Goal: Task Accomplishment & Management: Use online tool/utility

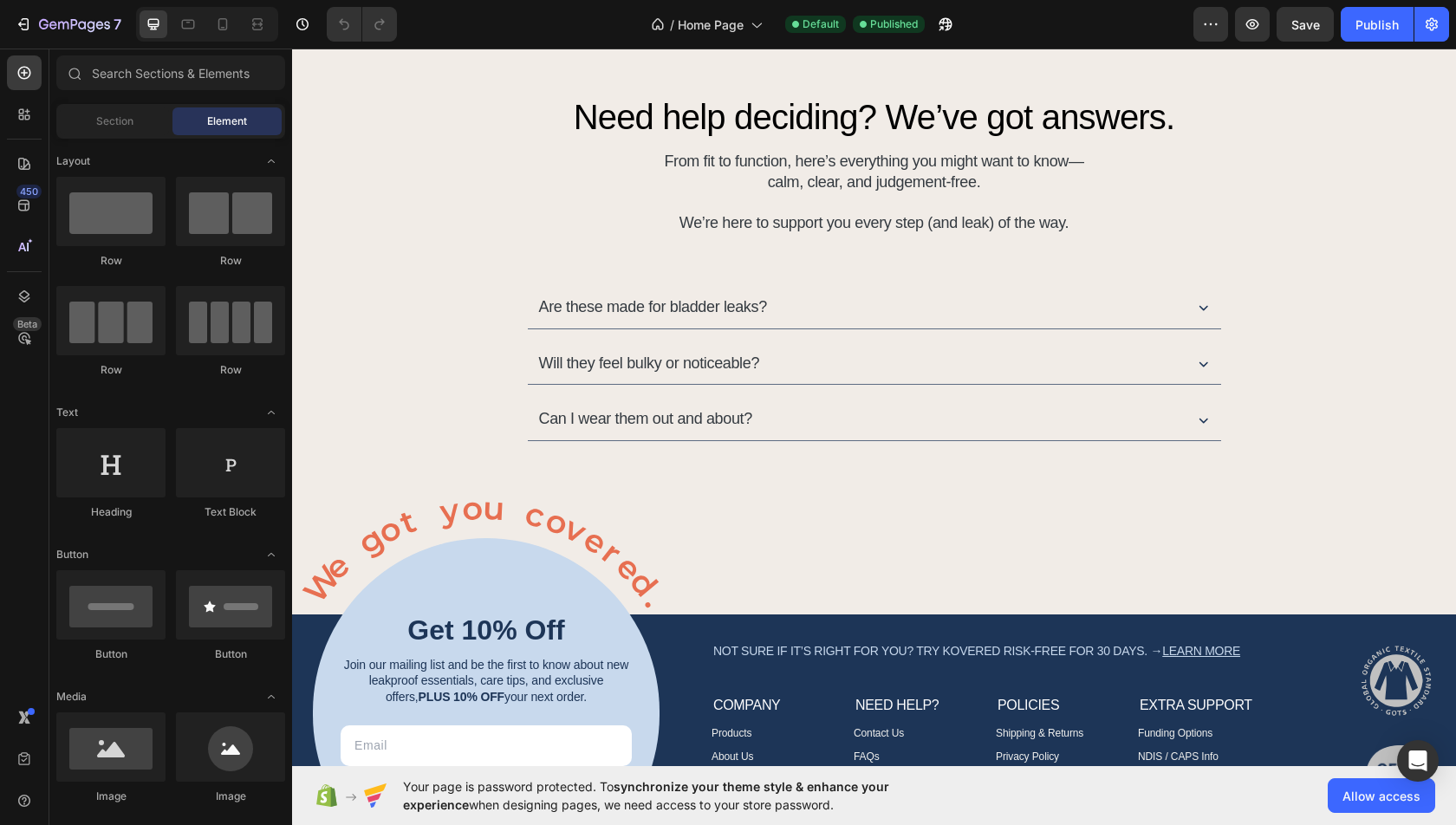
scroll to position [7720, 0]
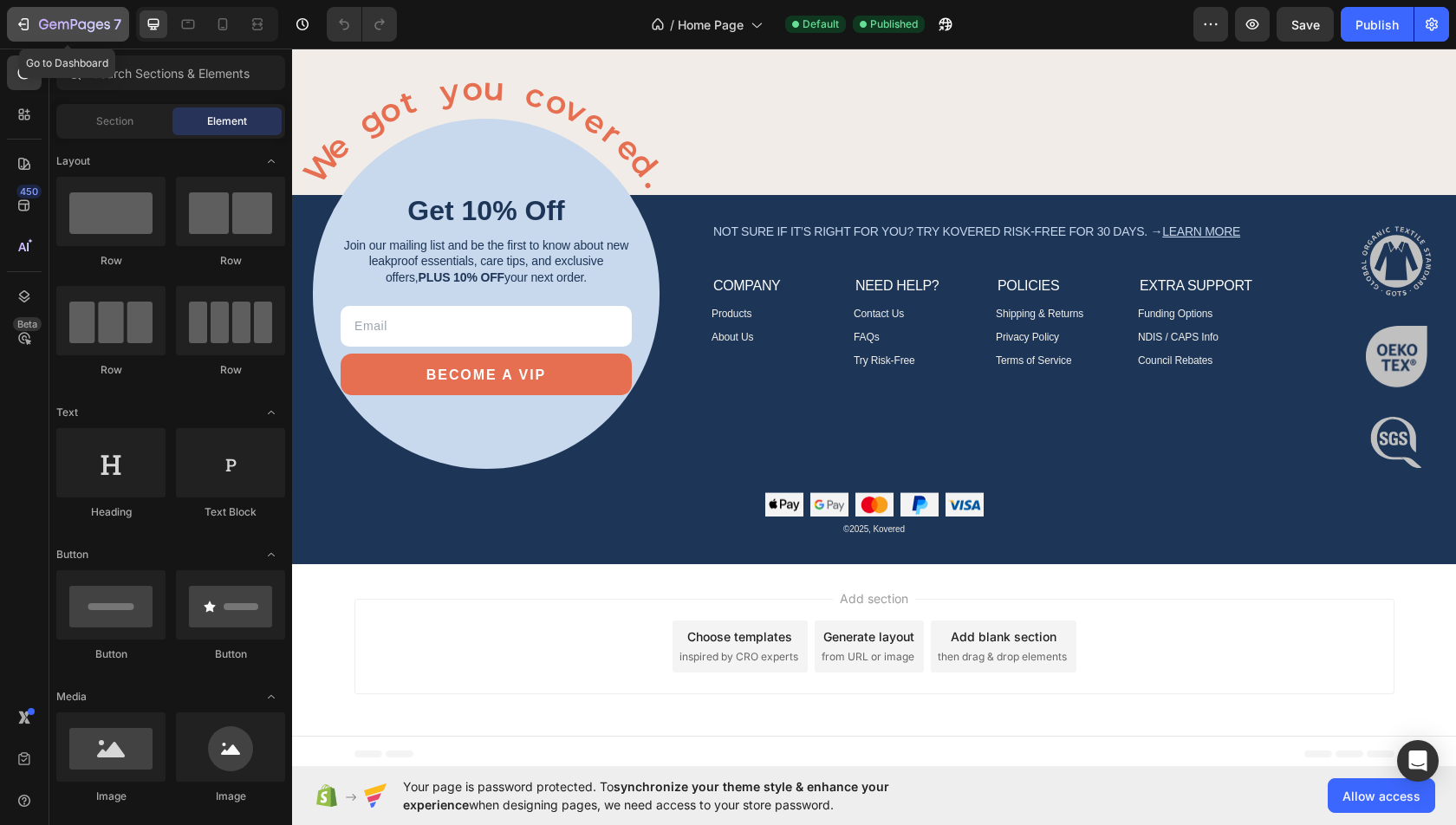
click at [43, 22] on icon "button" at bounding box center [74, 26] width 71 height 15
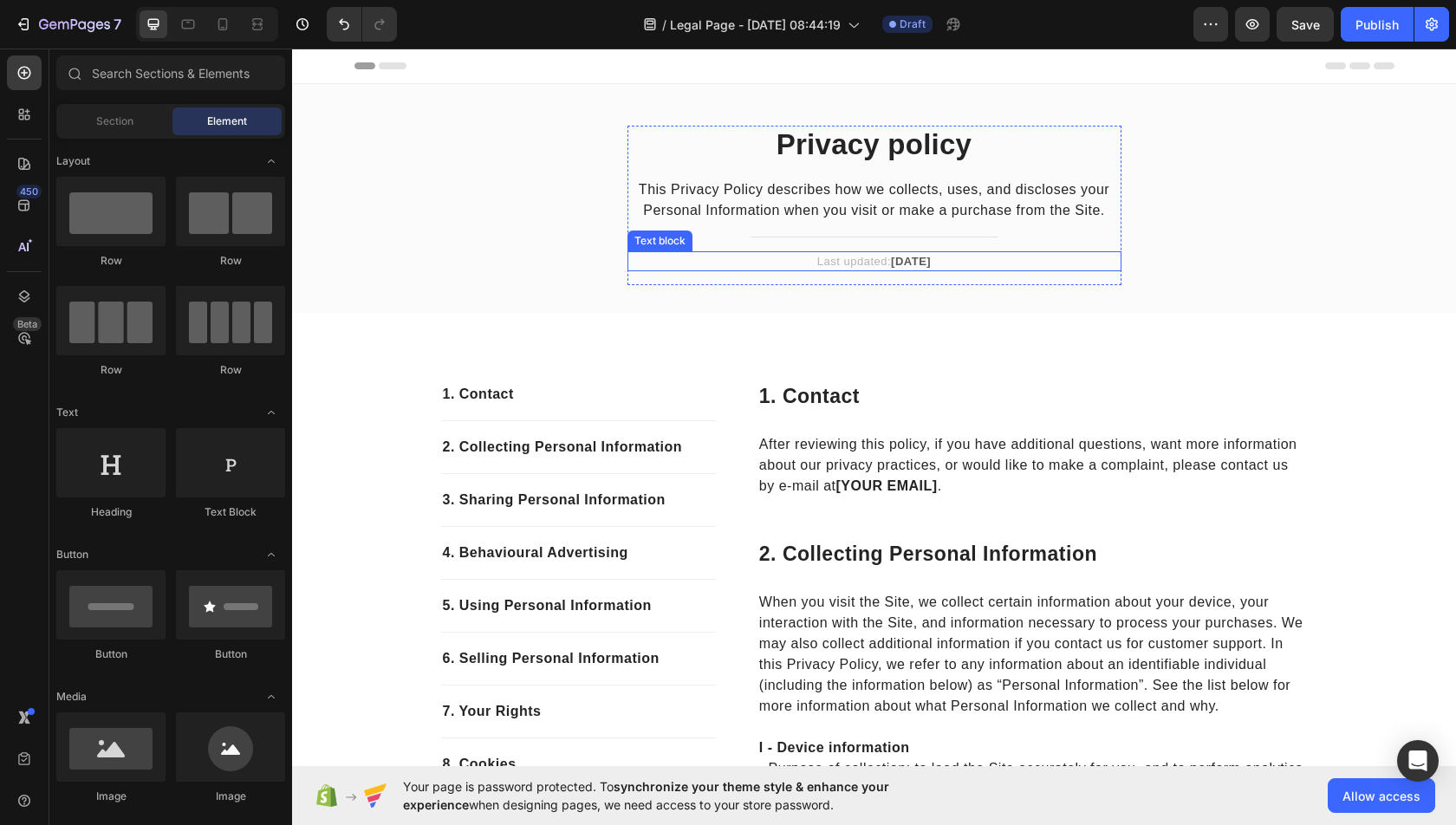
click at [923, 264] on strong "[DATE]" at bounding box center [911, 261] width 40 height 13
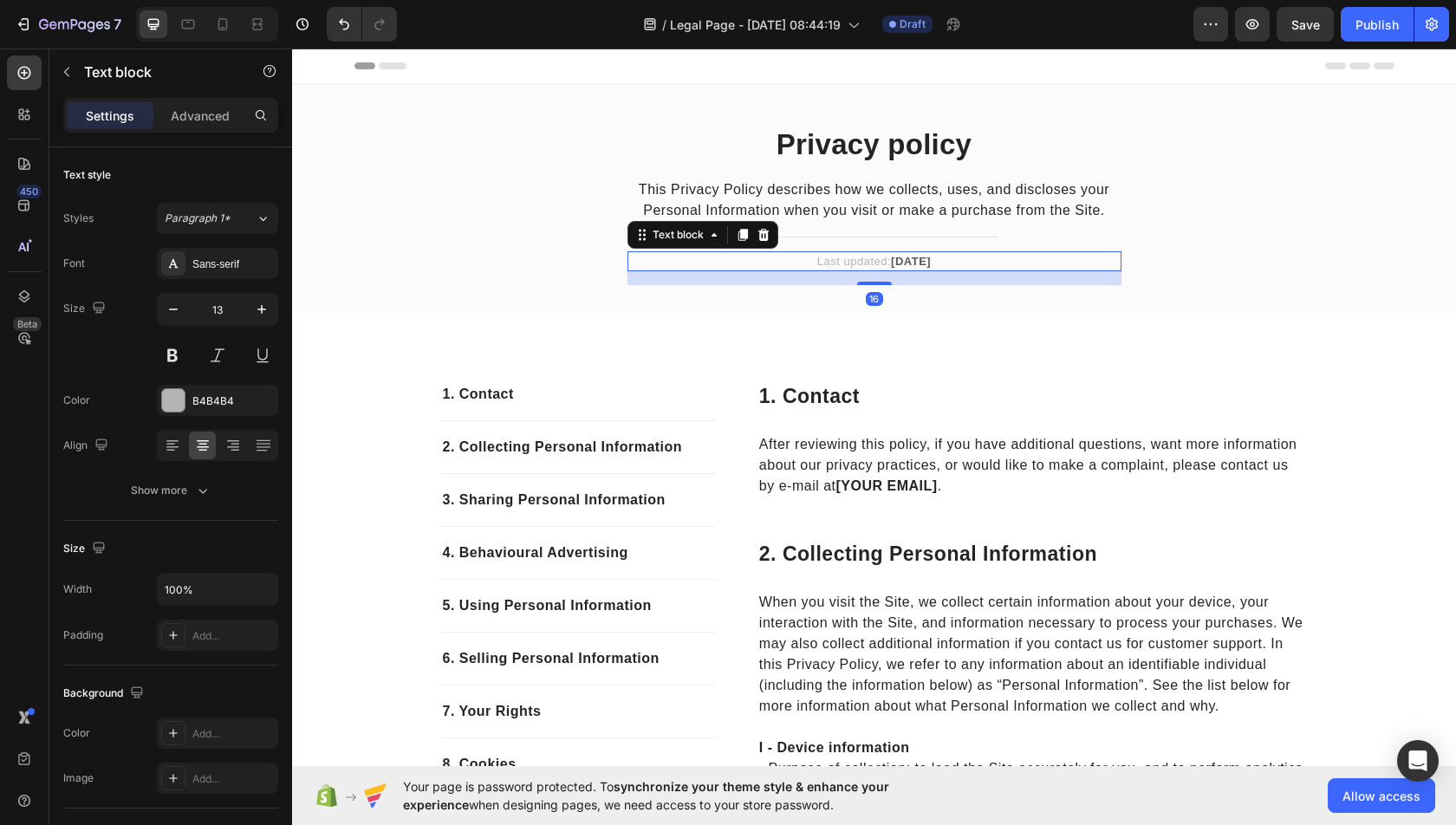
click at [923, 264] on strong "[DATE]" at bounding box center [911, 261] width 40 height 13
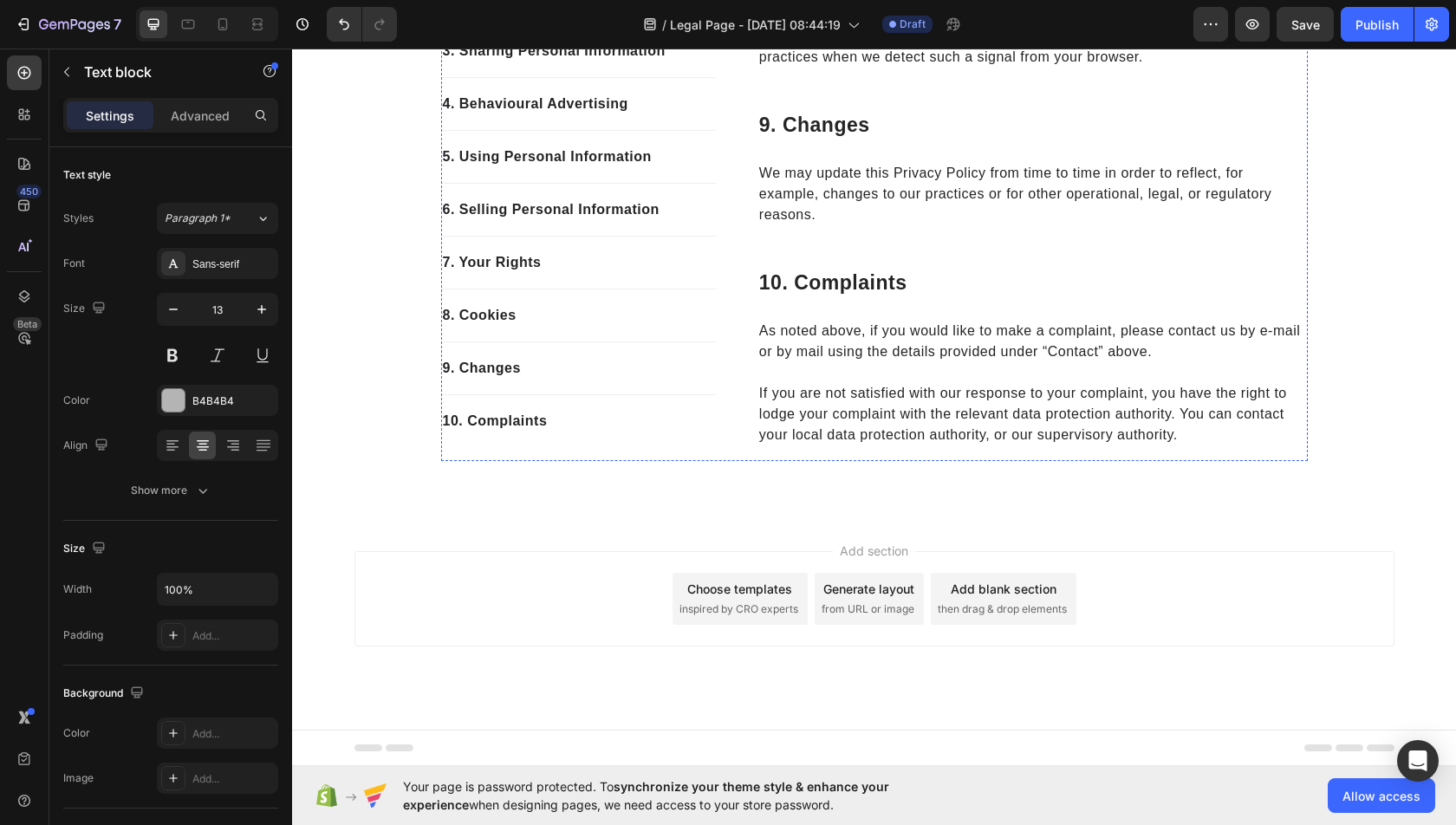
scroll to position [5704, 0]
click at [732, 626] on div "Add section Choose templates inspired by CRO experts Generate layout from URL o…" at bounding box center [874, 599] width 1040 height 95
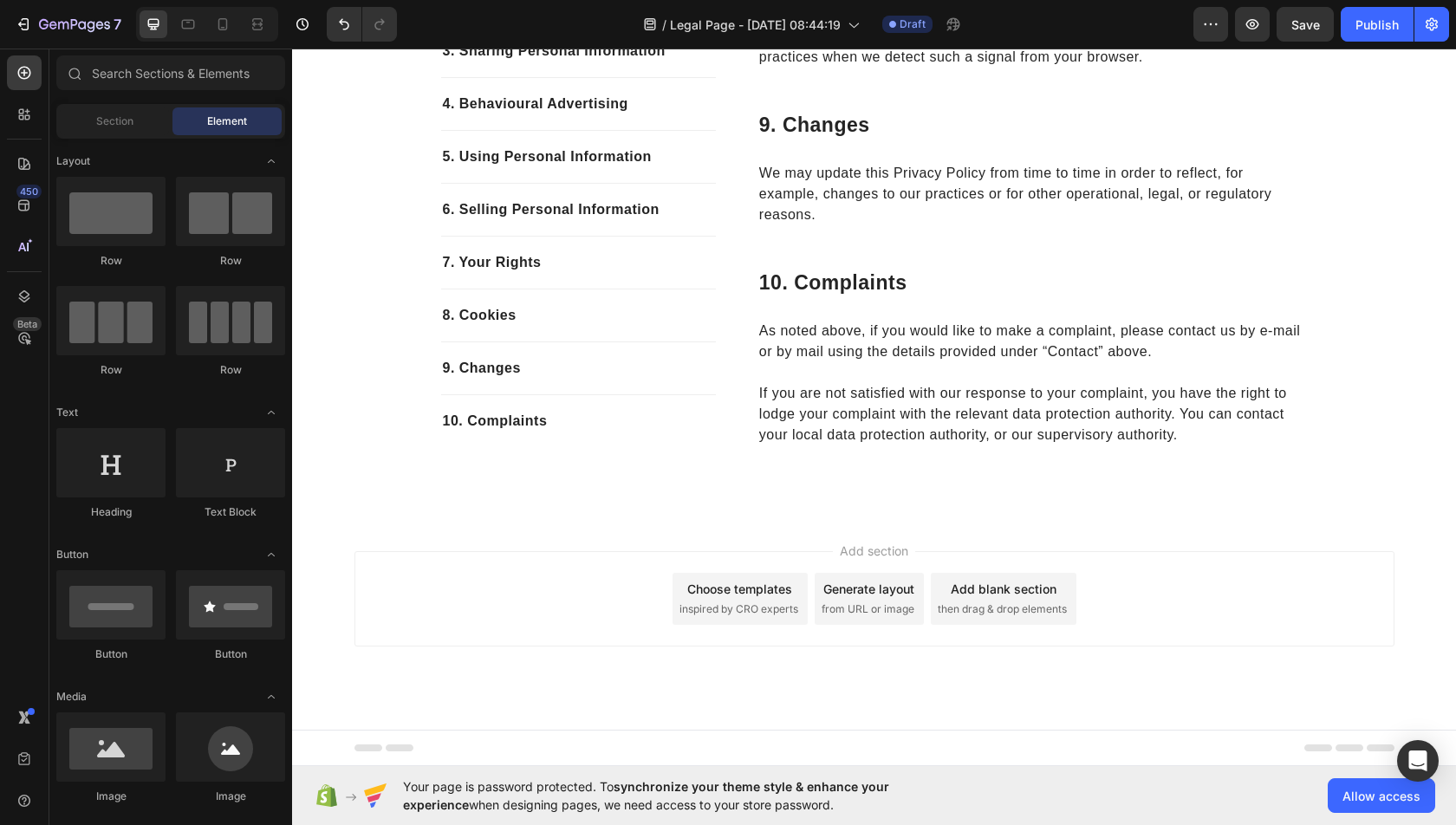
click at [724, 589] on div "Choose templates" at bounding box center [739, 589] width 105 height 19
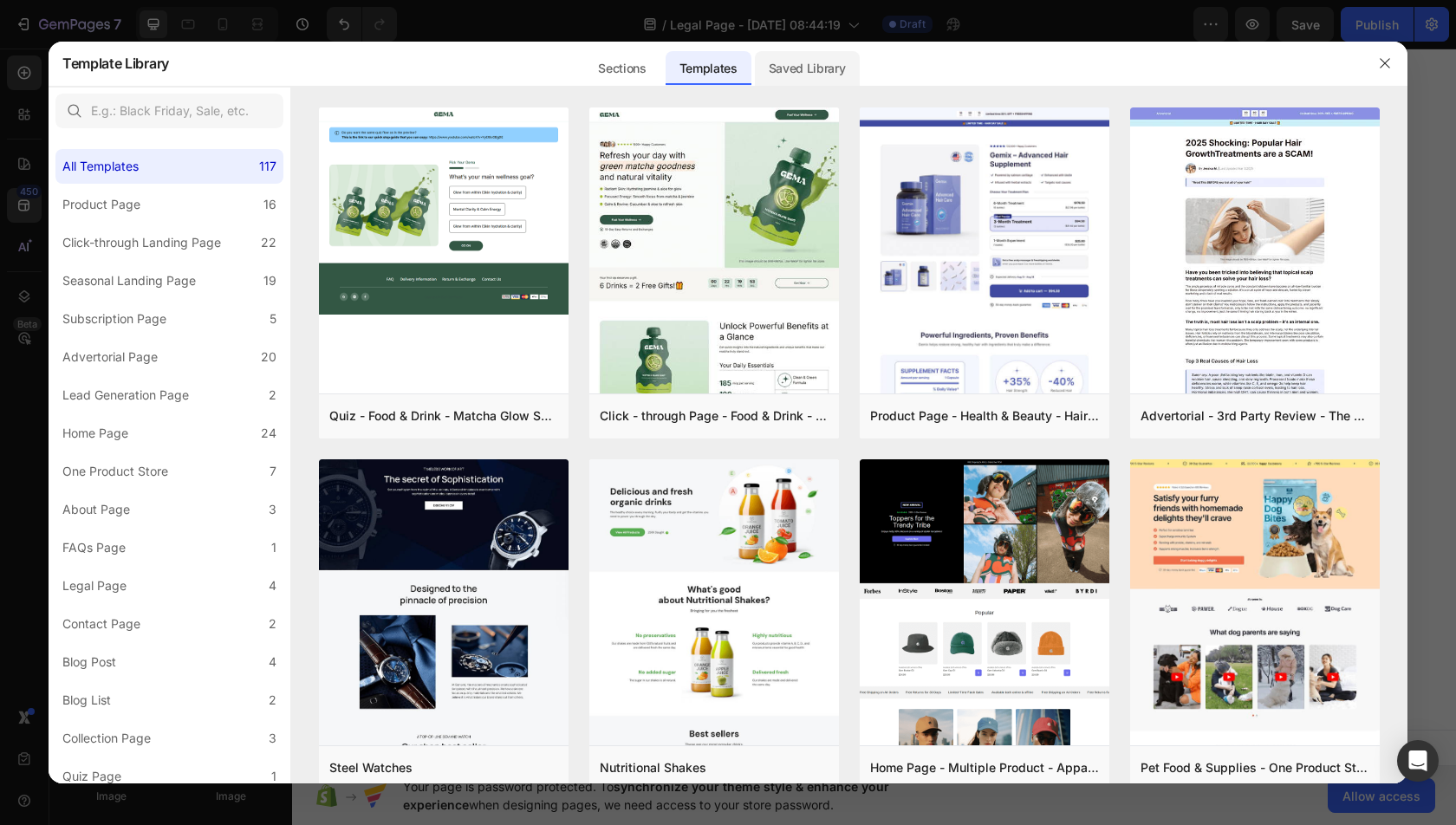
click at [793, 67] on div "Saved Library" at bounding box center [807, 68] width 105 height 34
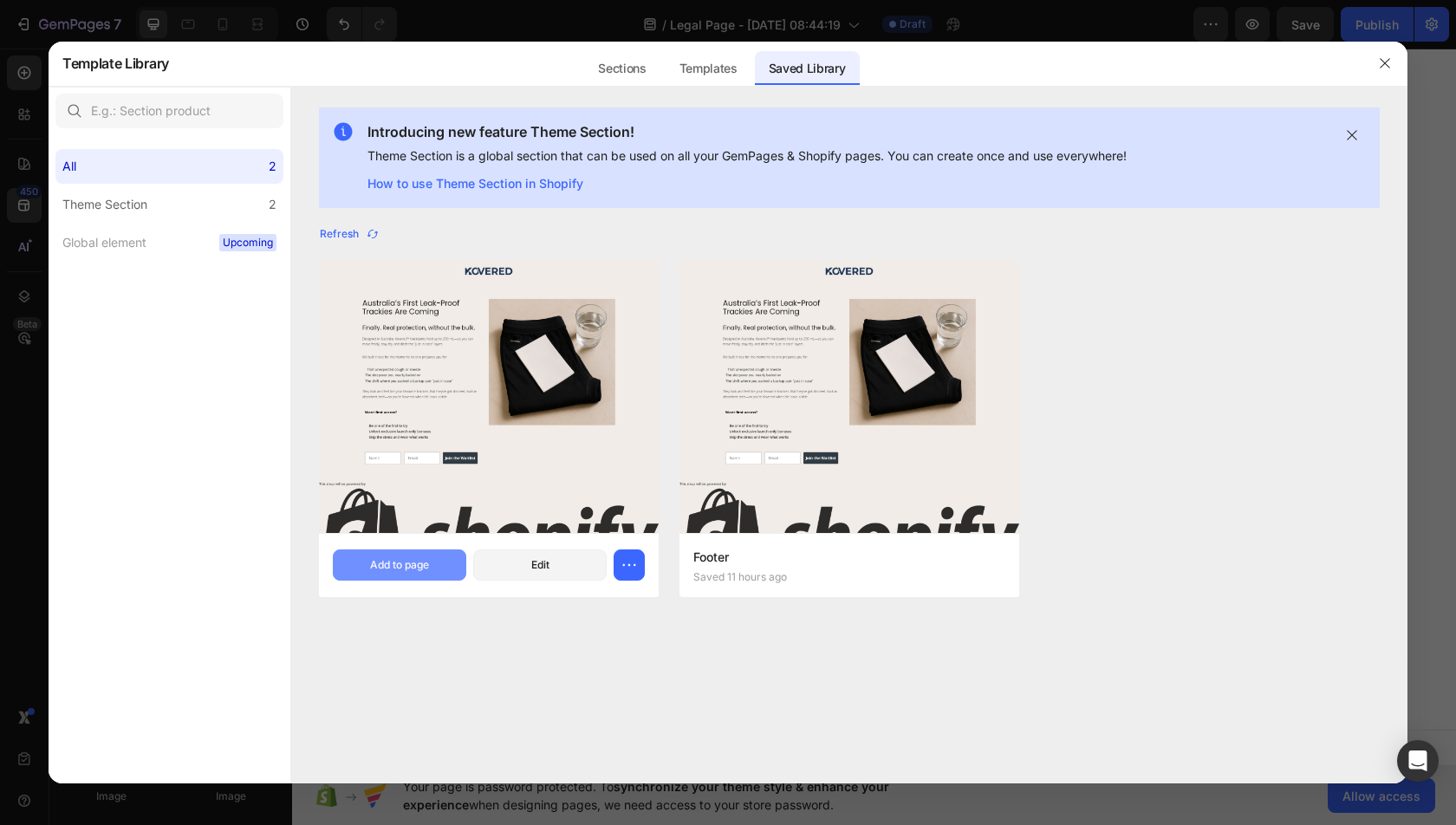
click at [412, 562] on div "Add to page" at bounding box center [399, 565] width 59 height 16
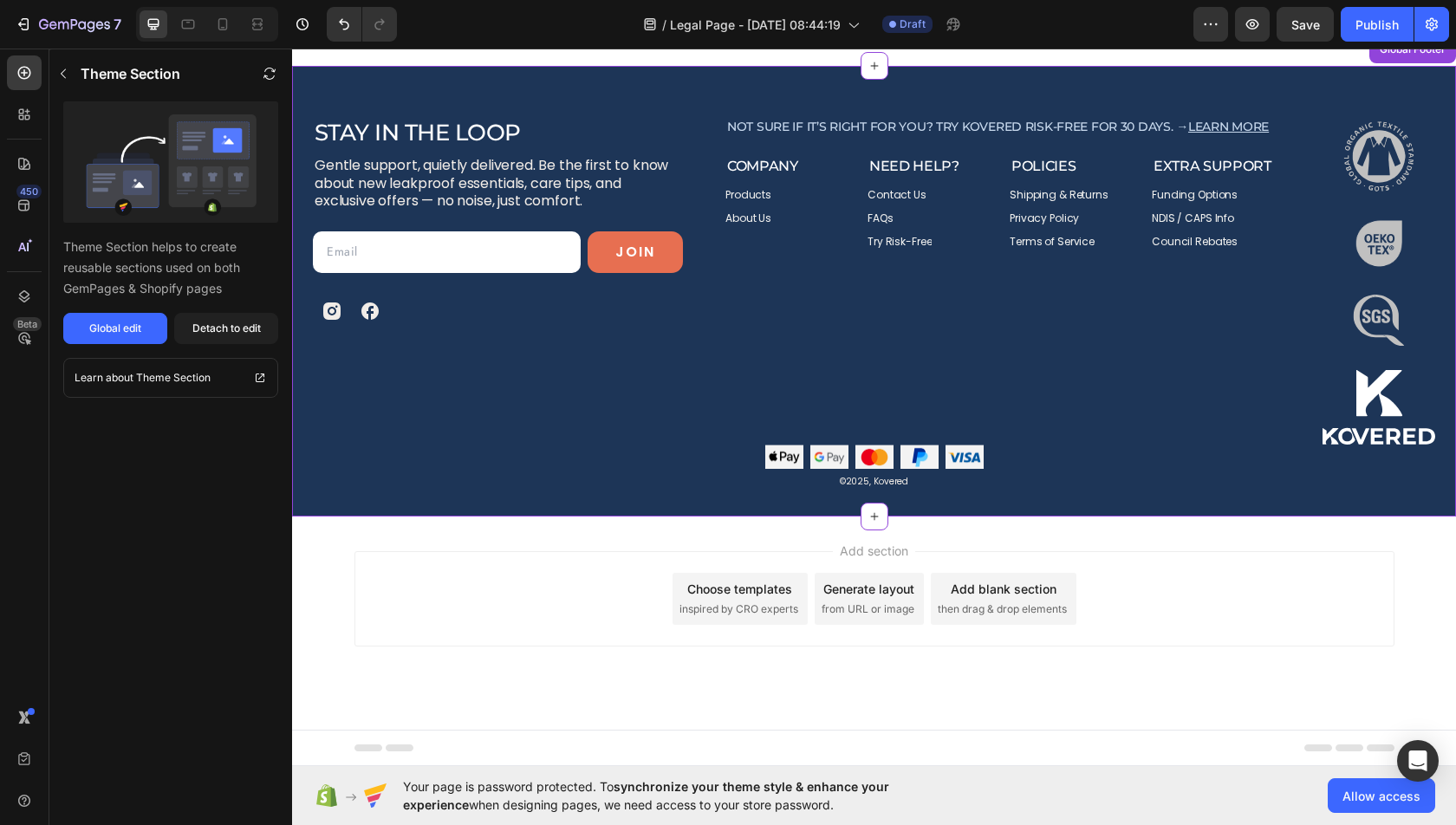
scroll to position [6155, 0]
click at [1212, 30] on icon "button" at bounding box center [1211, 25] width 18 height 18
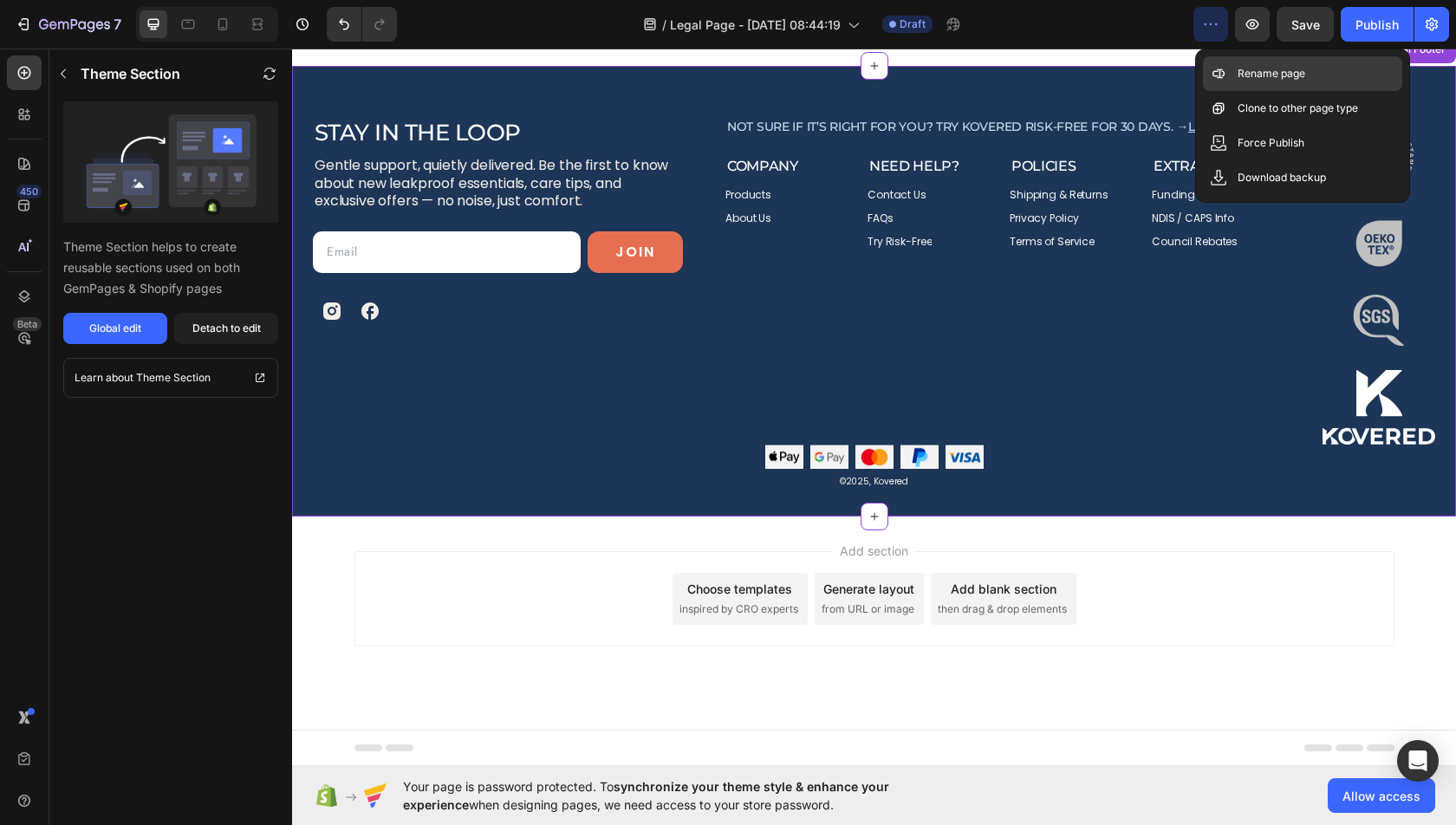
click at [1259, 71] on p "Rename page" at bounding box center [1271, 74] width 68 height 18
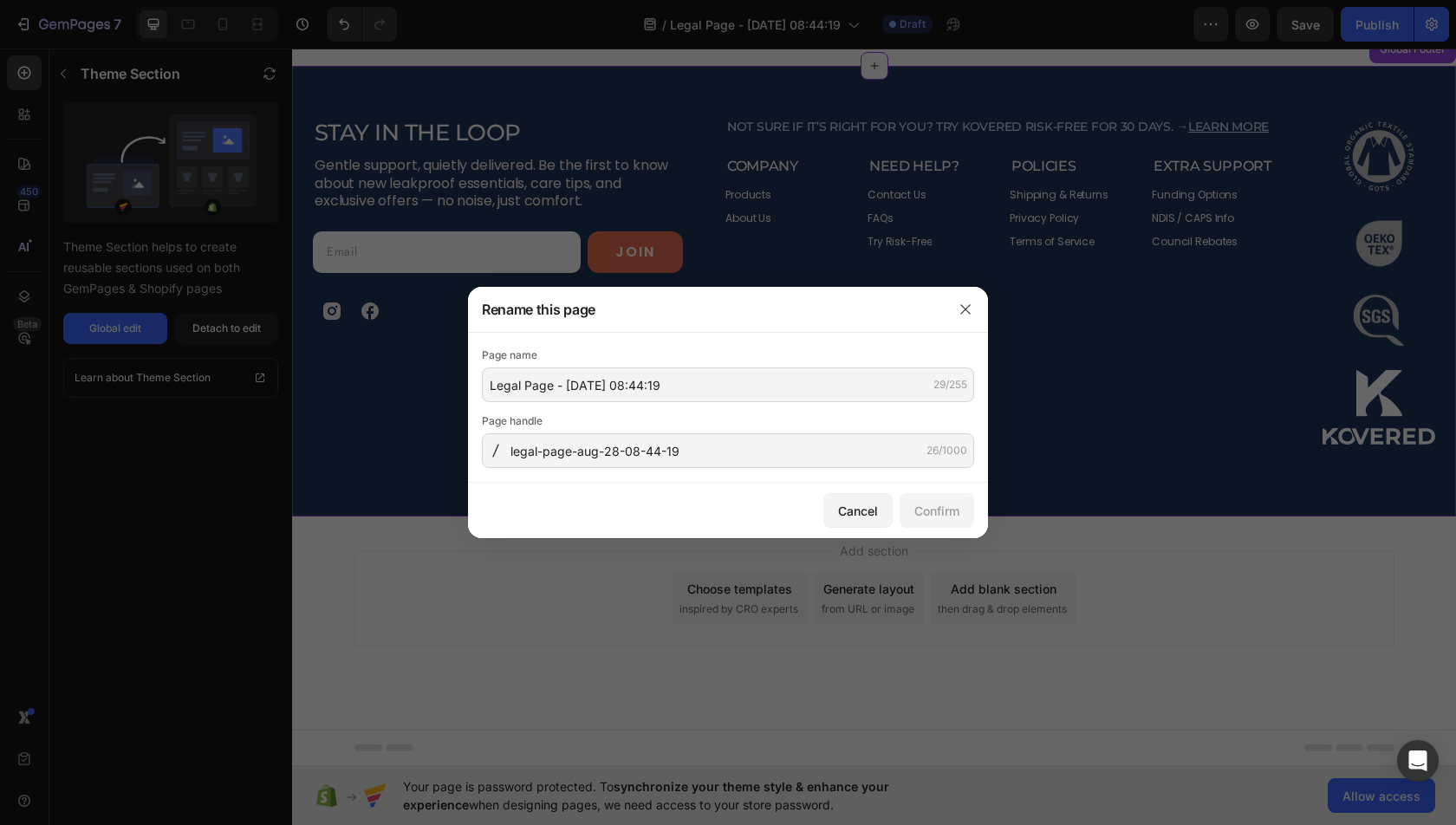
click at [684, 402] on div "Page name Legal Page - Aug 28, 08:44:19 29/255 Page handle legal-page-aug-28-08…" at bounding box center [728, 407] width 492 height 121
click at [683, 394] on input "Legal Page - Aug 28, 08:44:19" at bounding box center [728, 384] width 492 height 34
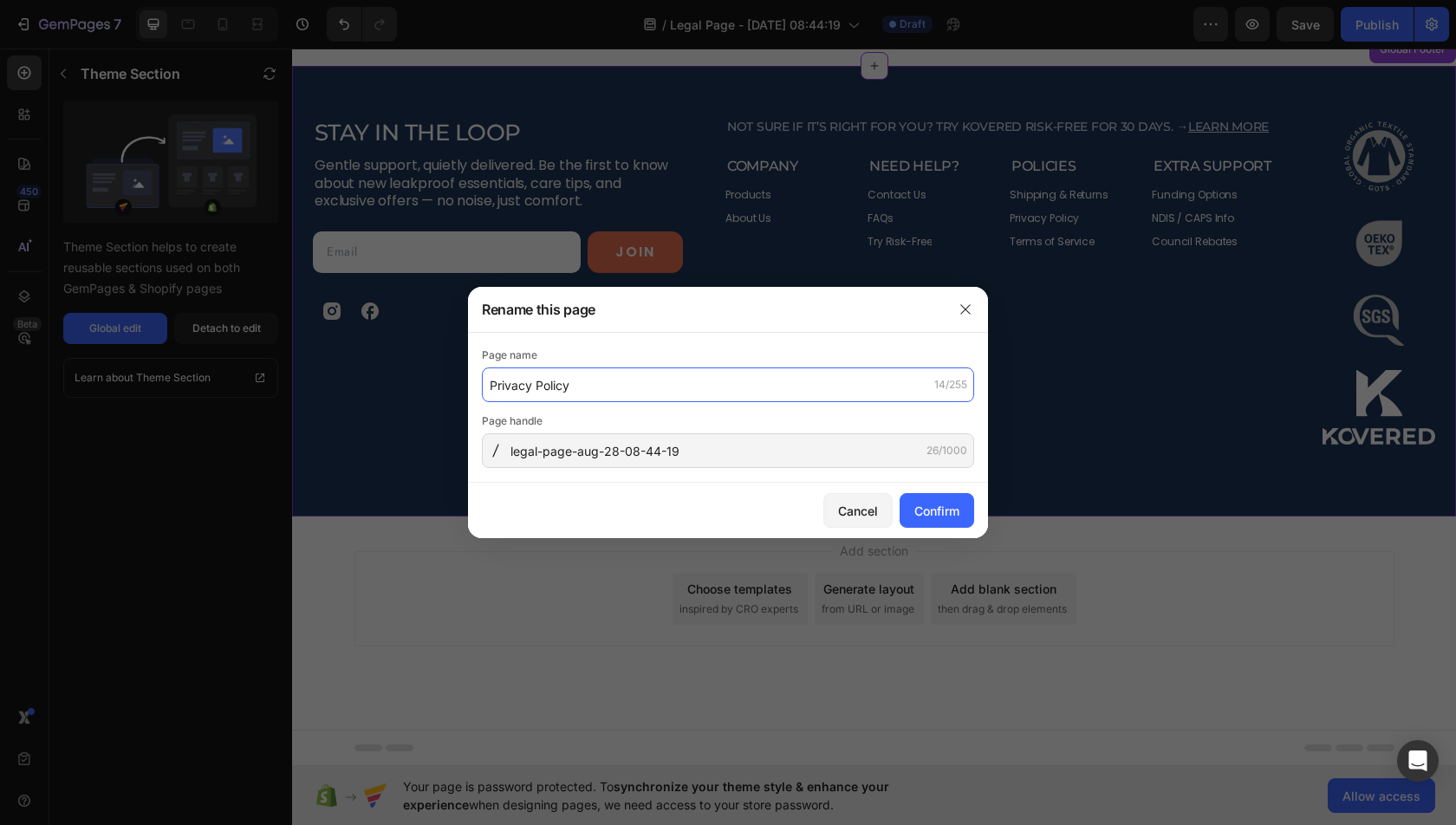
type input "Privacy Policy"
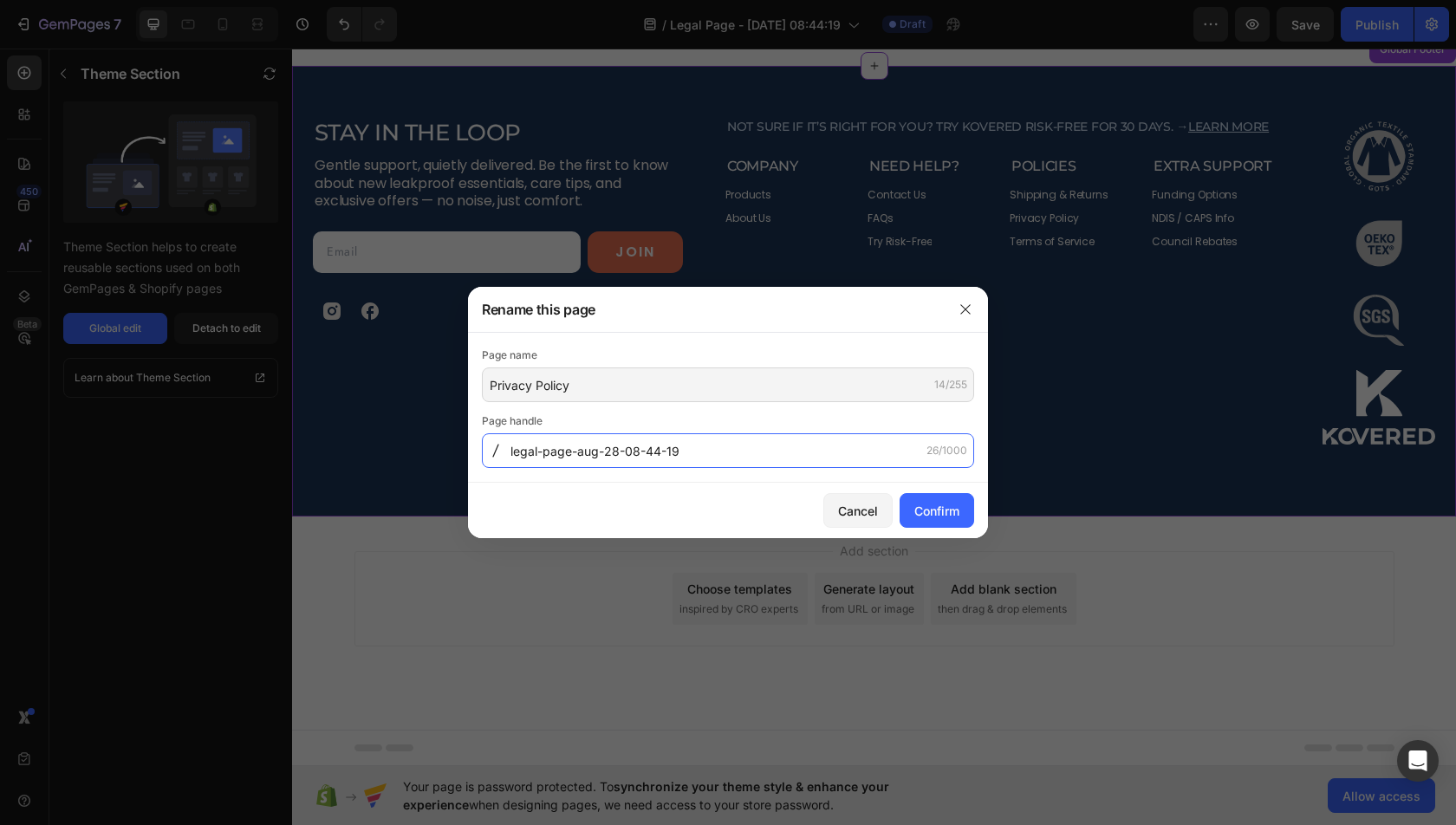
click at [759, 442] on input "legal-page-aug-28-08-44-19" at bounding box center [728, 450] width 492 height 34
type input "r"
type input "privacy-policy"
click at [945, 508] on div "Confirm" at bounding box center [936, 511] width 45 height 19
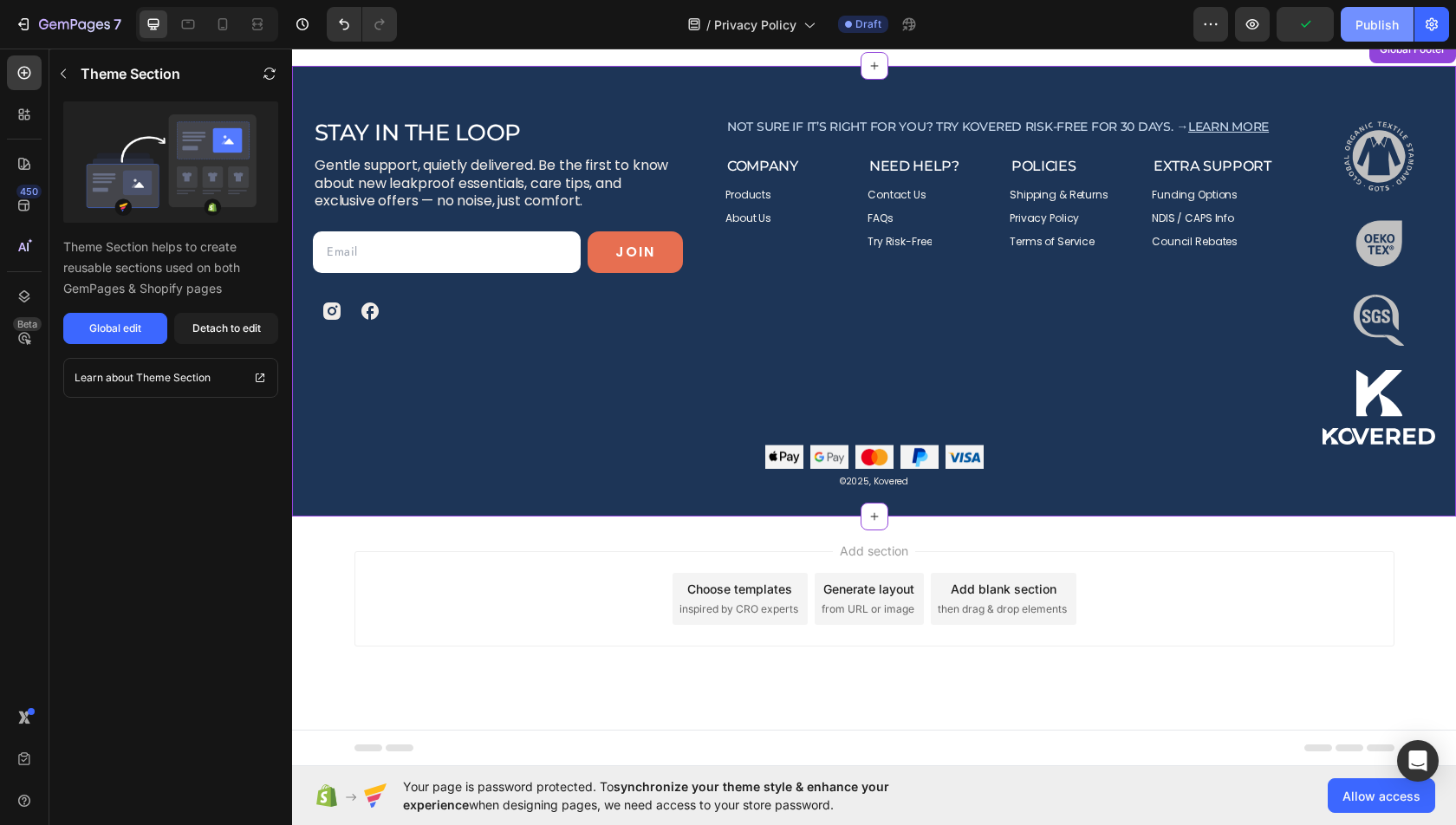
click at [1357, 24] on div "Publish" at bounding box center [1377, 25] width 43 height 19
click at [1433, 29] on icon "button" at bounding box center [1432, 25] width 18 height 18
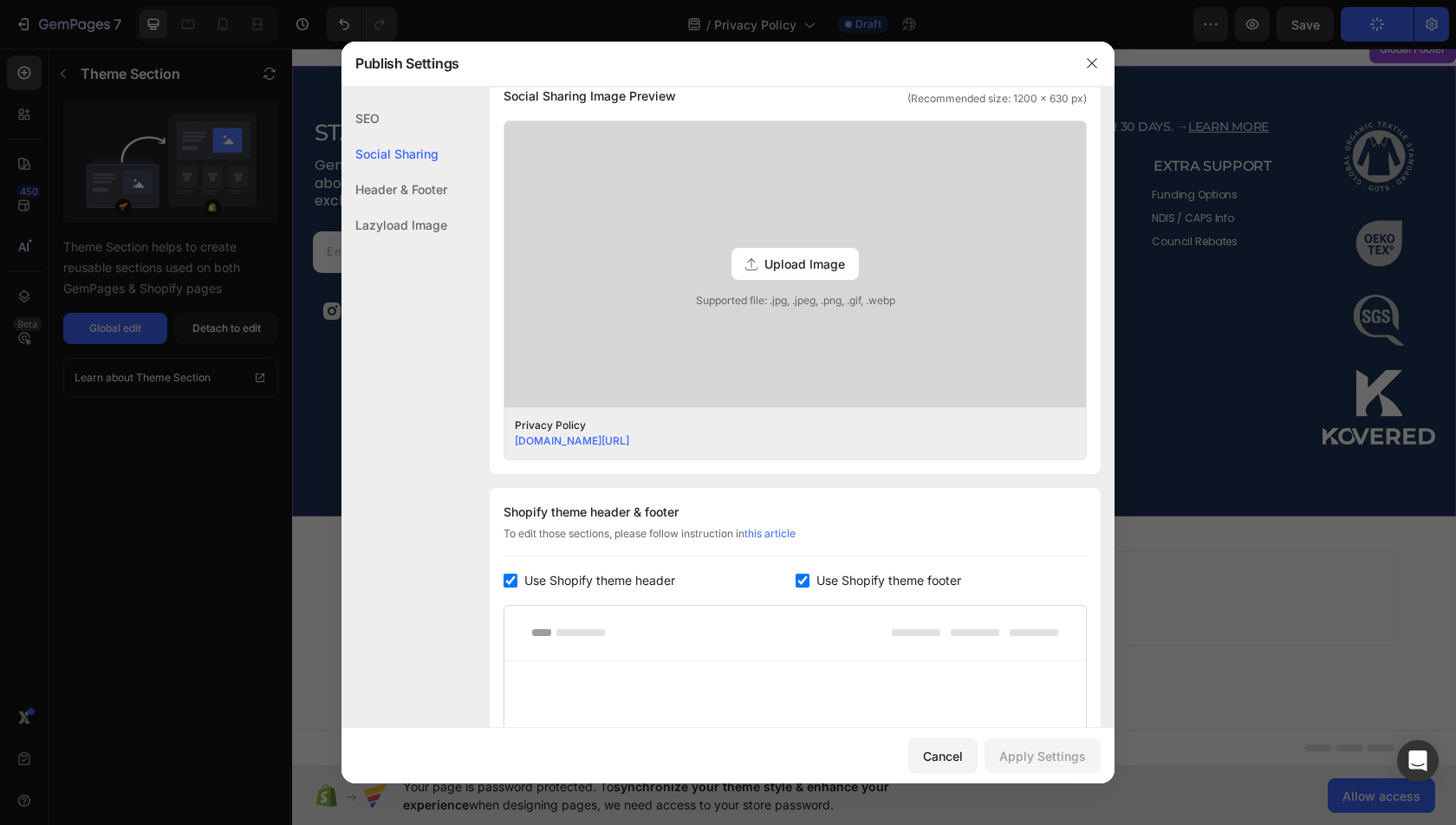
scroll to position [600, 0]
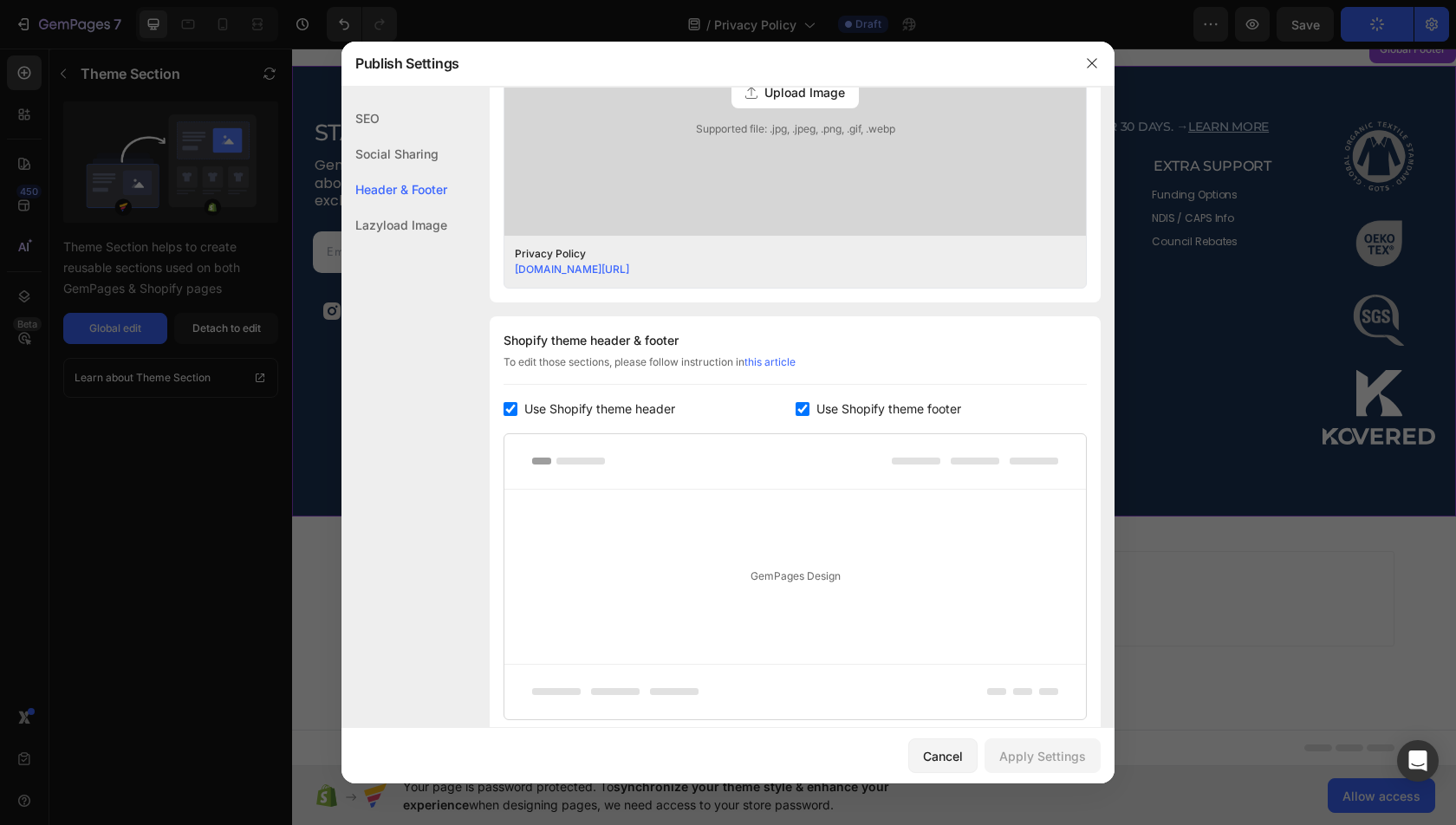
click at [879, 410] on span "Use Shopify theme footer" at bounding box center [889, 409] width 145 height 21
checkbox input "false"
click at [1024, 778] on div "Cancel Apply Settings" at bounding box center [728, 755] width 773 height 56
click at [1015, 754] on div "Apply Settings" at bounding box center [1042, 756] width 86 height 19
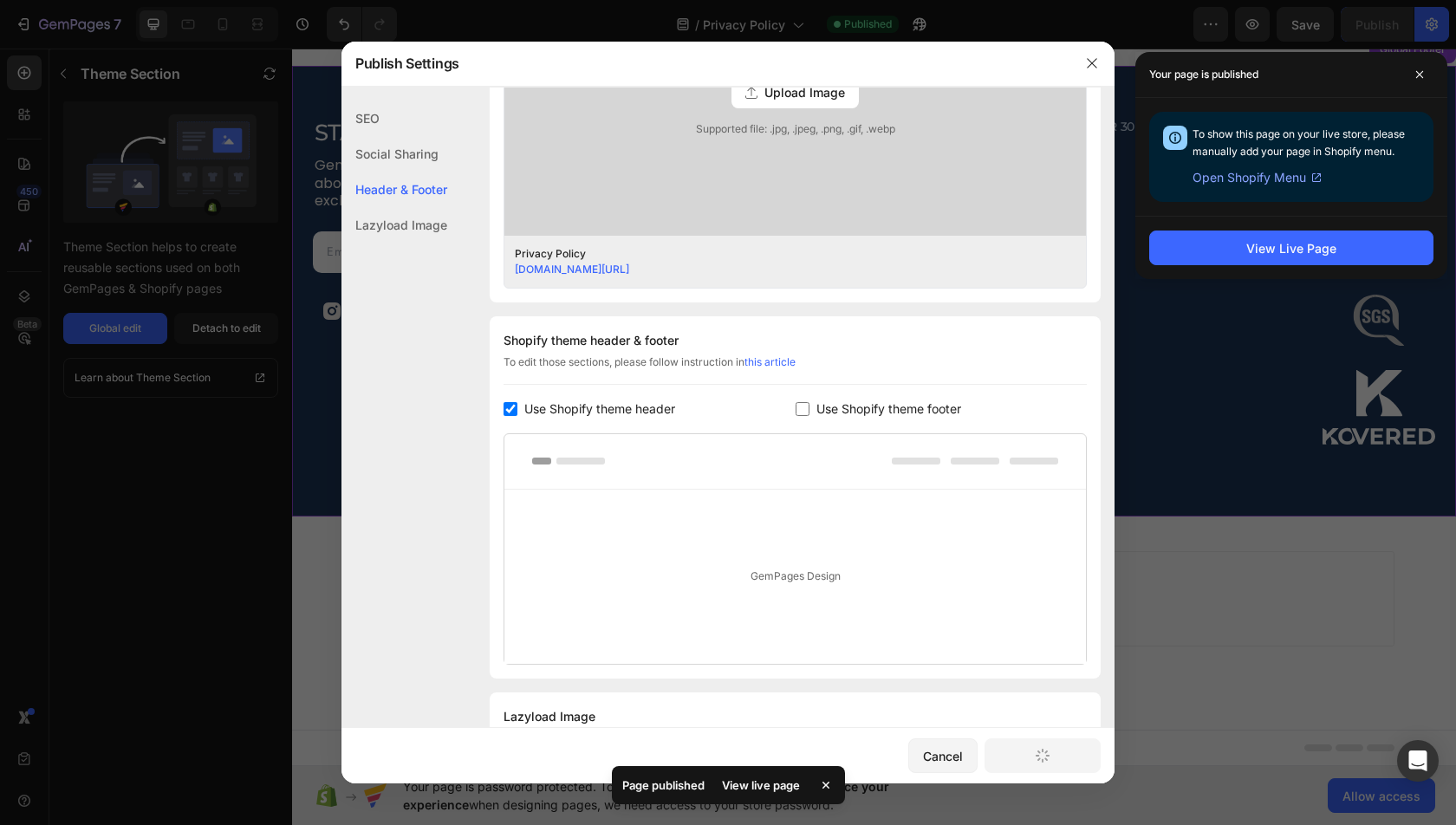
click at [1314, 432] on div at bounding box center [728, 412] width 1456 height 825
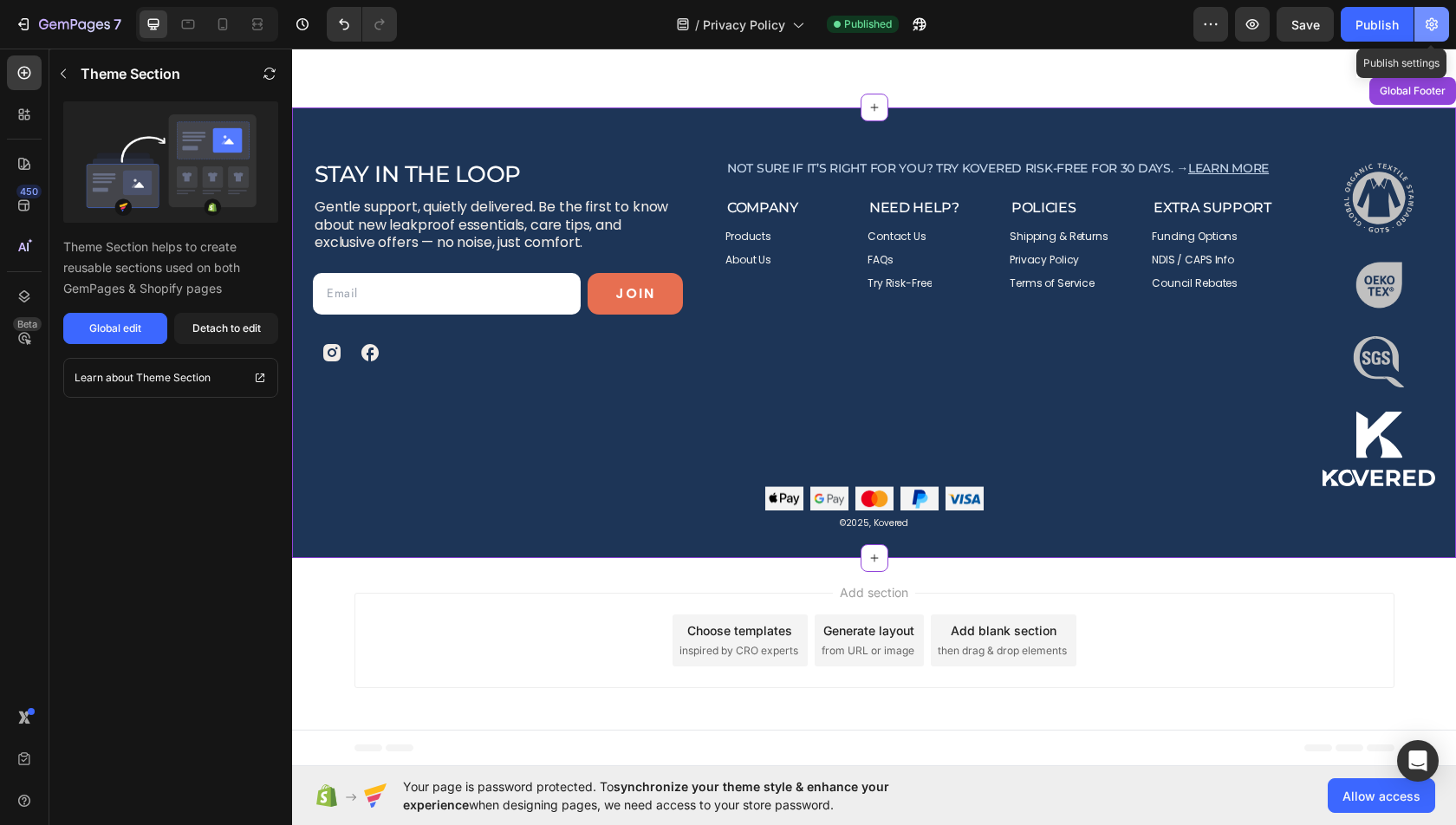
click at [1437, 23] on icon "button" at bounding box center [1432, 25] width 18 height 18
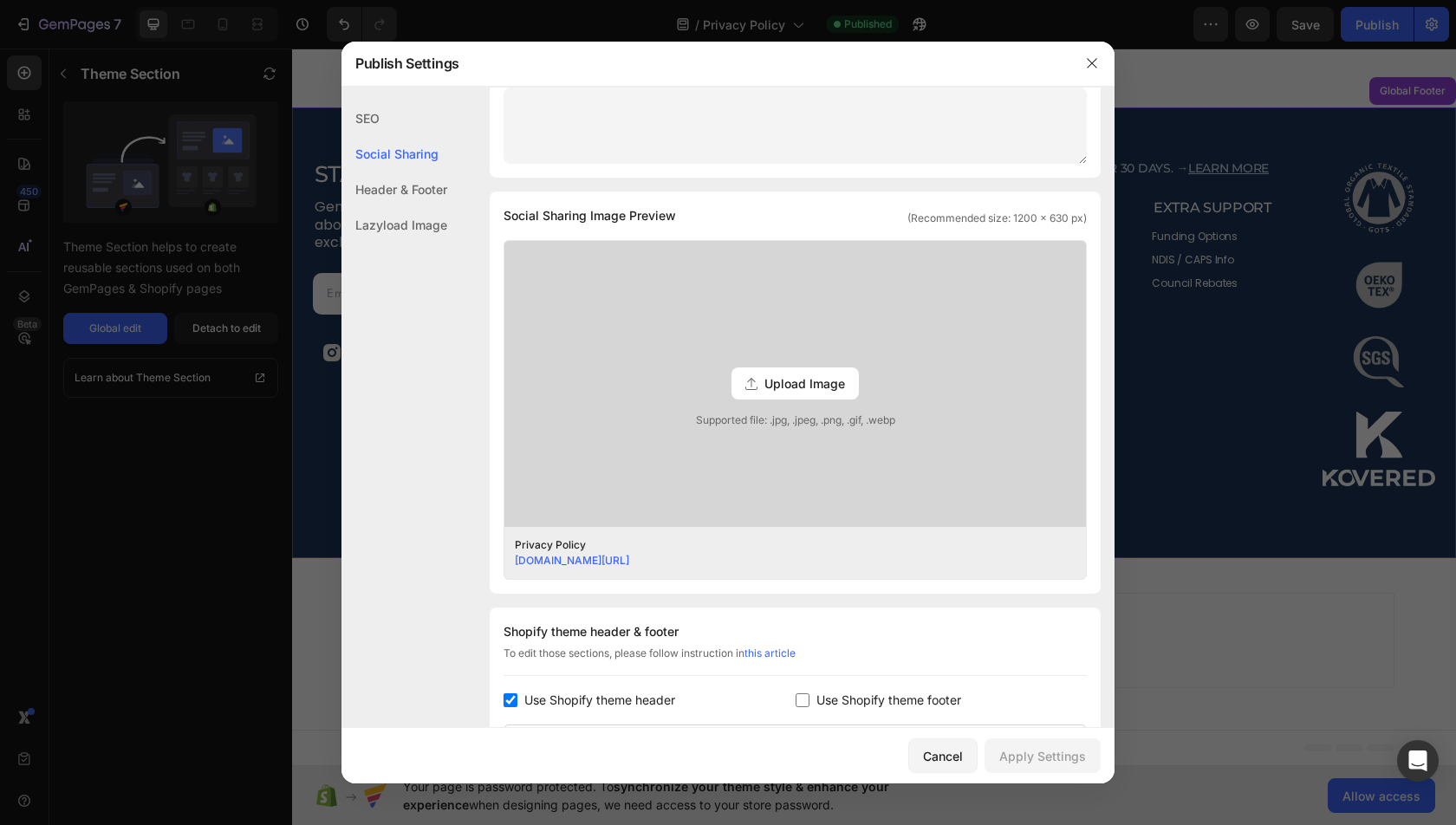
scroll to position [674, 0]
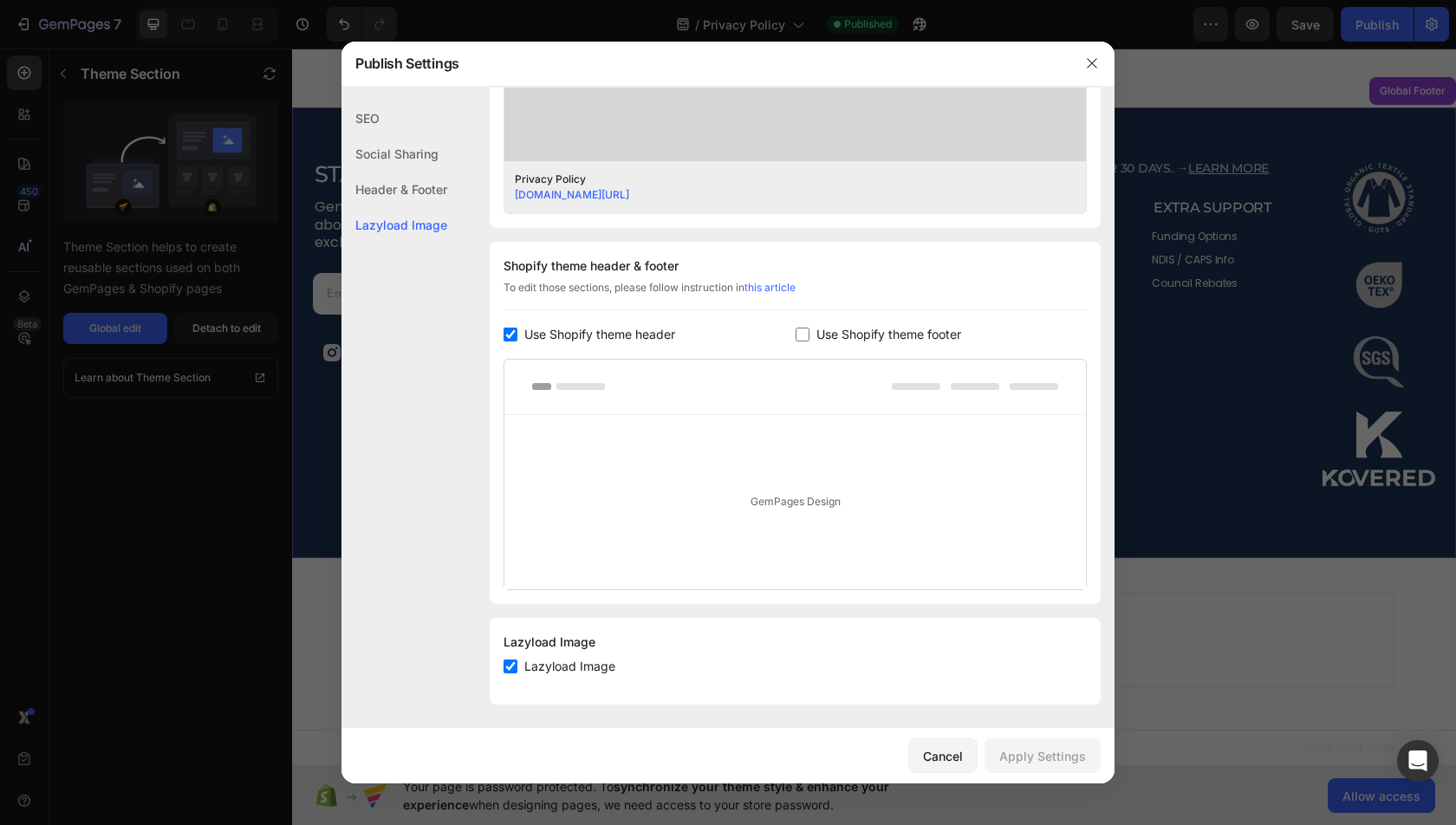
click at [1174, 463] on div at bounding box center [728, 412] width 1456 height 825
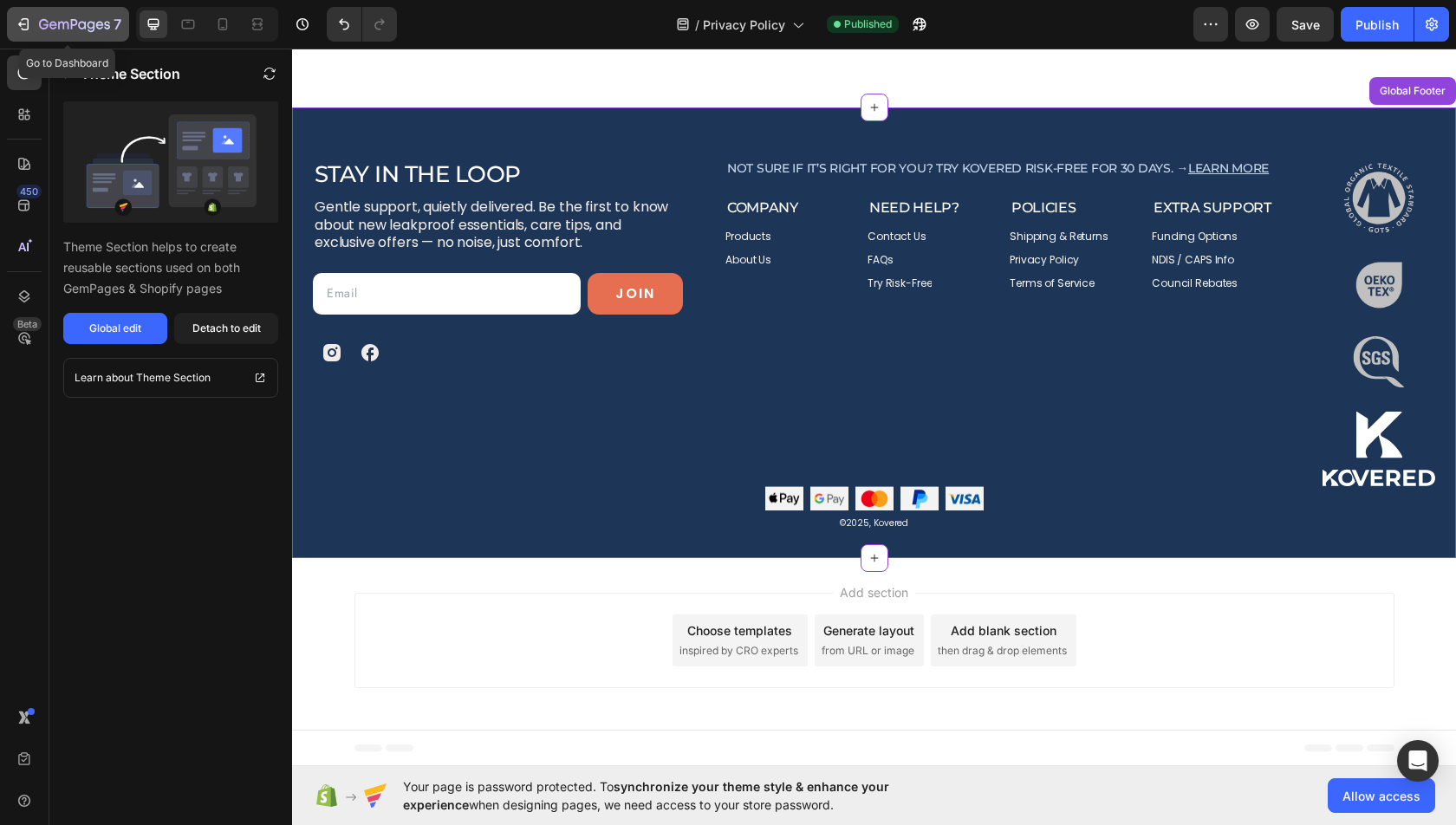
click at [81, 30] on icon "button" at bounding box center [74, 26] width 71 height 15
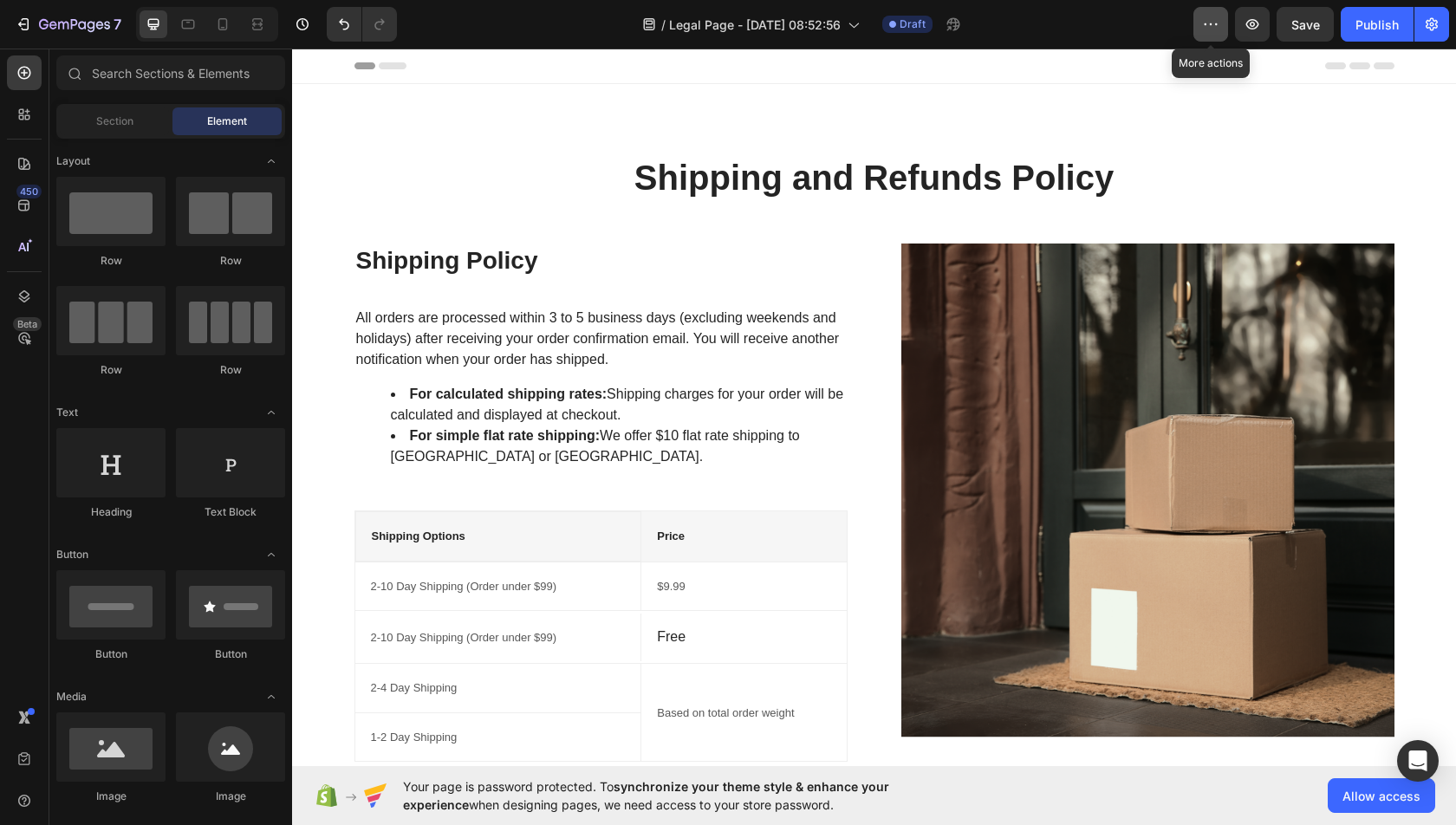
click at [1207, 19] on icon "button" at bounding box center [1211, 25] width 18 height 18
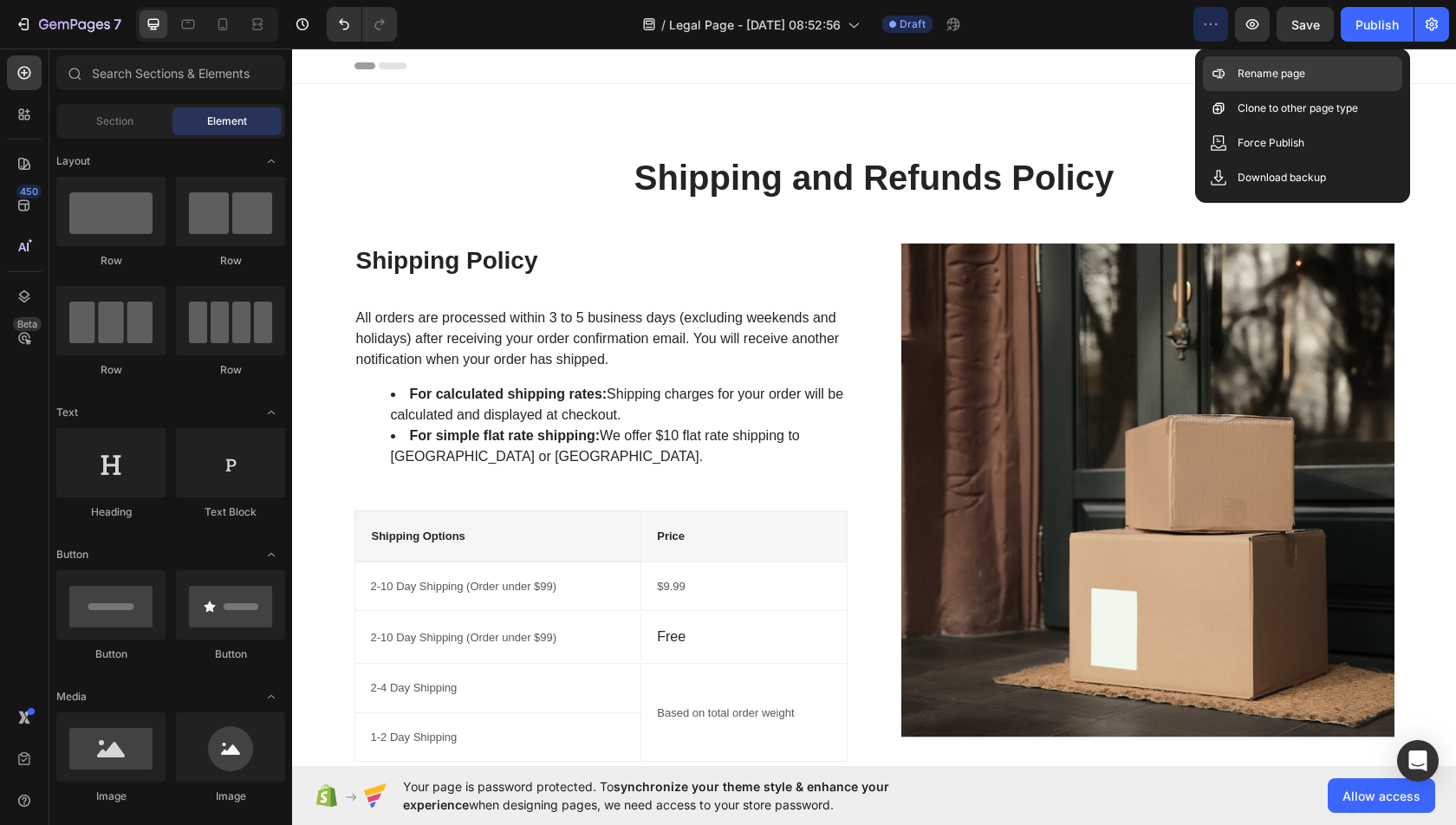
click at [1233, 91] on div "Rename page" at bounding box center [1302, 108] width 199 height 34
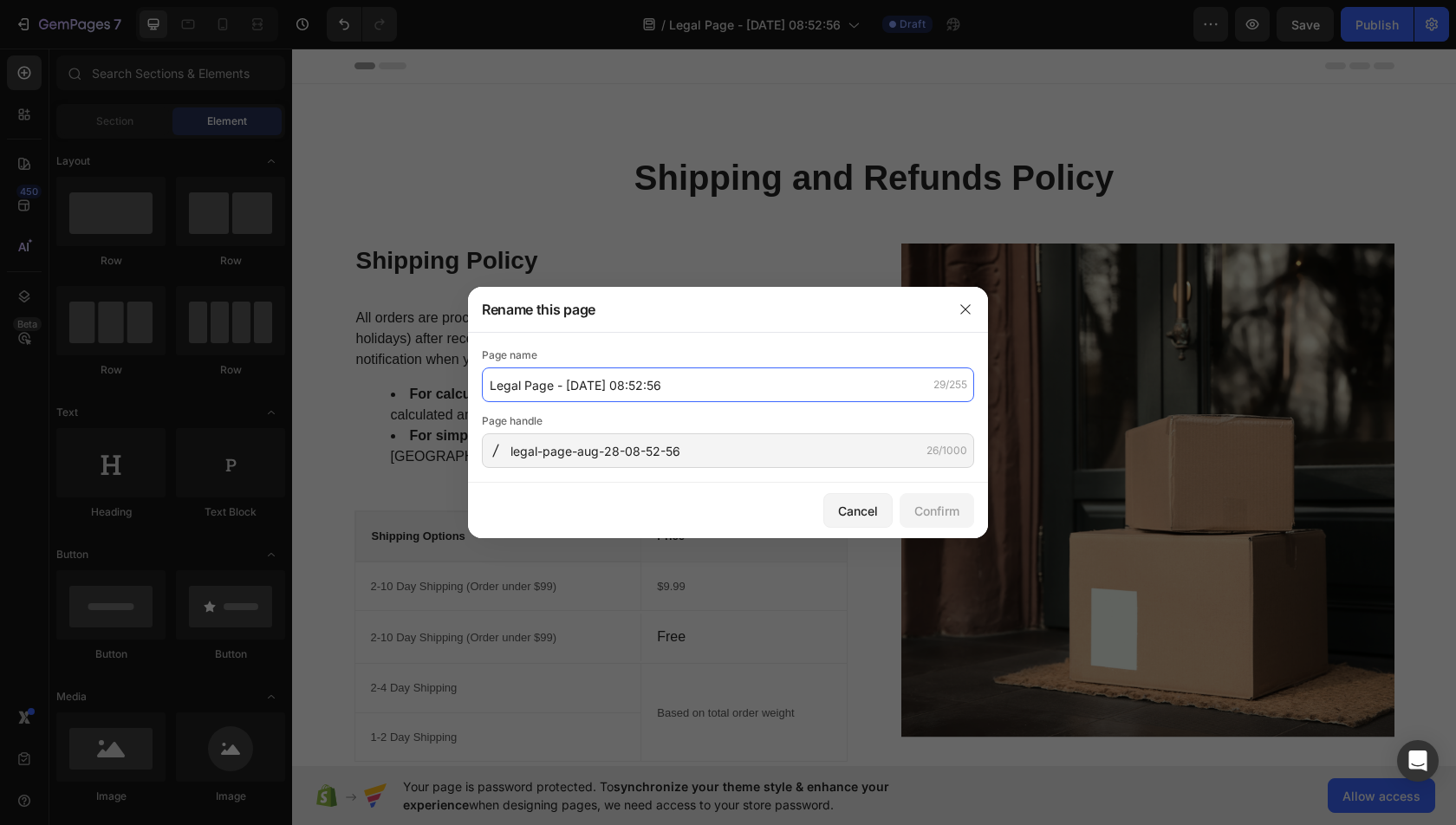
click at [753, 391] on input "Legal Page - Aug 28, 08:52:56" at bounding box center [728, 384] width 492 height 34
click at [550, 386] on input "Shipping & Refund" at bounding box center [728, 384] width 492 height 34
type input "Shipping and Refund"
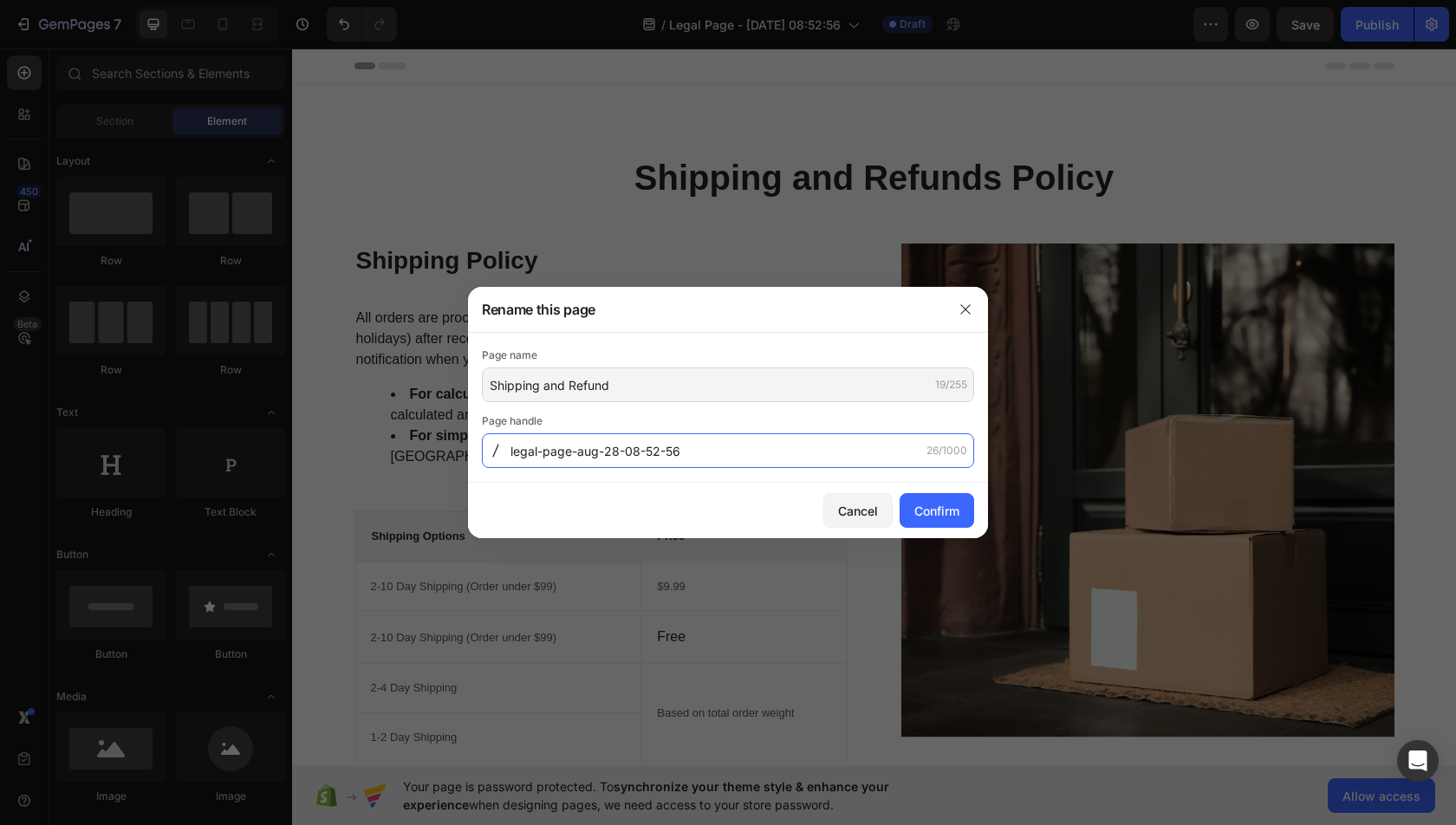
click at [729, 461] on input "legal-page-aug-28-08-52-56" at bounding box center [728, 450] width 492 height 34
type input "shipping-and-refund"
click at [948, 498] on button "Confirm" at bounding box center [936, 510] width 74 height 34
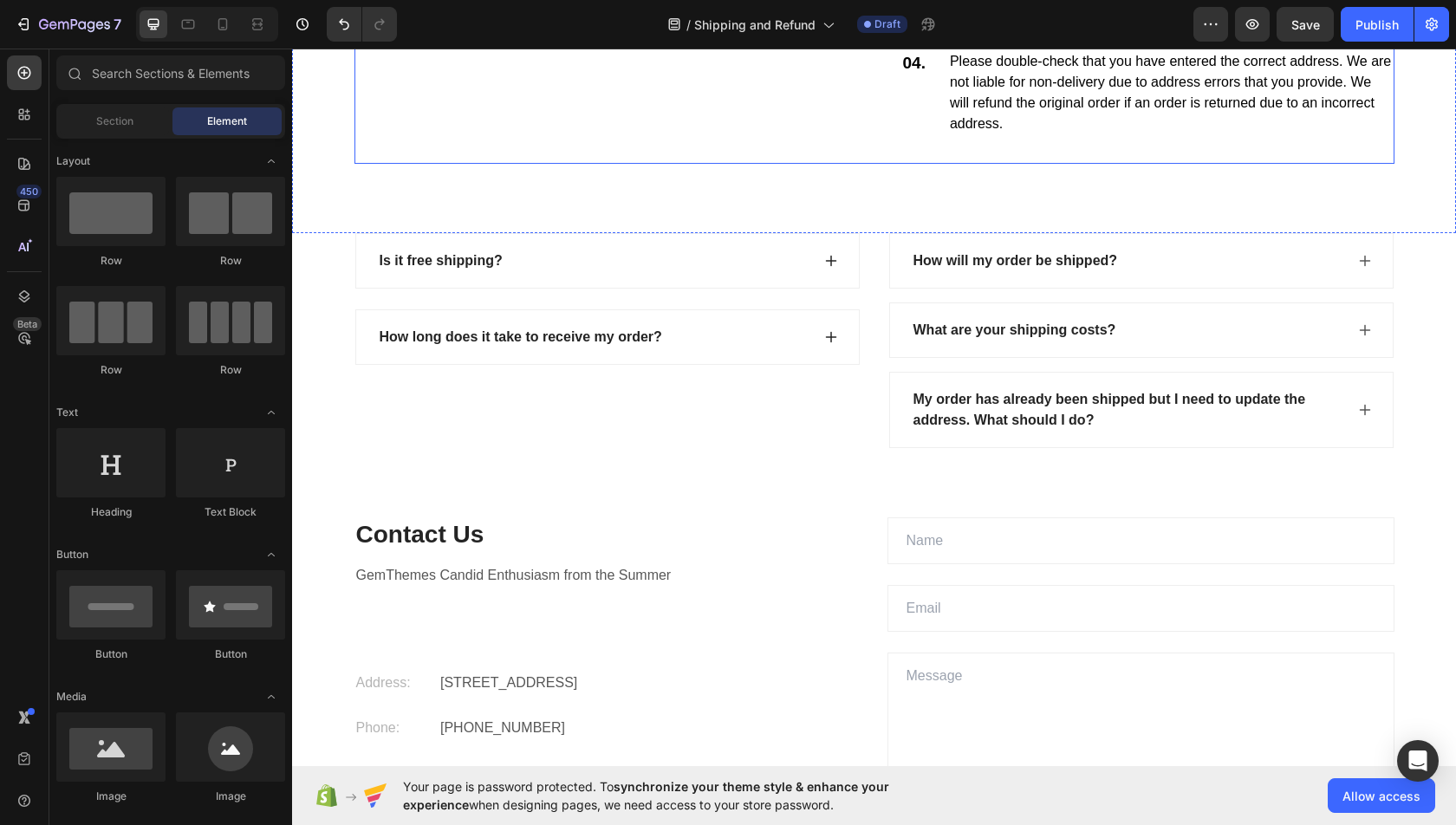
scroll to position [2731, 0]
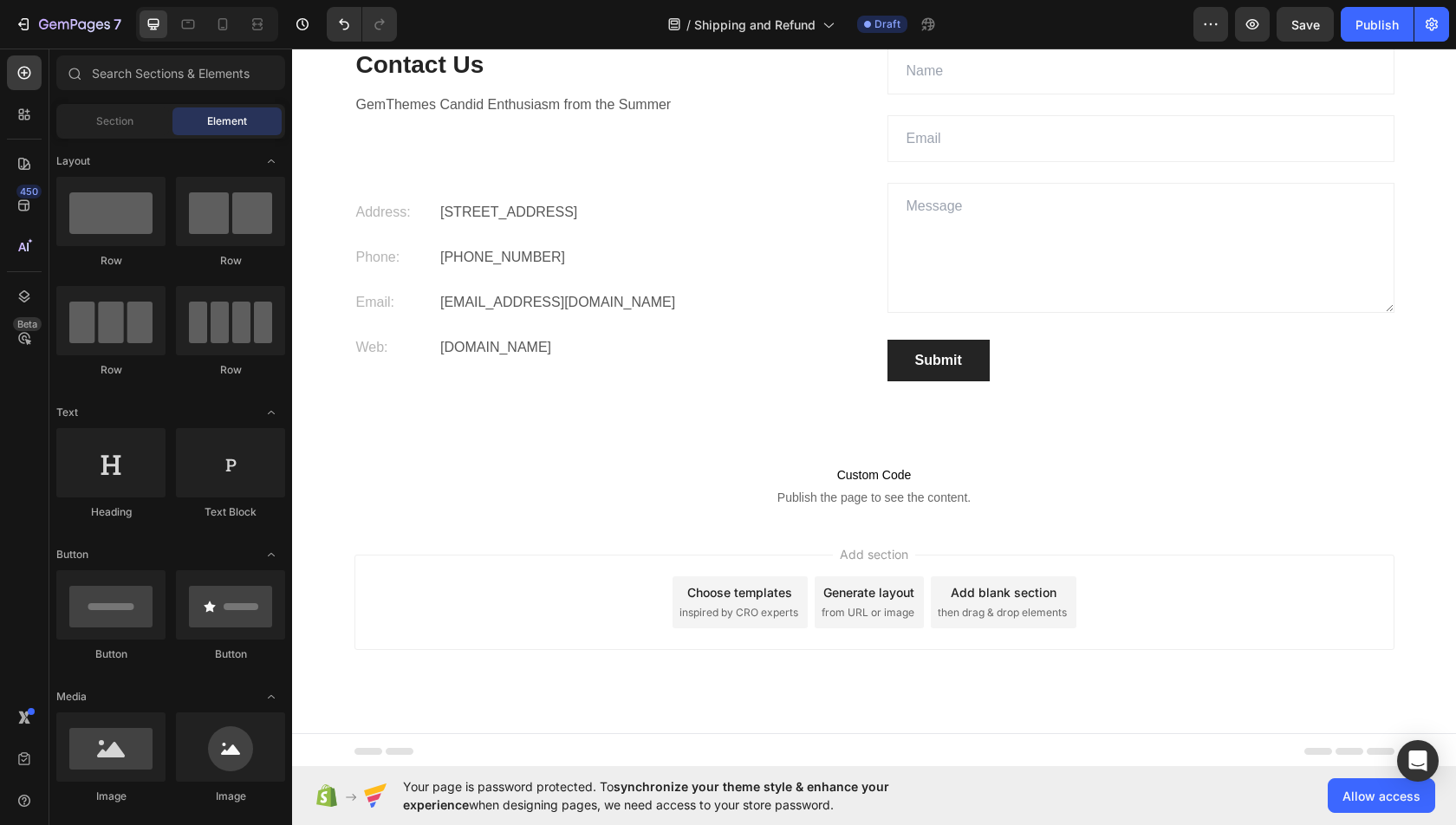
click at [716, 589] on div "Choose templates" at bounding box center [739, 592] width 105 height 19
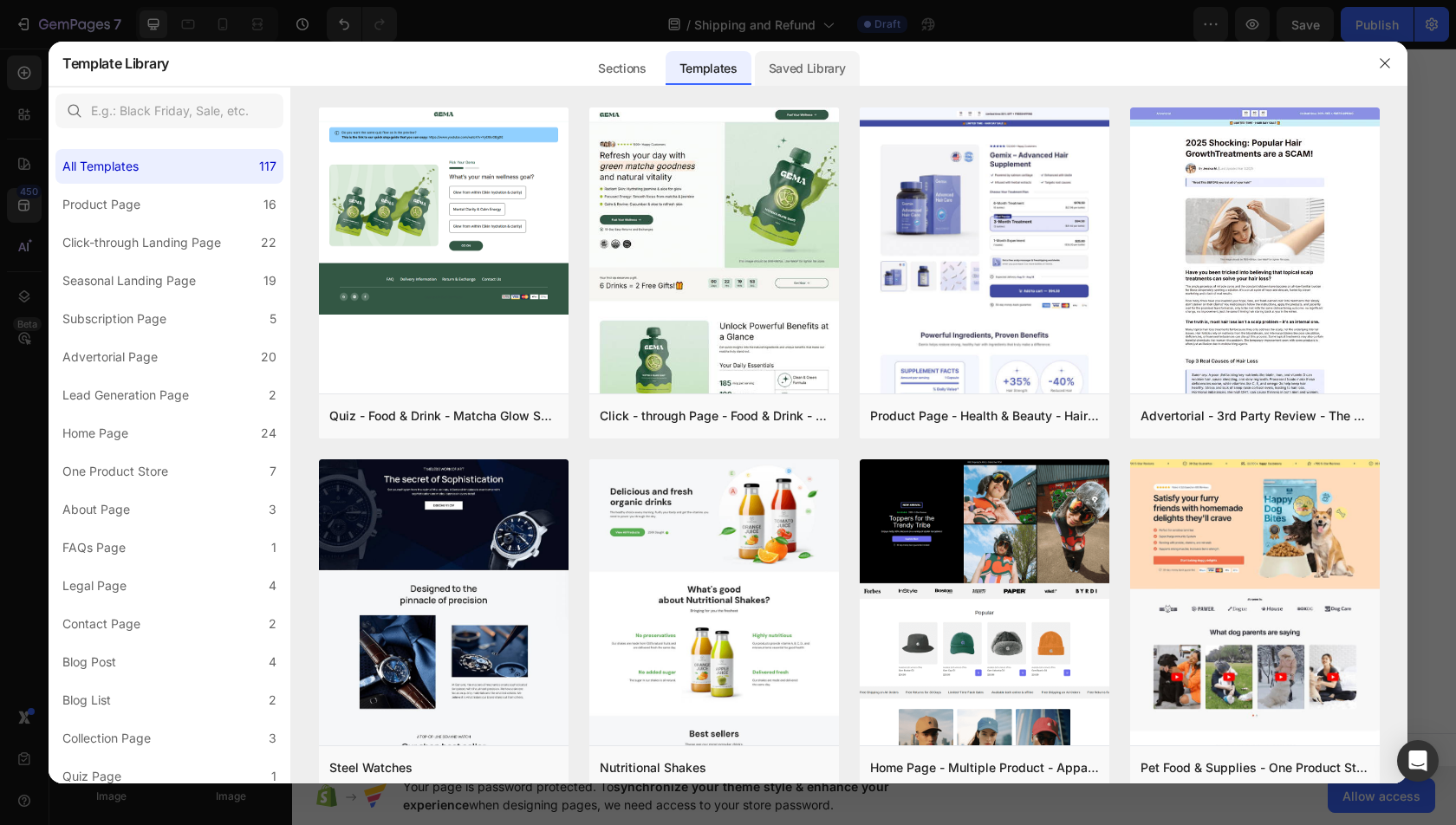
click at [798, 68] on div "Saved Library" at bounding box center [807, 68] width 105 height 34
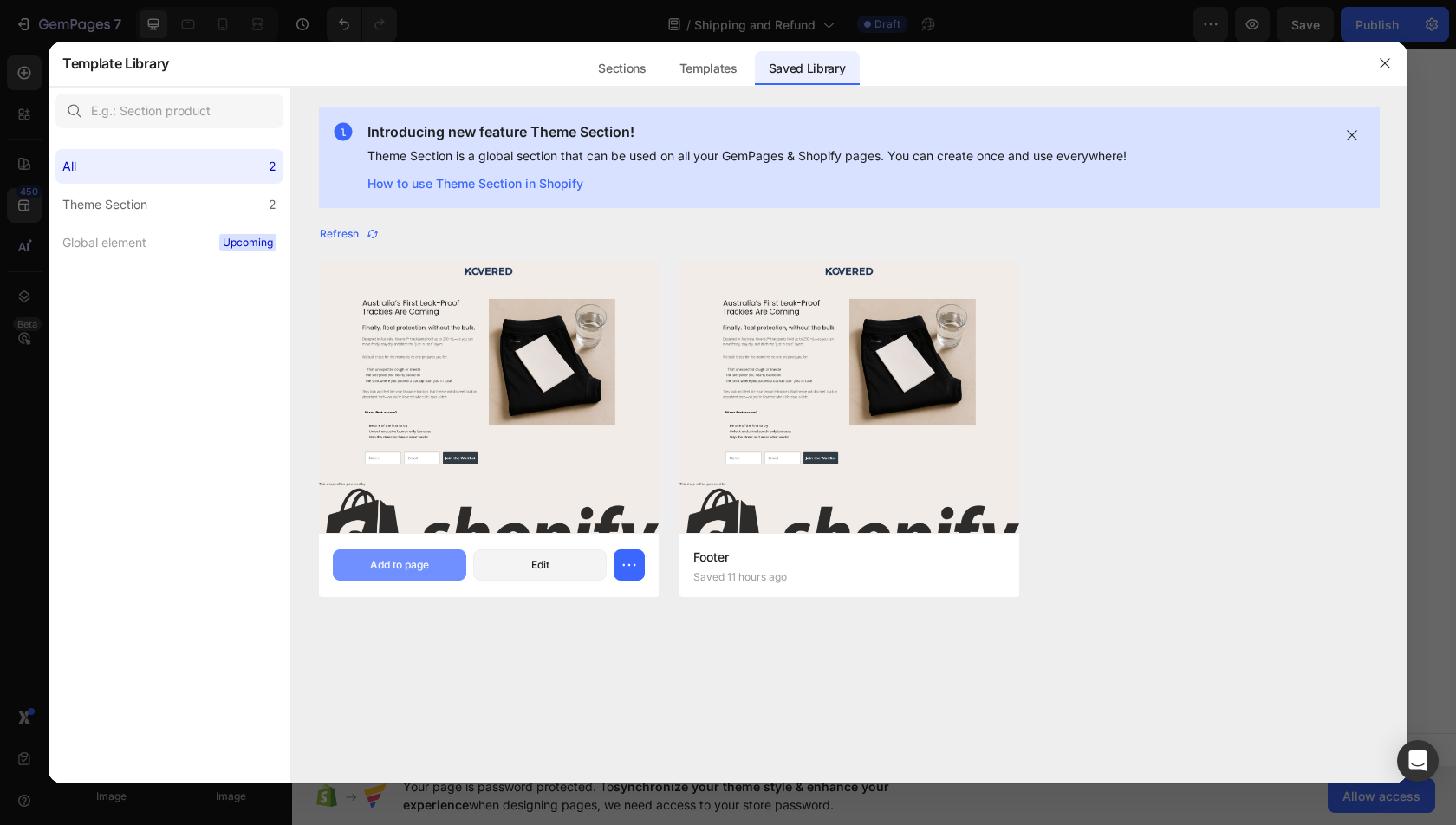
click at [415, 574] on button "Add to page" at bounding box center [399, 565] width 133 height 31
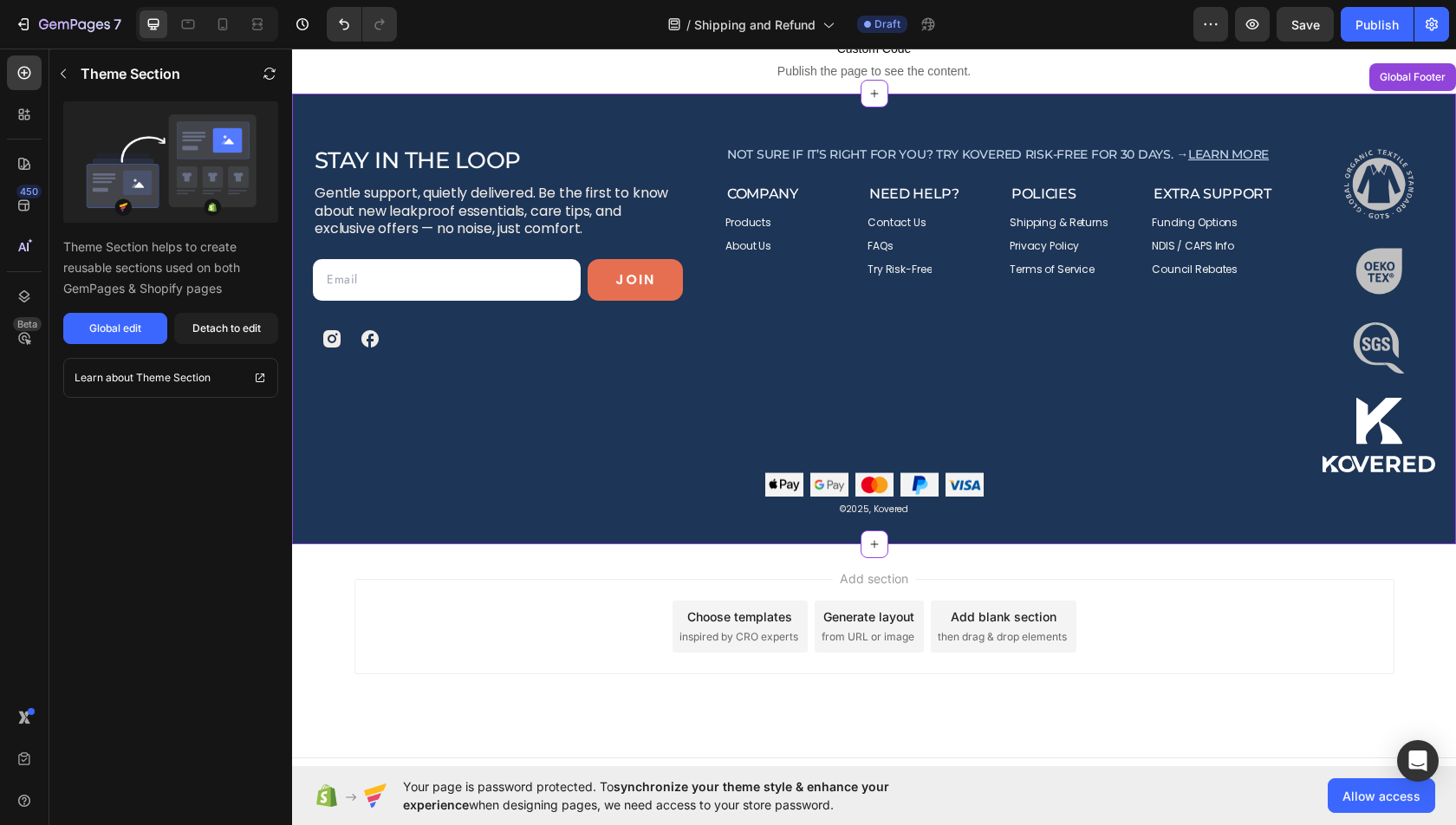
scroll to position [3181, 0]
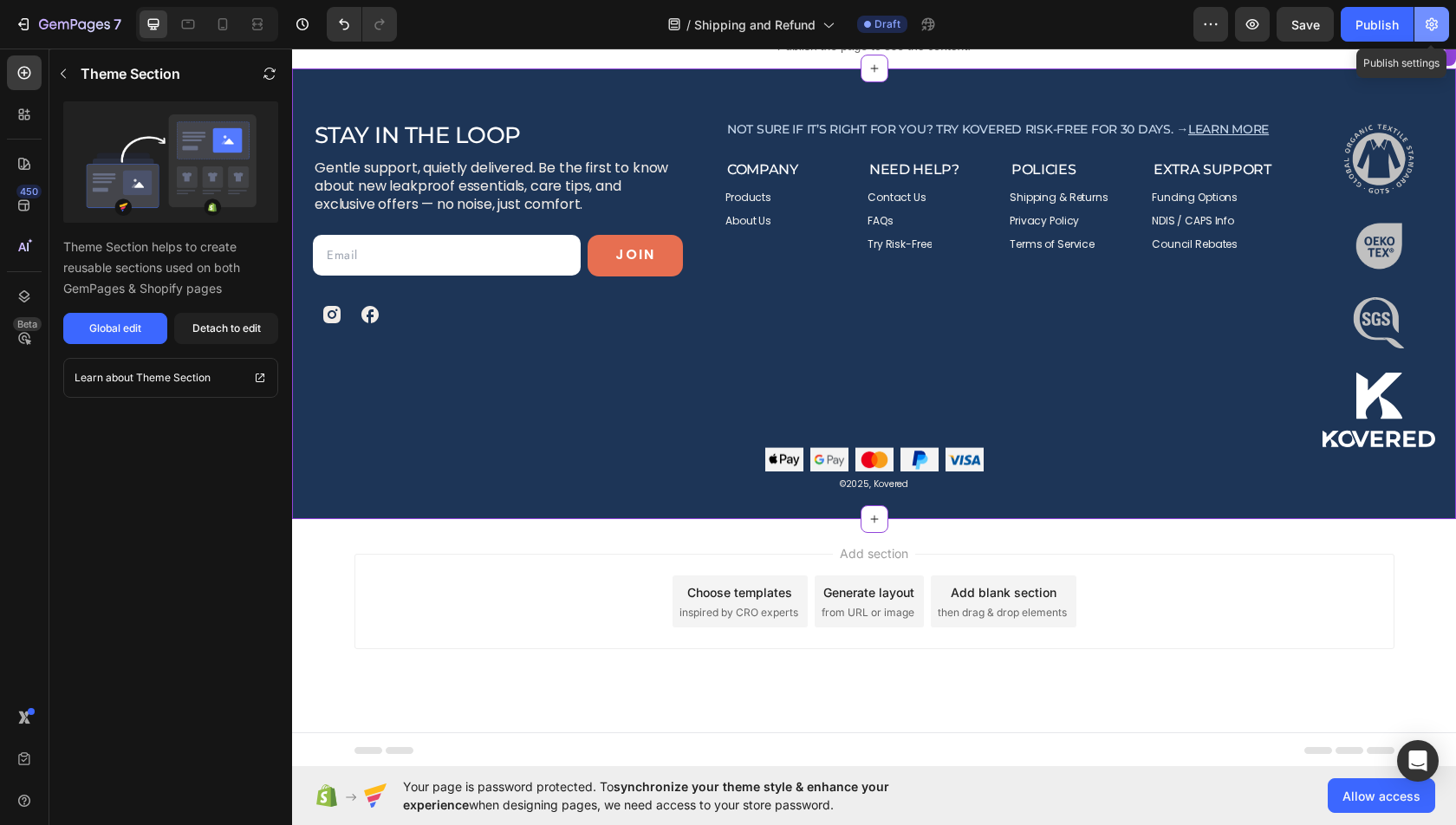
click at [1433, 36] on button "button" at bounding box center [1431, 24] width 34 height 34
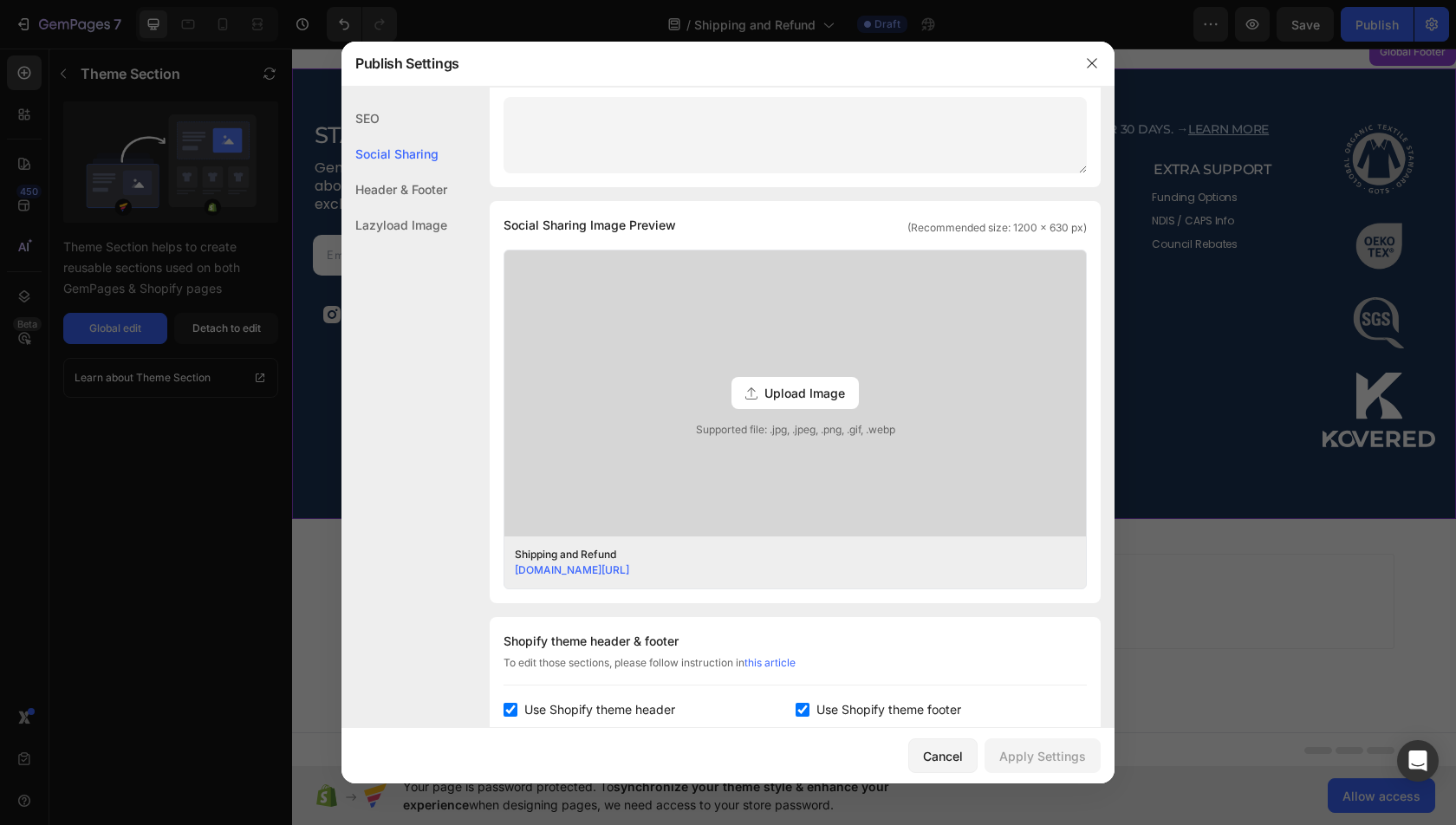
scroll to position [454, 0]
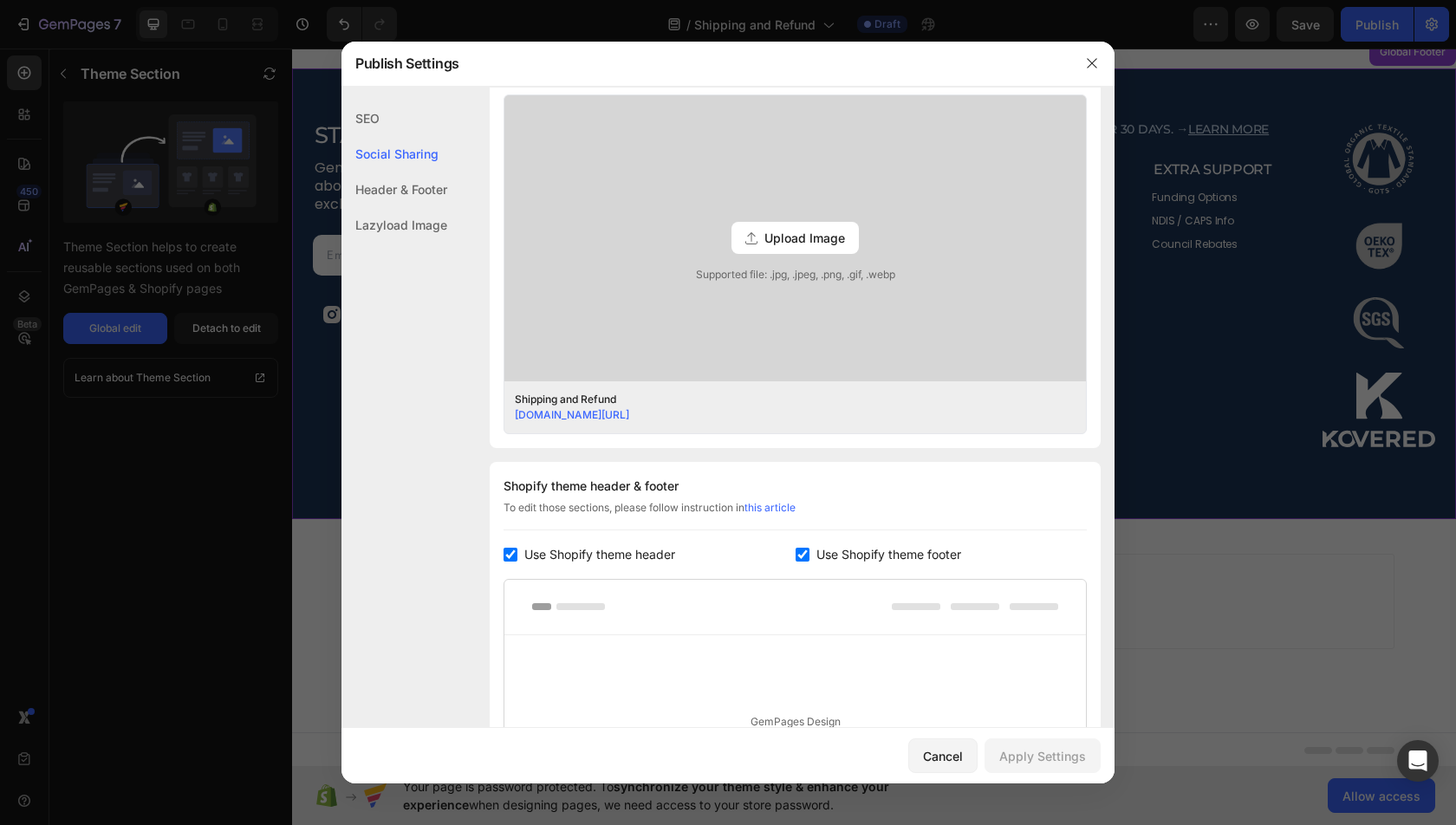
click at [857, 557] on span "Use Shopify theme footer" at bounding box center [889, 555] width 145 height 21
checkbox input "false"
click at [1047, 743] on button "Apply Settings" at bounding box center [1043, 755] width 116 height 34
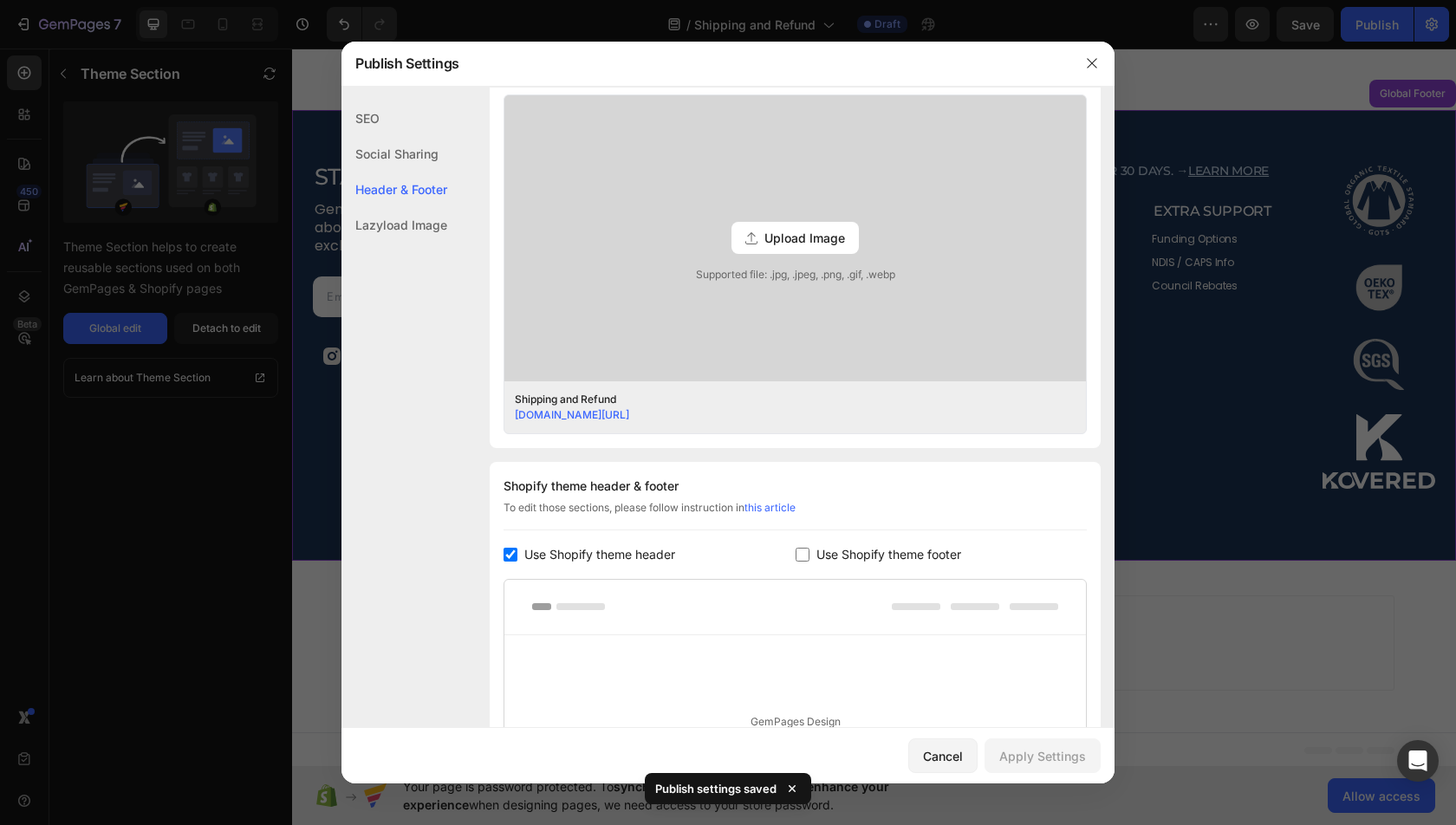
click at [1341, 581] on div at bounding box center [728, 412] width 1456 height 825
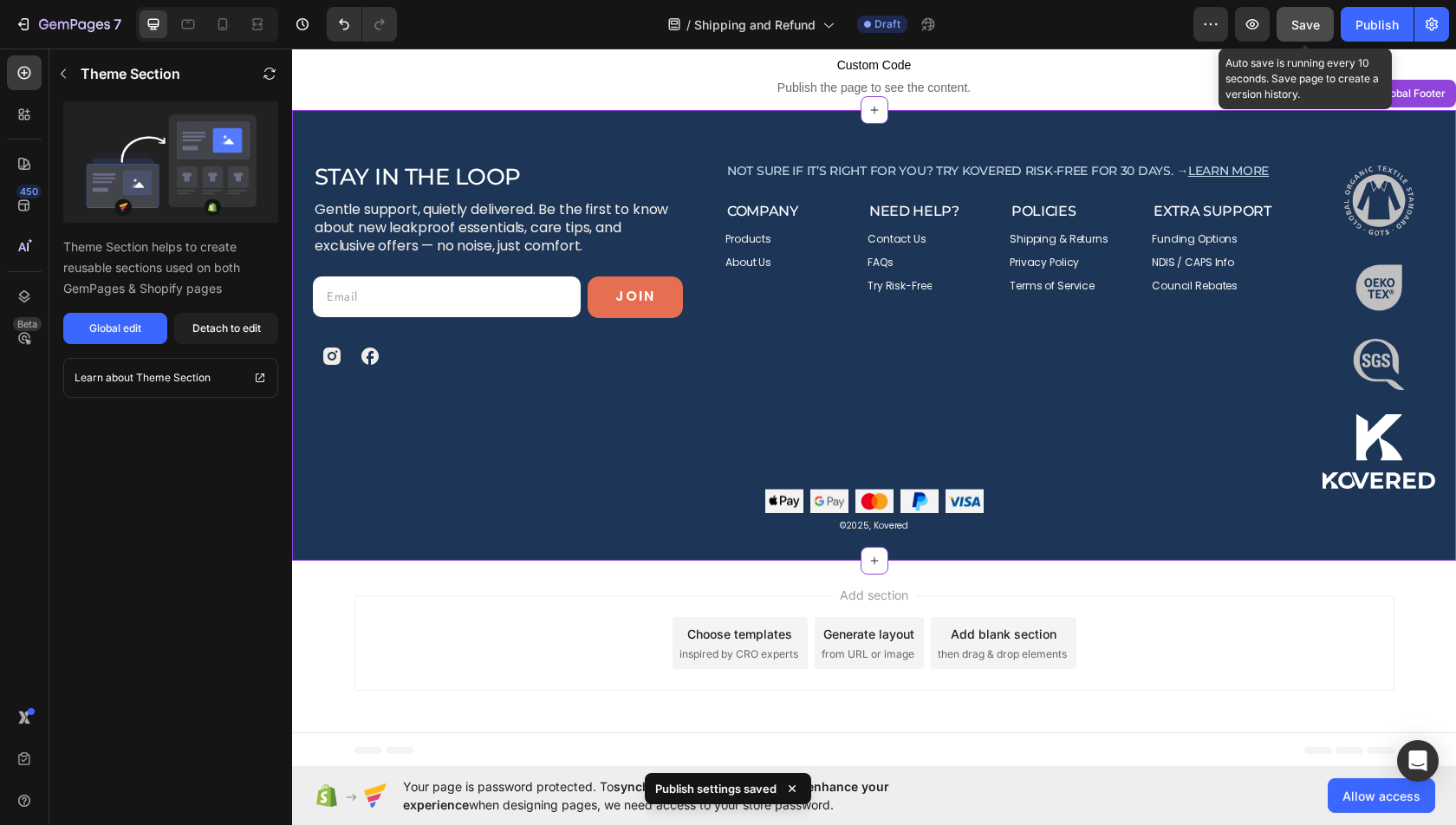
click at [1305, 11] on button "Save" at bounding box center [1305, 24] width 57 height 34
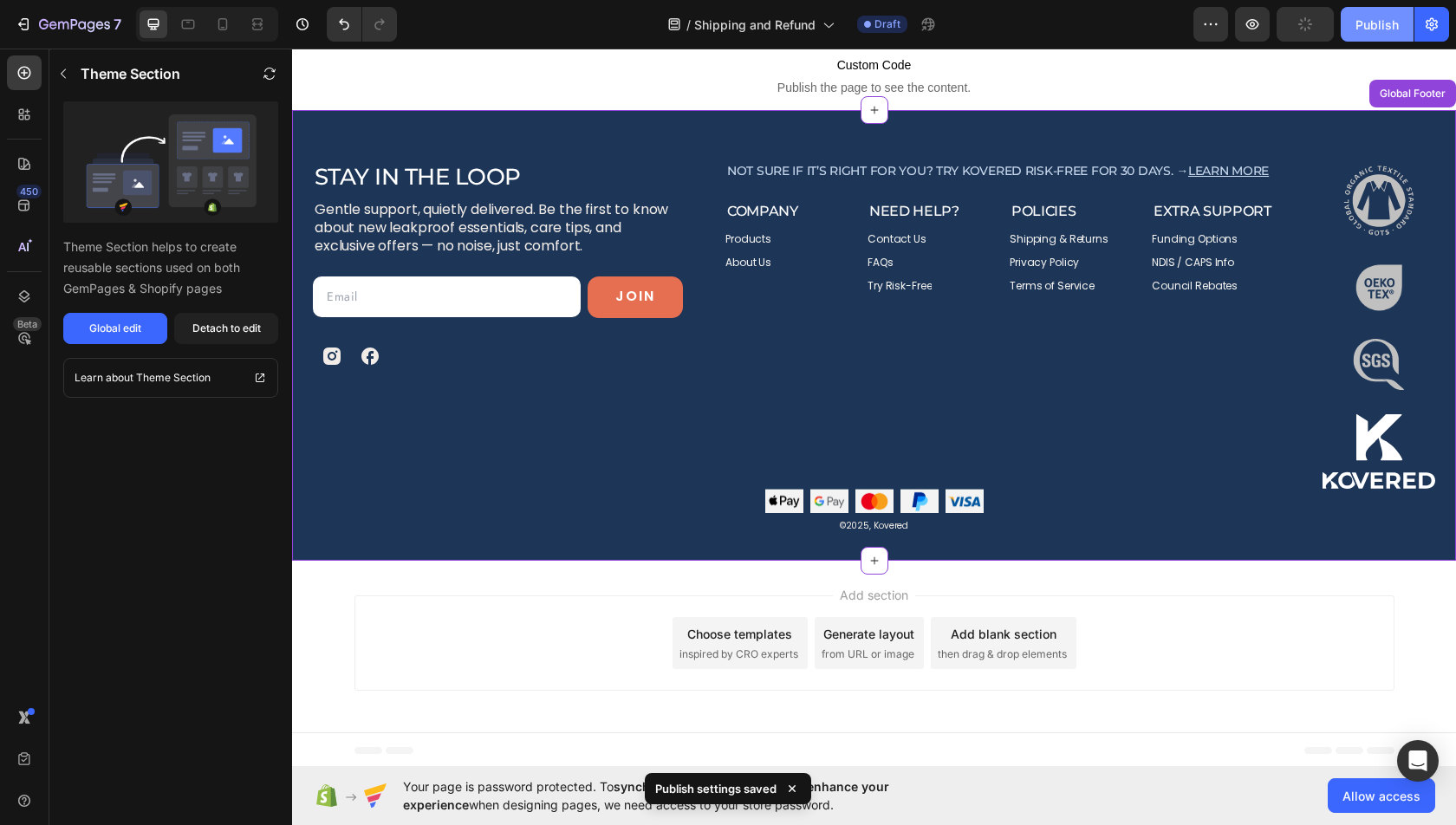
click at [1375, 11] on button "Publish" at bounding box center [1377, 24] width 72 height 34
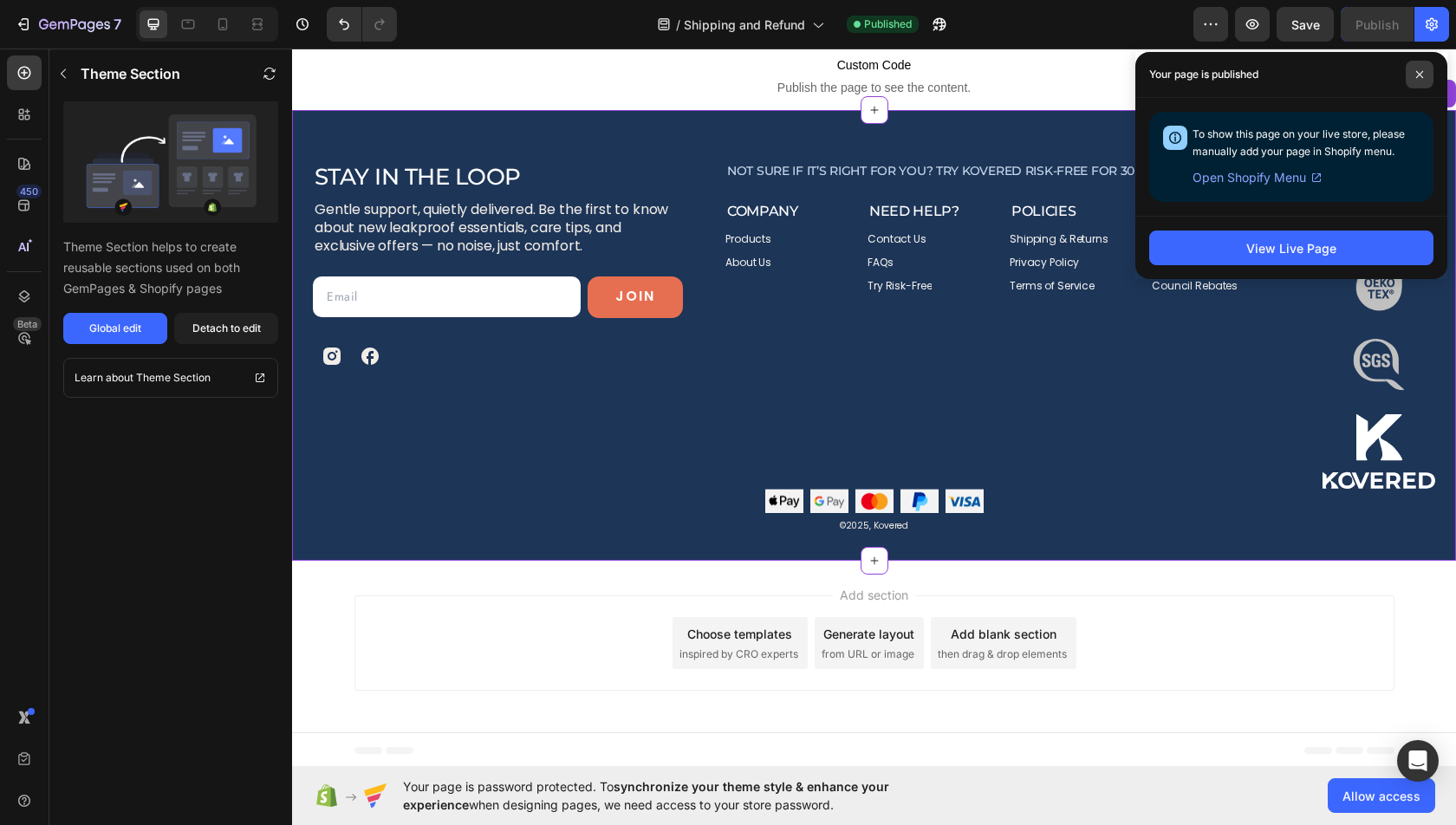
click at [1427, 79] on span at bounding box center [1419, 74] width 27 height 27
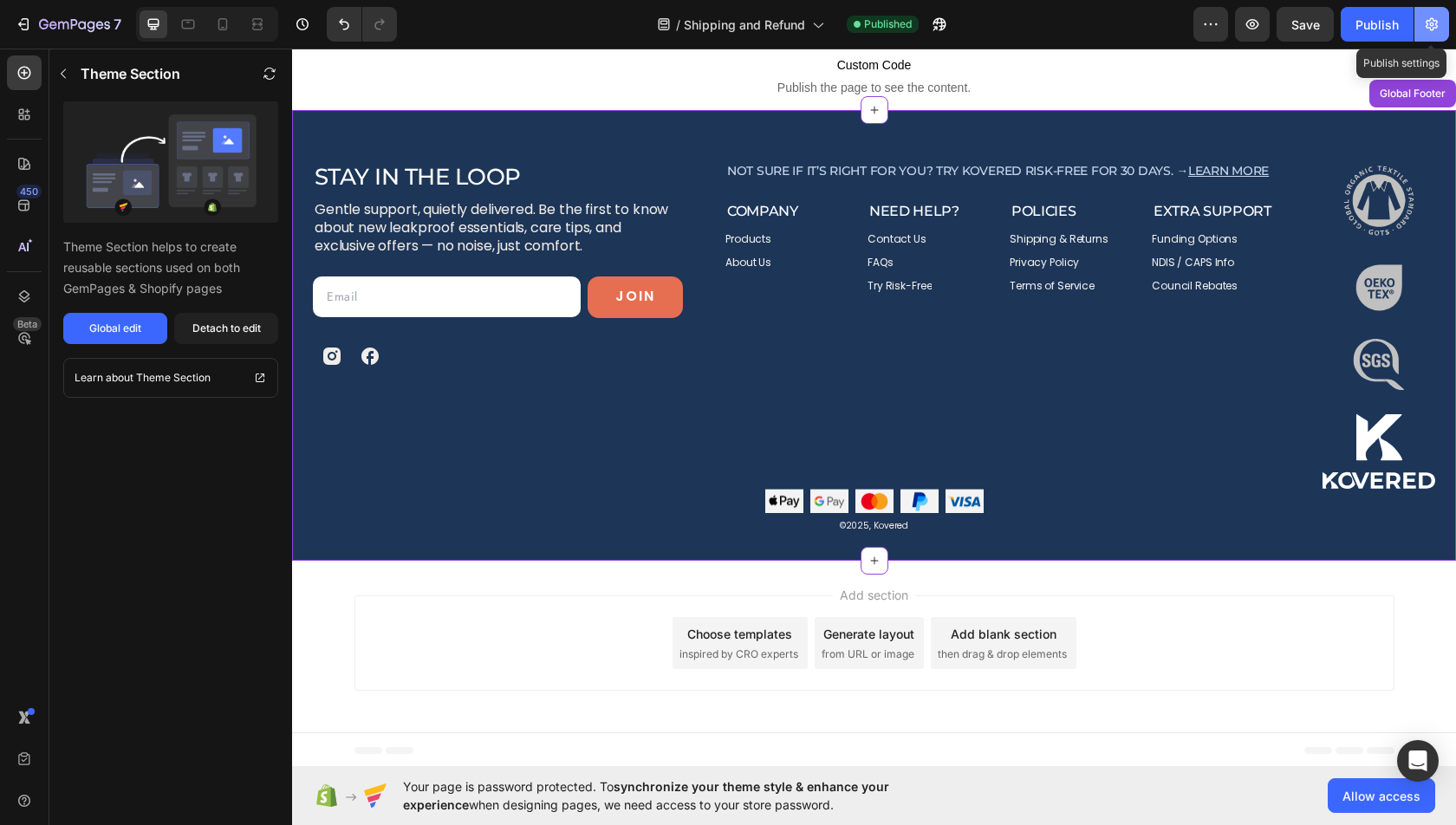
click at [1419, 12] on button "button" at bounding box center [1431, 24] width 34 height 34
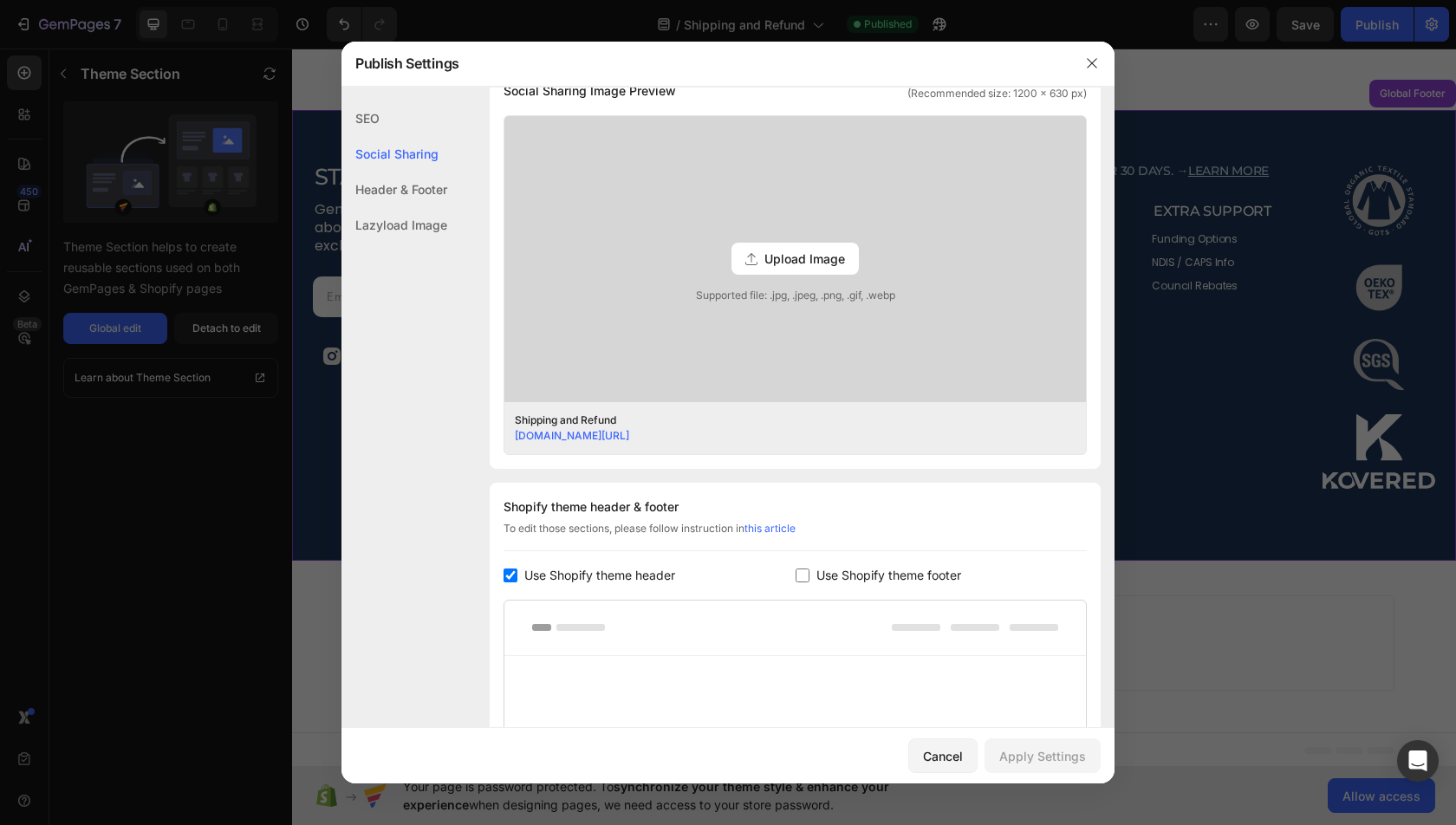
scroll to position [674, 0]
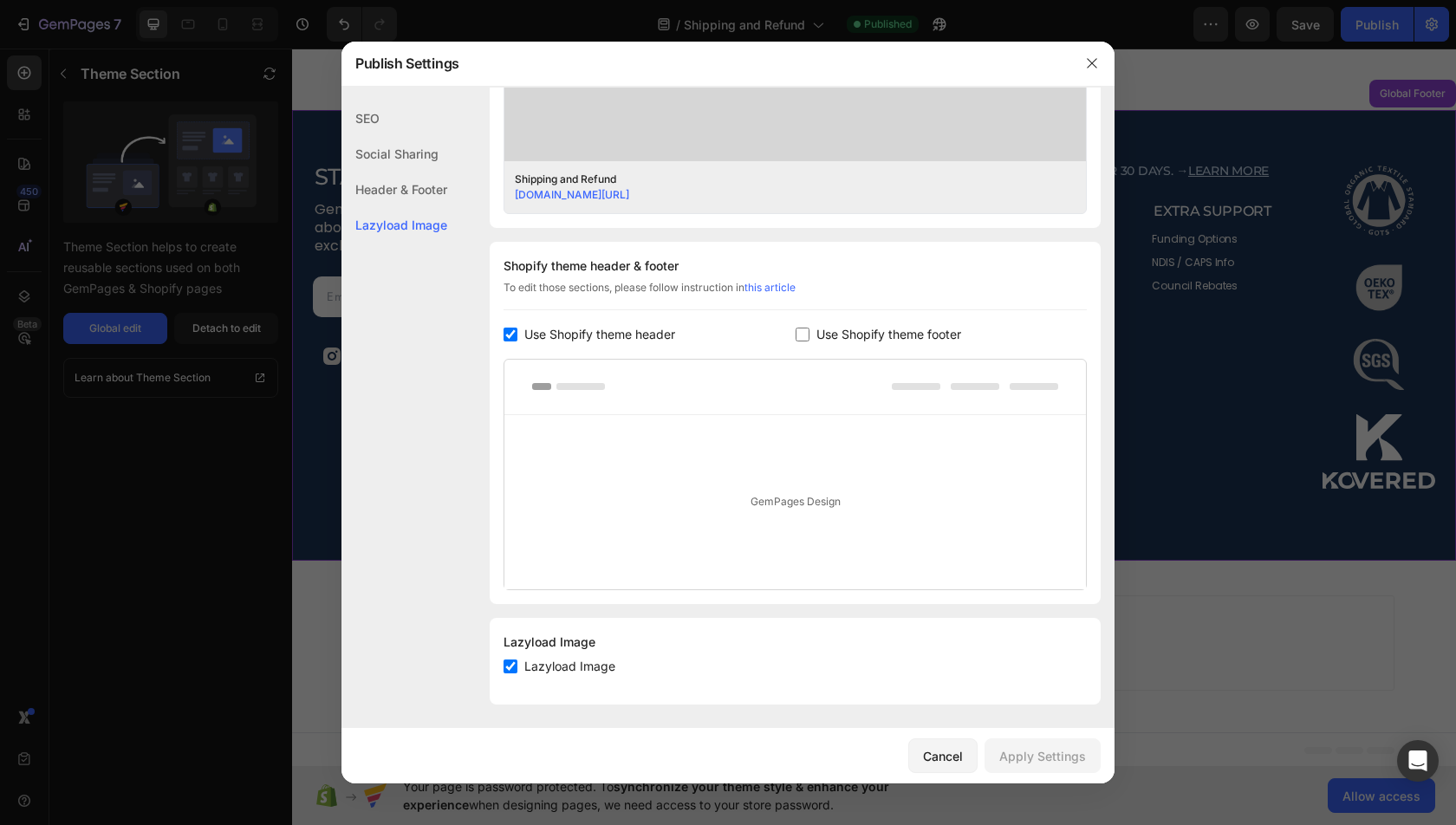
click at [1163, 419] on div at bounding box center [728, 412] width 1456 height 825
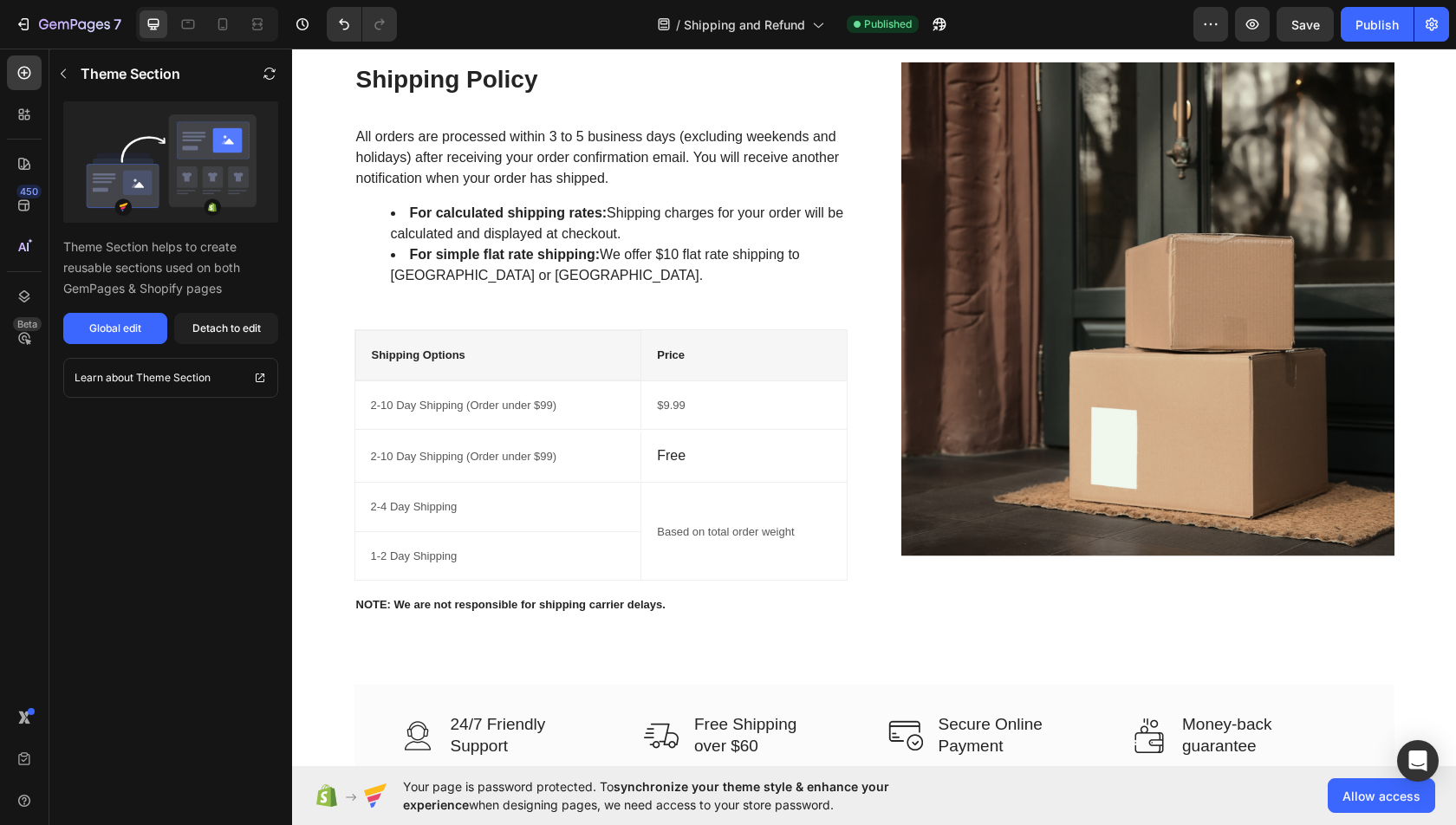
scroll to position [102, 0]
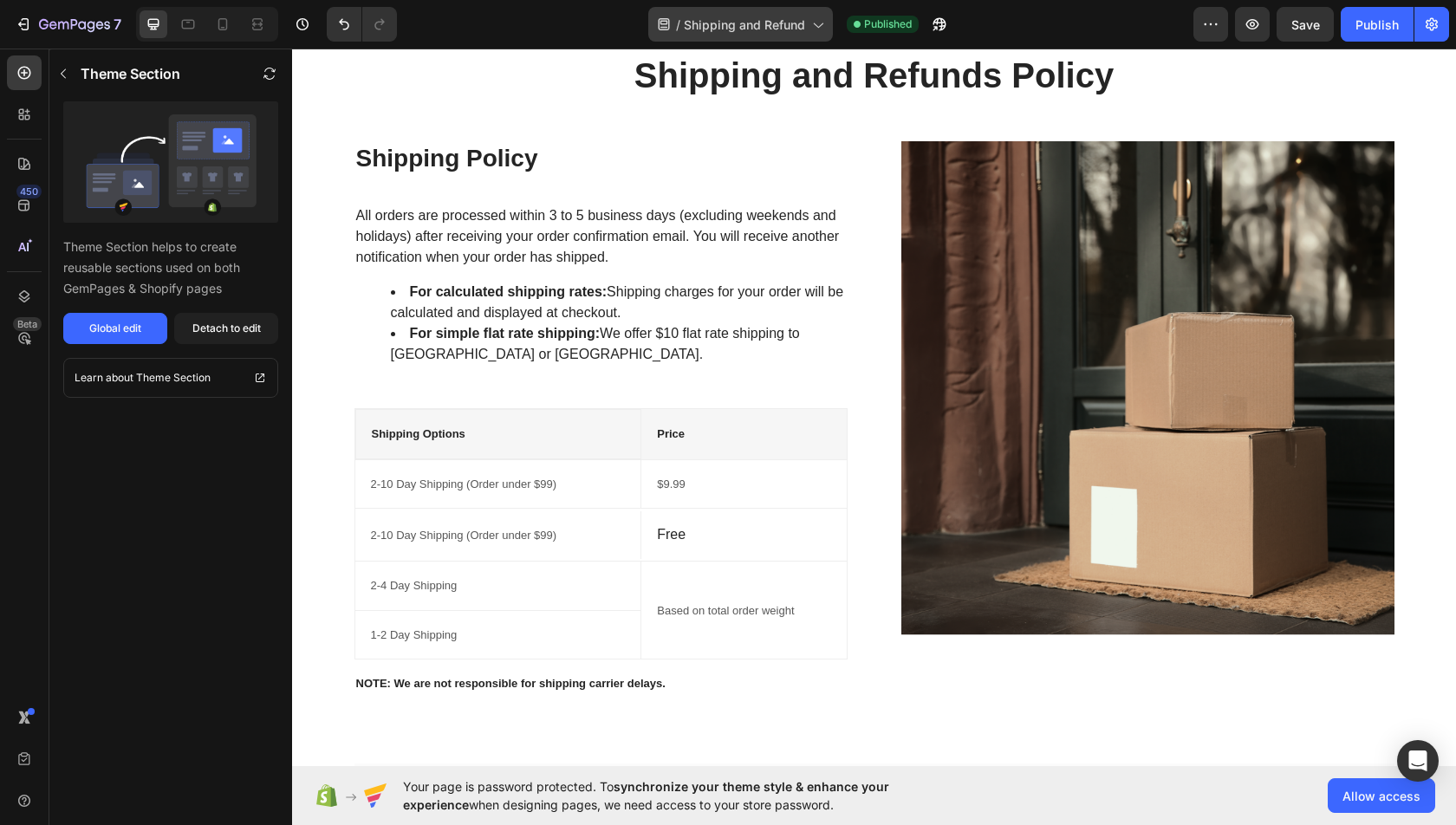
click at [730, 26] on span "Shipping and Refund" at bounding box center [744, 25] width 121 height 19
click at [79, 9] on button "7" at bounding box center [68, 24] width 122 height 34
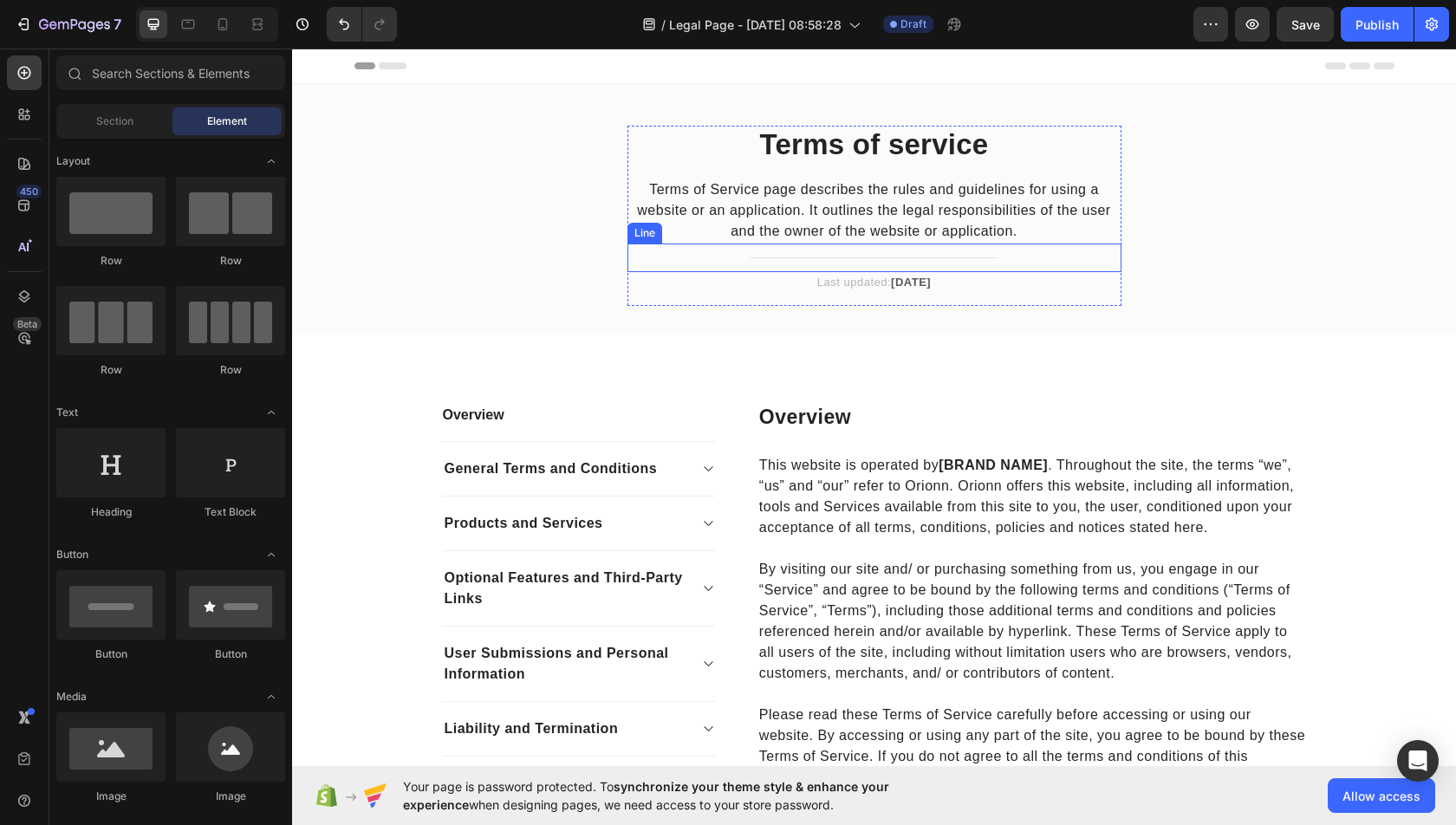
click at [929, 279] on strong "[DATE]" at bounding box center [911, 281] width 40 height 13
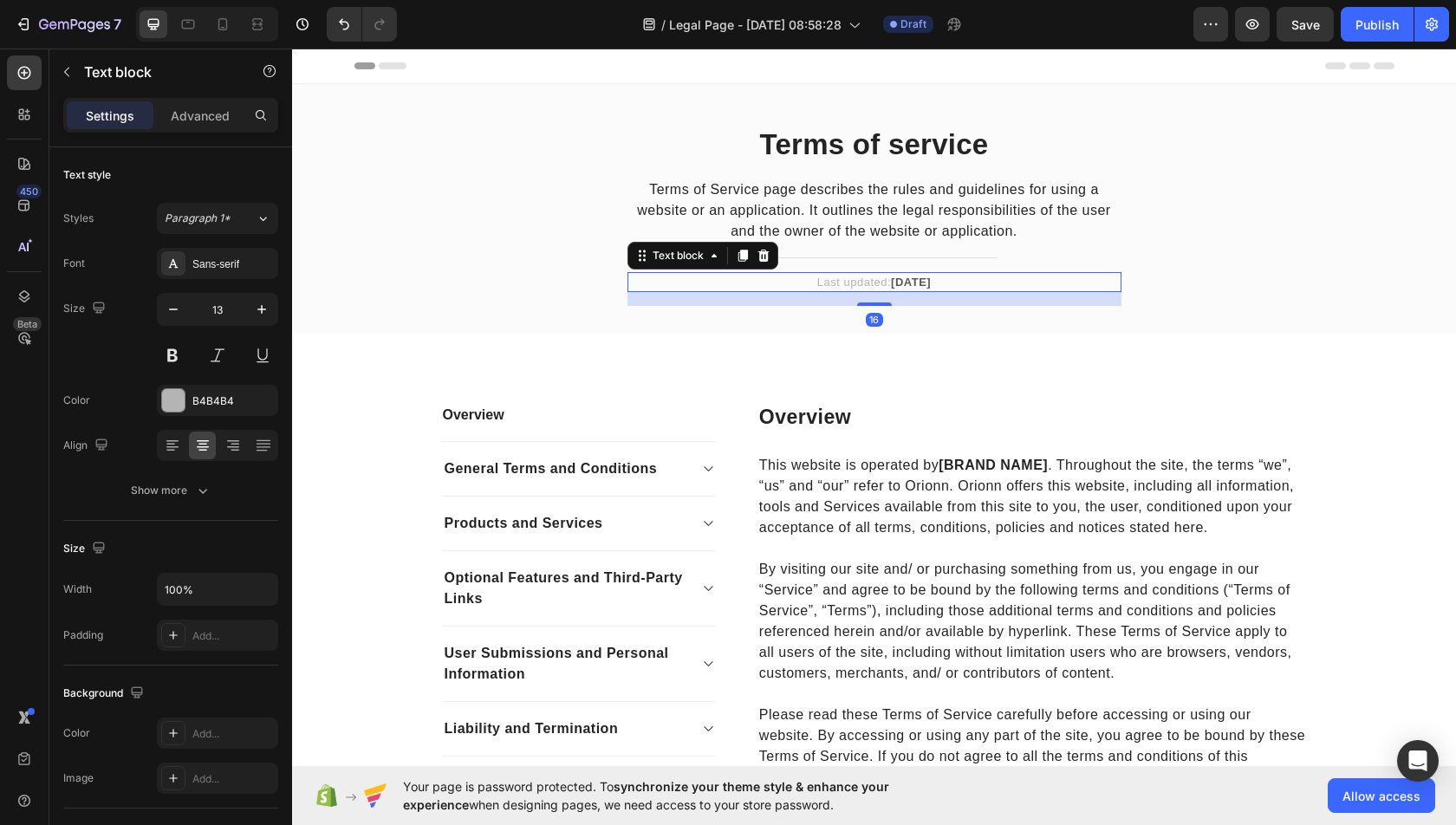
click at [929, 279] on strong "April 2023" at bounding box center [911, 281] width 40 height 13
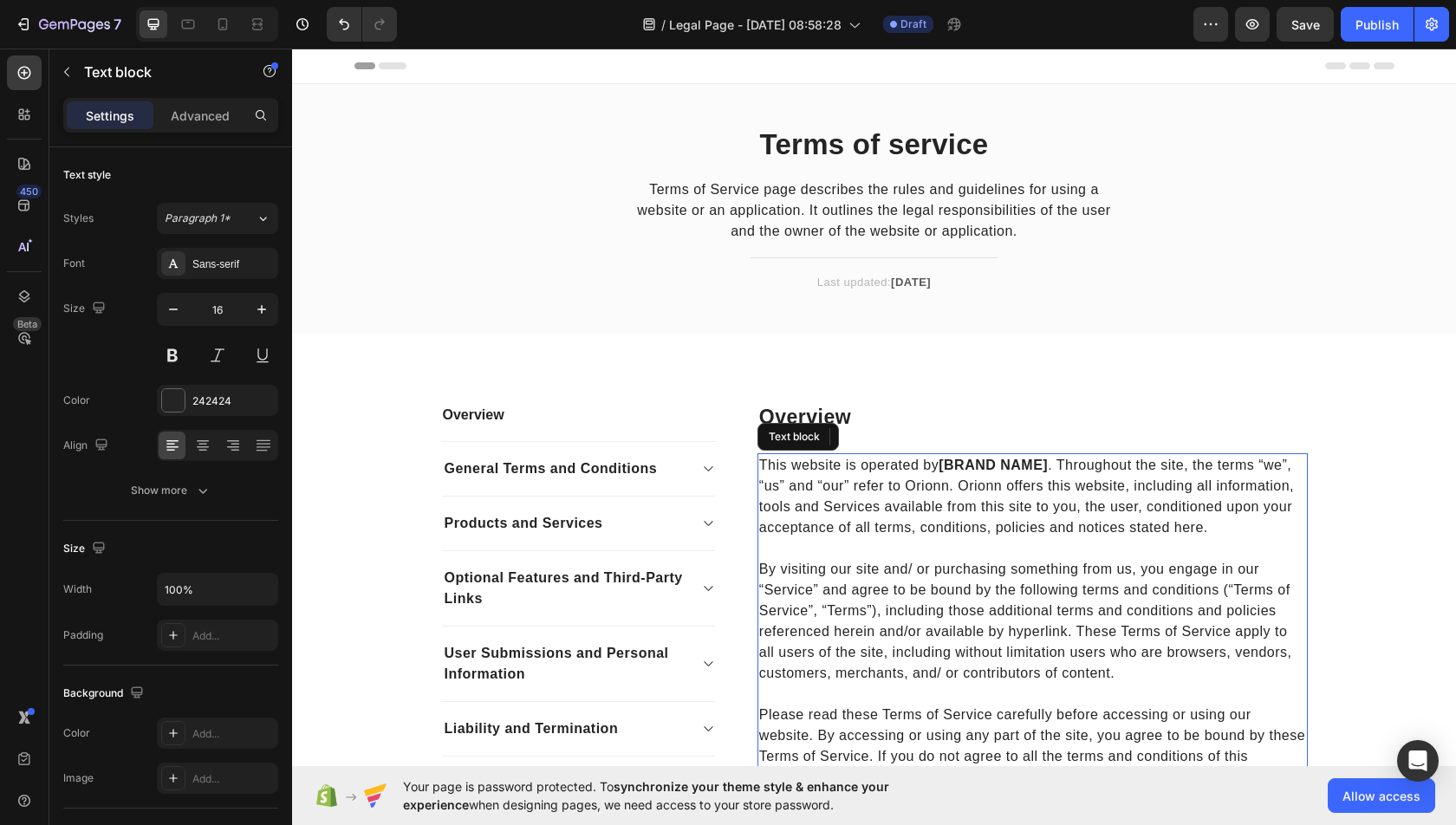
click at [1030, 463] on strong "[BRAND NAME]" at bounding box center [994, 465] width 109 height 15
click at [878, 478] on p "This website is operated by Kovered. Throughout the site, the terms “we”, “us” …" at bounding box center [1032, 497] width 547 height 83
click at [877, 478] on p "This website is operated by Kovered. Throughout the site, the terms “we”, “us” …" at bounding box center [1032, 497] width 547 height 83
click at [929, 478] on p "This website is operated by Kovered. Throughout the site, the terms “we”, “us” …" at bounding box center [1032, 497] width 547 height 83
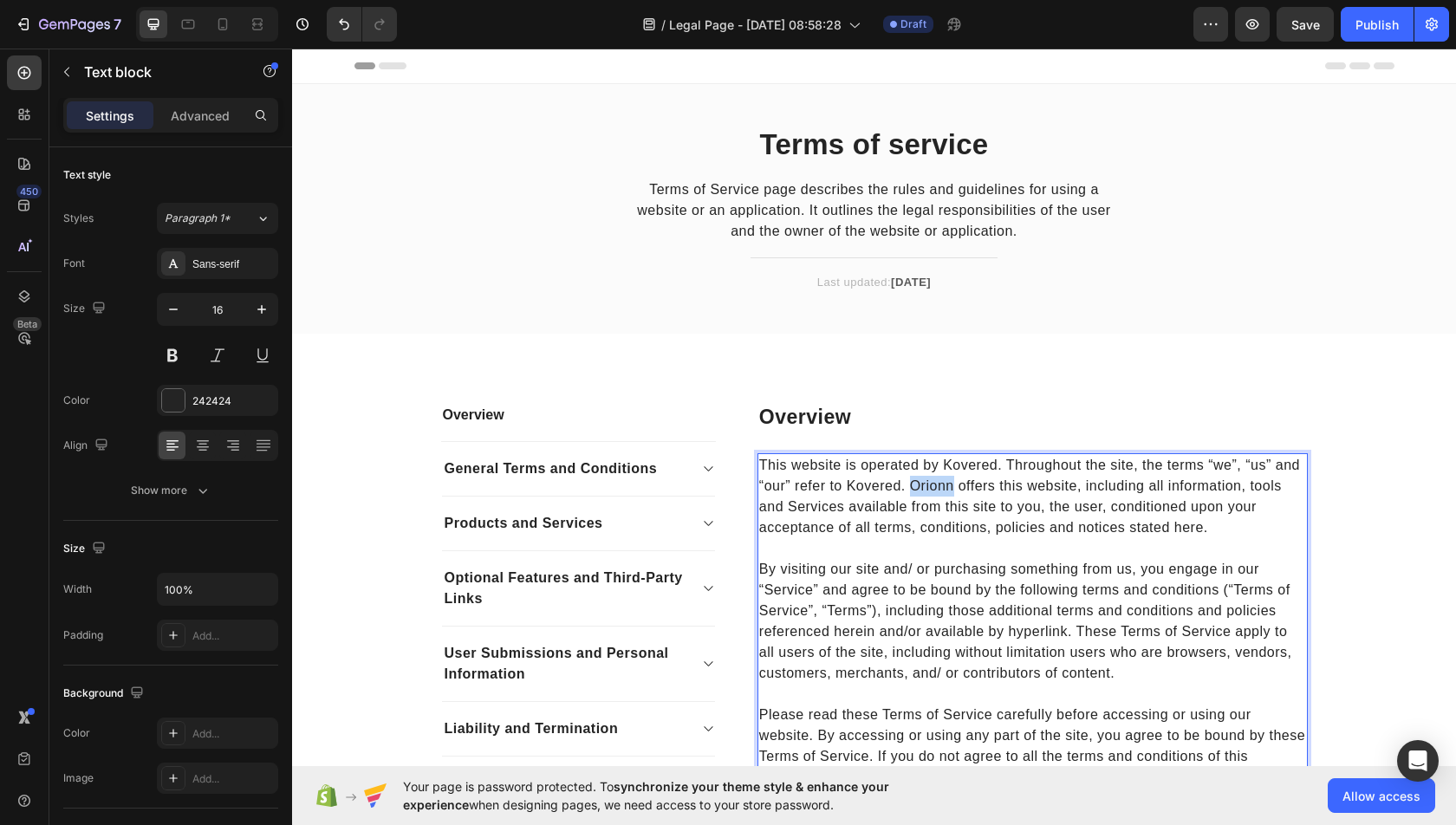
click at [929, 478] on p "This website is operated by Kovered. Throughout the site, the terms “we”, “us” …" at bounding box center [1032, 497] width 547 height 83
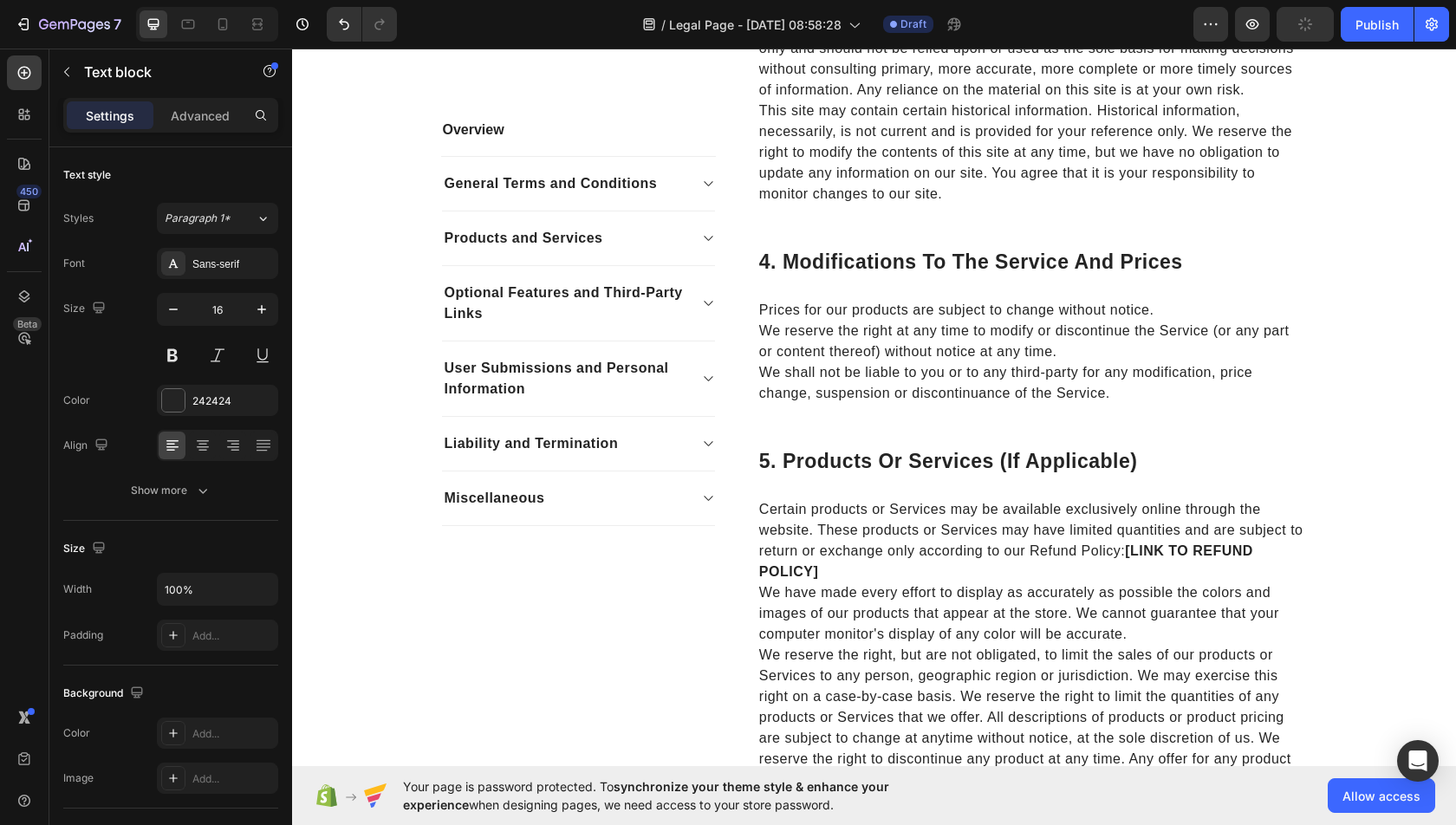
scroll to position [1867, 0]
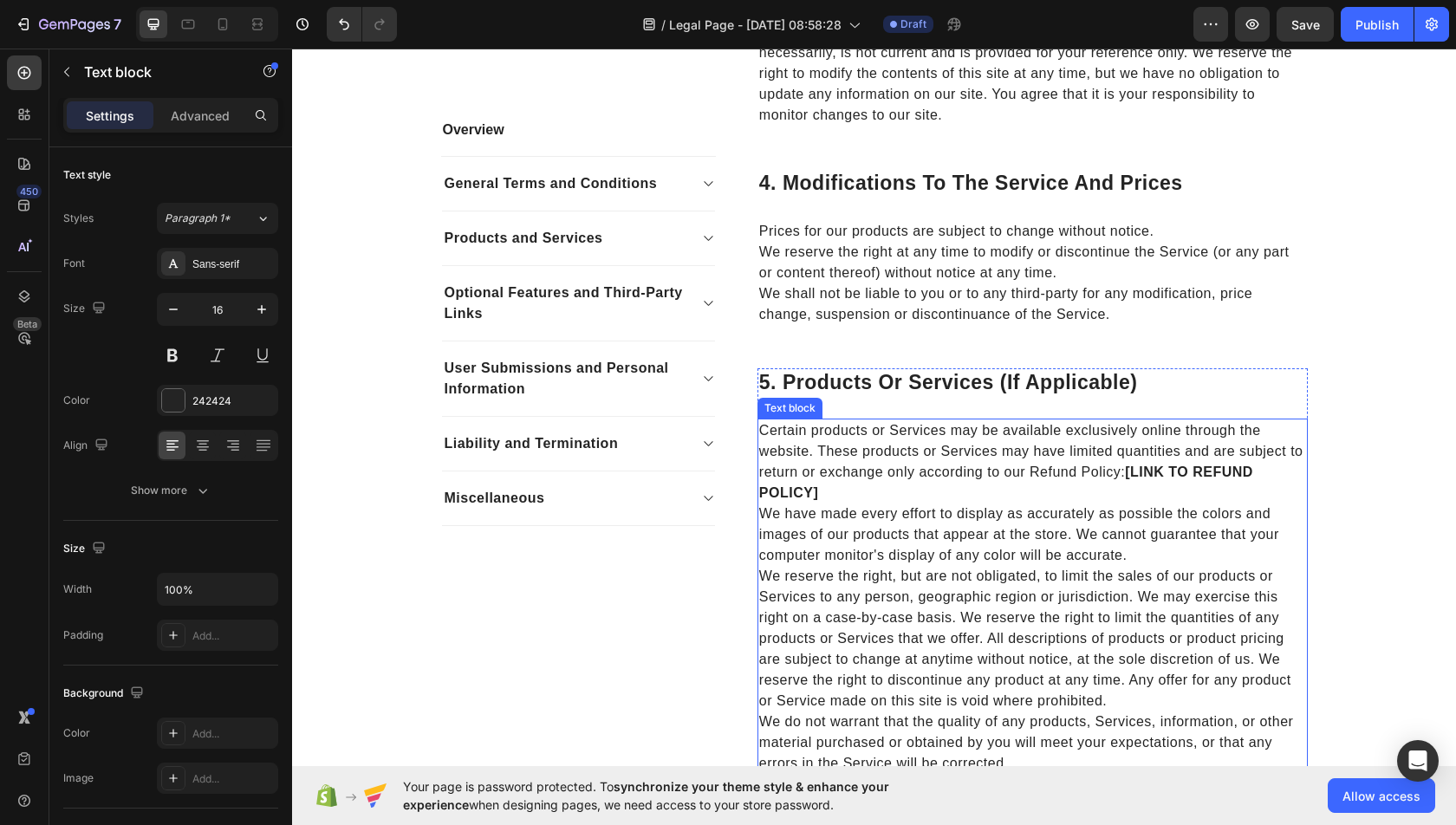
click at [1129, 477] on strong "[LINK TO REFUND POLICY]" at bounding box center [1006, 482] width 494 height 35
click at [1122, 469] on p "Certain products or Services may be available exclusively online through the we…" at bounding box center [1032, 461] width 547 height 83
drag, startPoint x: 1121, startPoint y: 470, endPoint x: 1144, endPoint y: 489, distance: 29.8
click at [1144, 489] on p "Certain products or Services may be available exclusively online through the we…" at bounding box center [1032, 461] width 547 height 83
click at [1150, 548] on p "We have made every effort to display as accurately as possible the colors and i…" at bounding box center [1032, 535] width 547 height 63
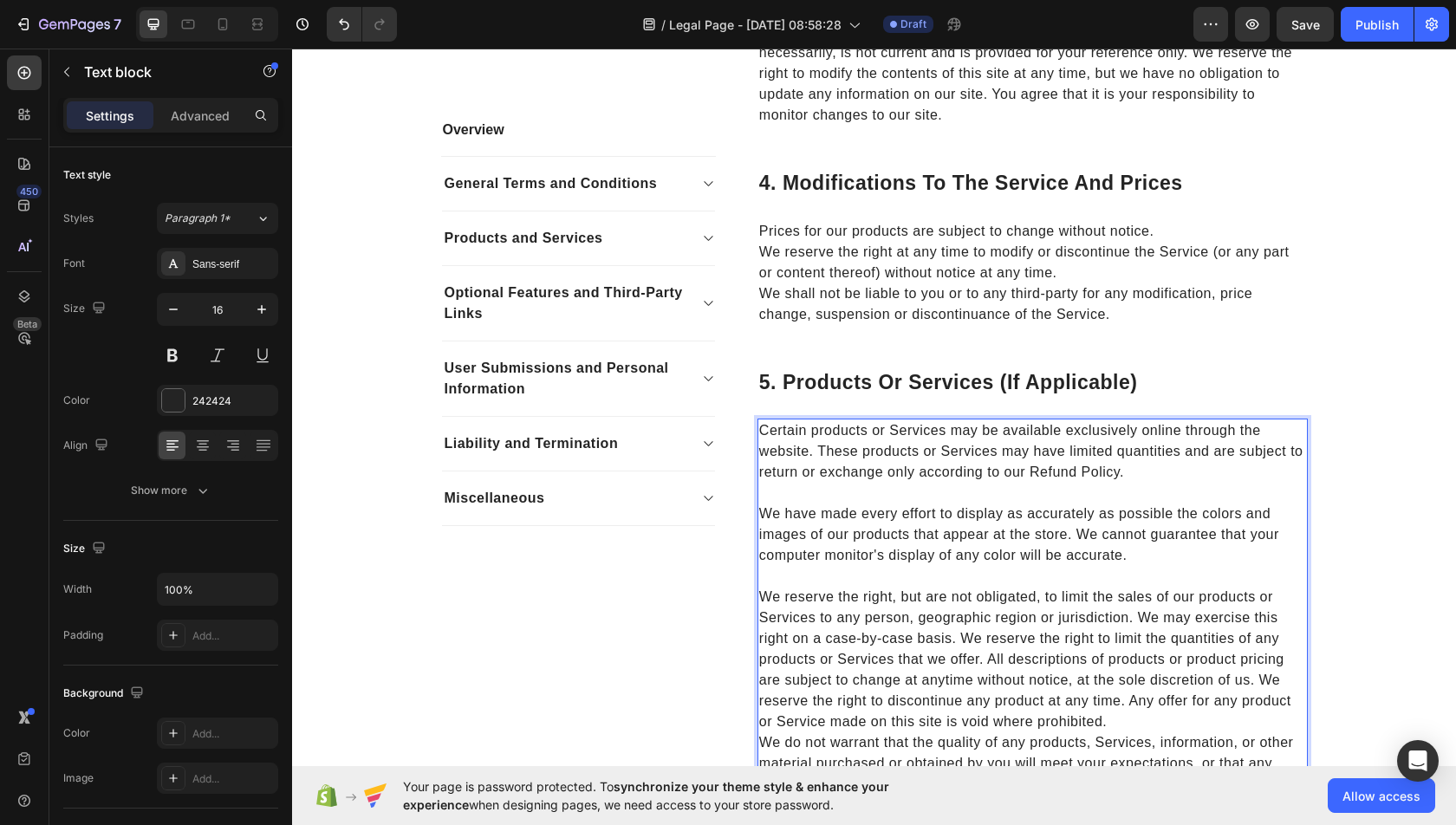
click at [1158, 727] on p "We reserve the right, but are not obligated, to limit the sales of our products…" at bounding box center [1032, 659] width 547 height 146
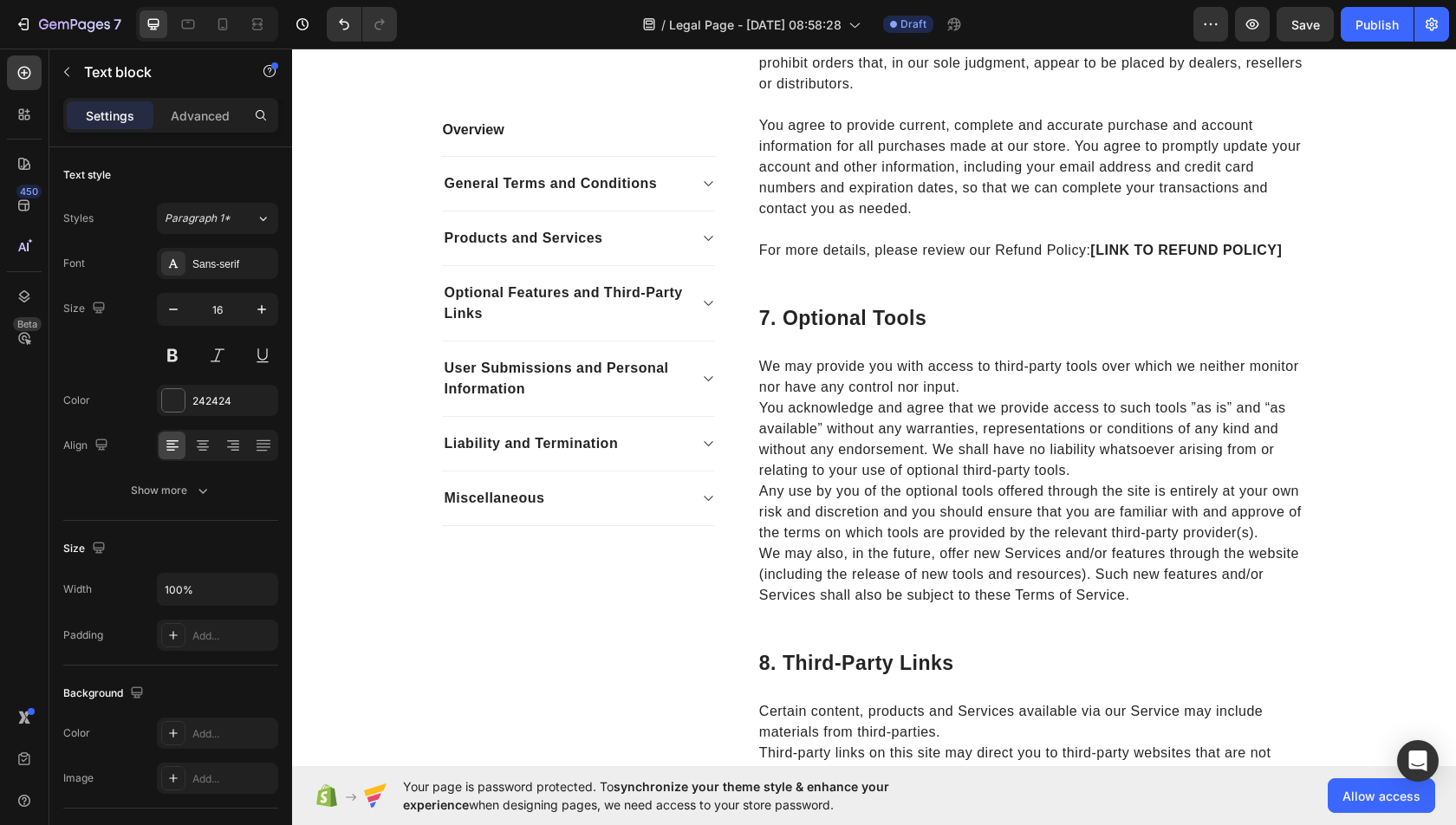
scroll to position [2783, 0]
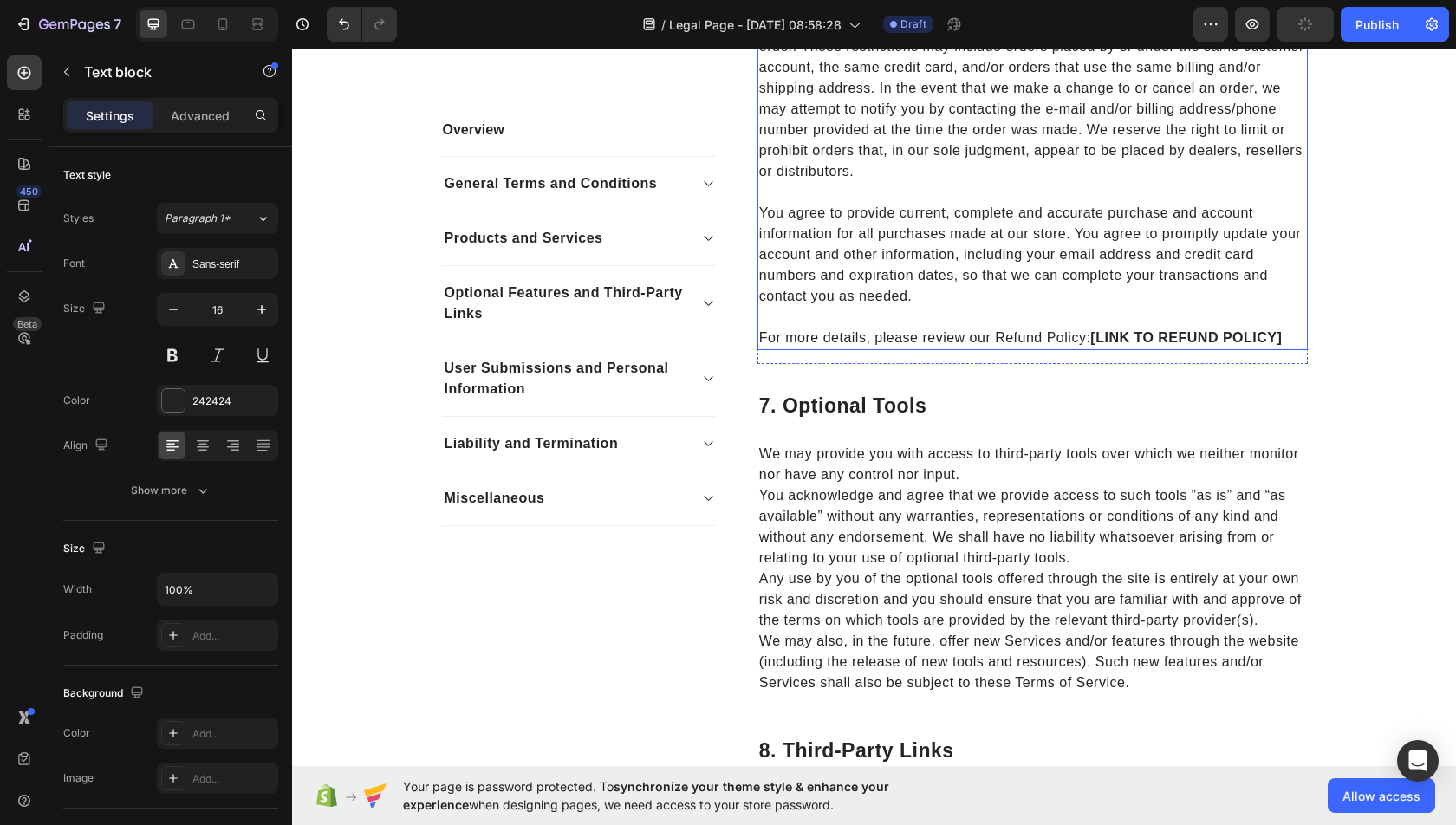
click at [1079, 342] on p "For more details, please review our Refund Policy: [LINK TO REFUND POLICY]" at bounding box center [1032, 338] width 547 height 21
click at [1085, 334] on p "For more details, please review our Refund Policy: [LINK TO REFUND POLICY]" at bounding box center [1032, 338] width 547 height 21
drag, startPoint x: 1084, startPoint y: 334, endPoint x: 1454, endPoint y: 335, distance: 370.0
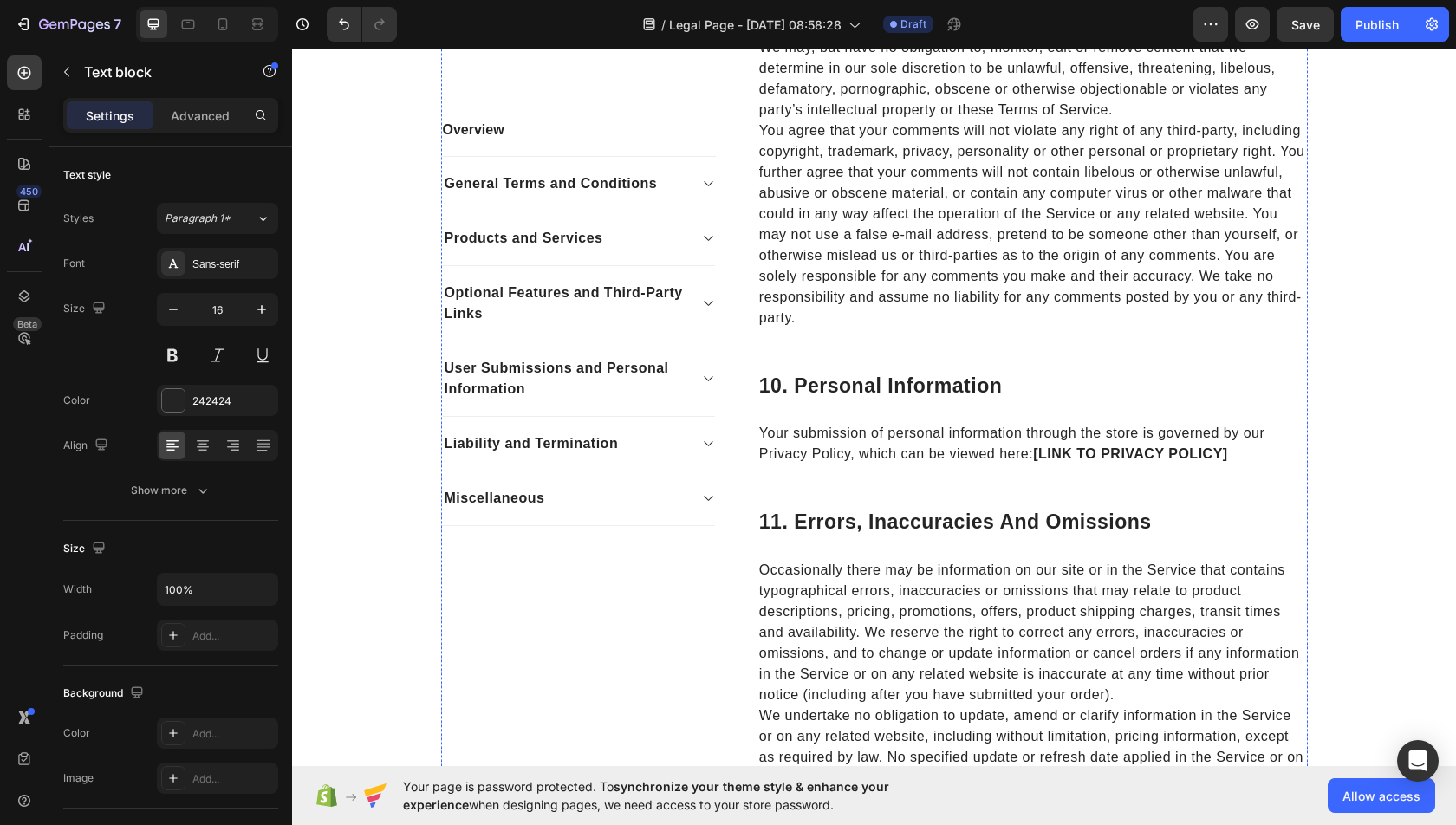
scroll to position [4083, 0]
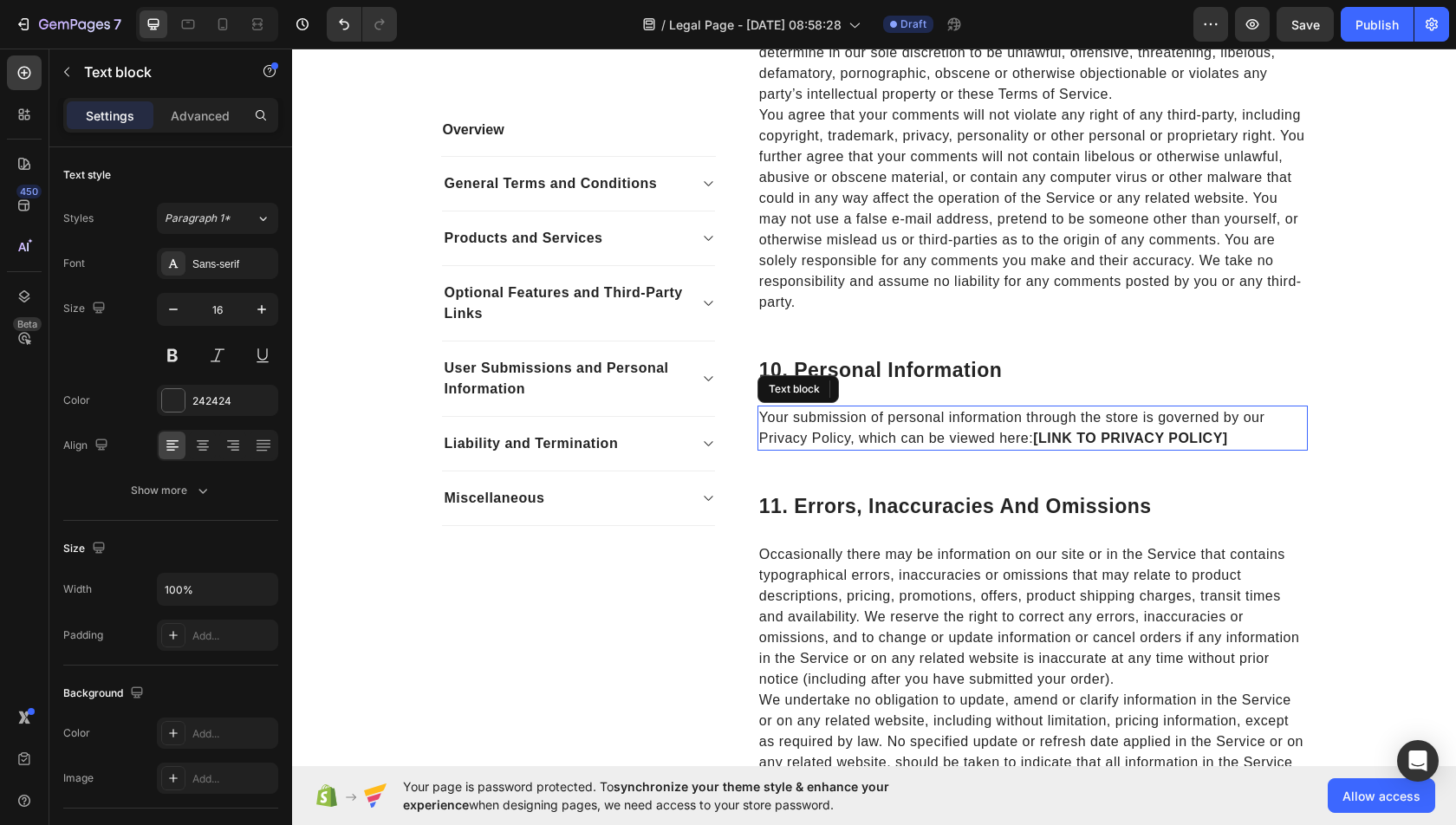
click at [1075, 437] on strong "[LINK TO PRIVACY POLICY]" at bounding box center [1130, 438] width 194 height 15
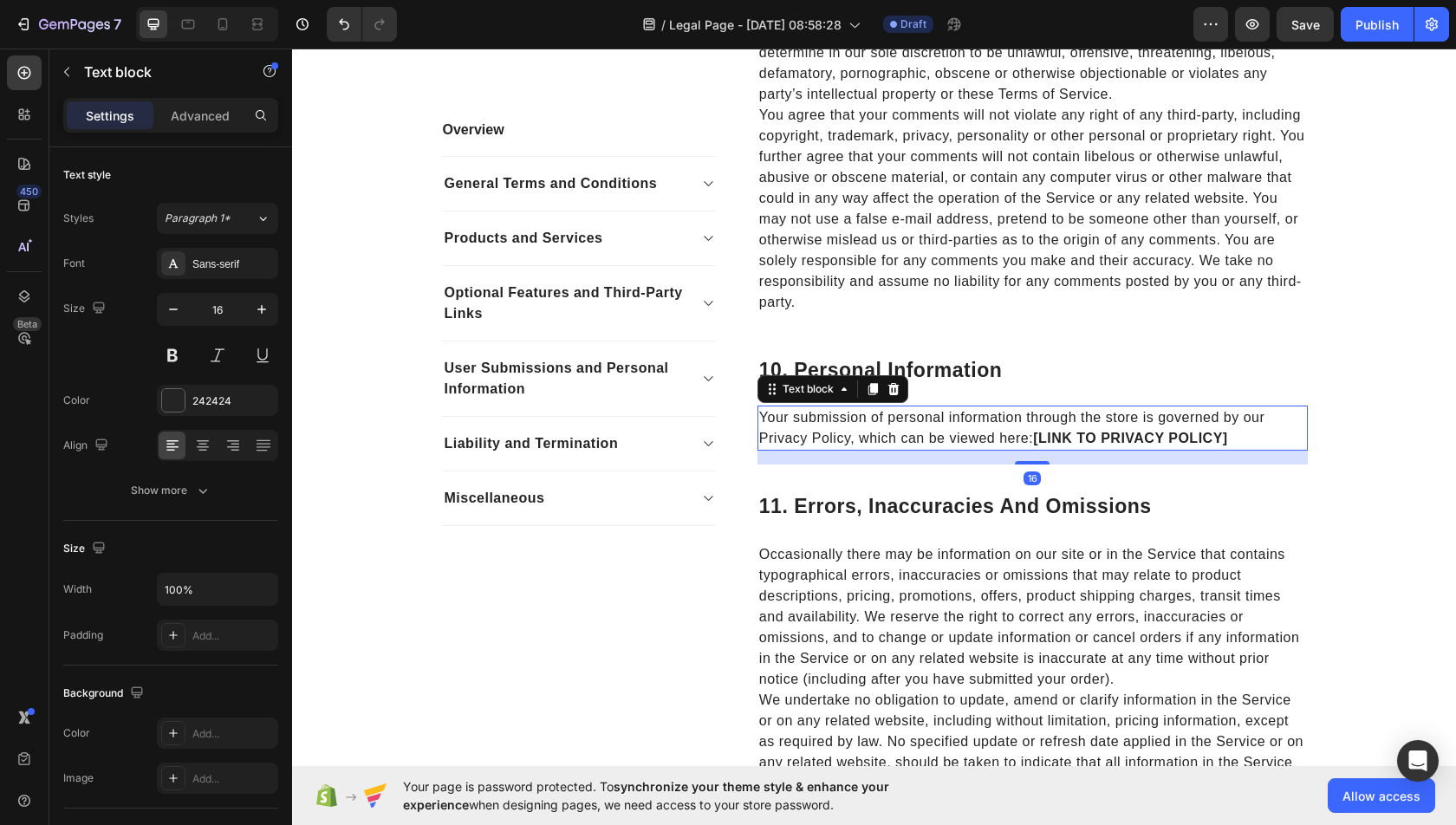
click at [836, 439] on p "Your submission of personal information through the store is governed by our Pr…" at bounding box center [1032, 428] width 547 height 41
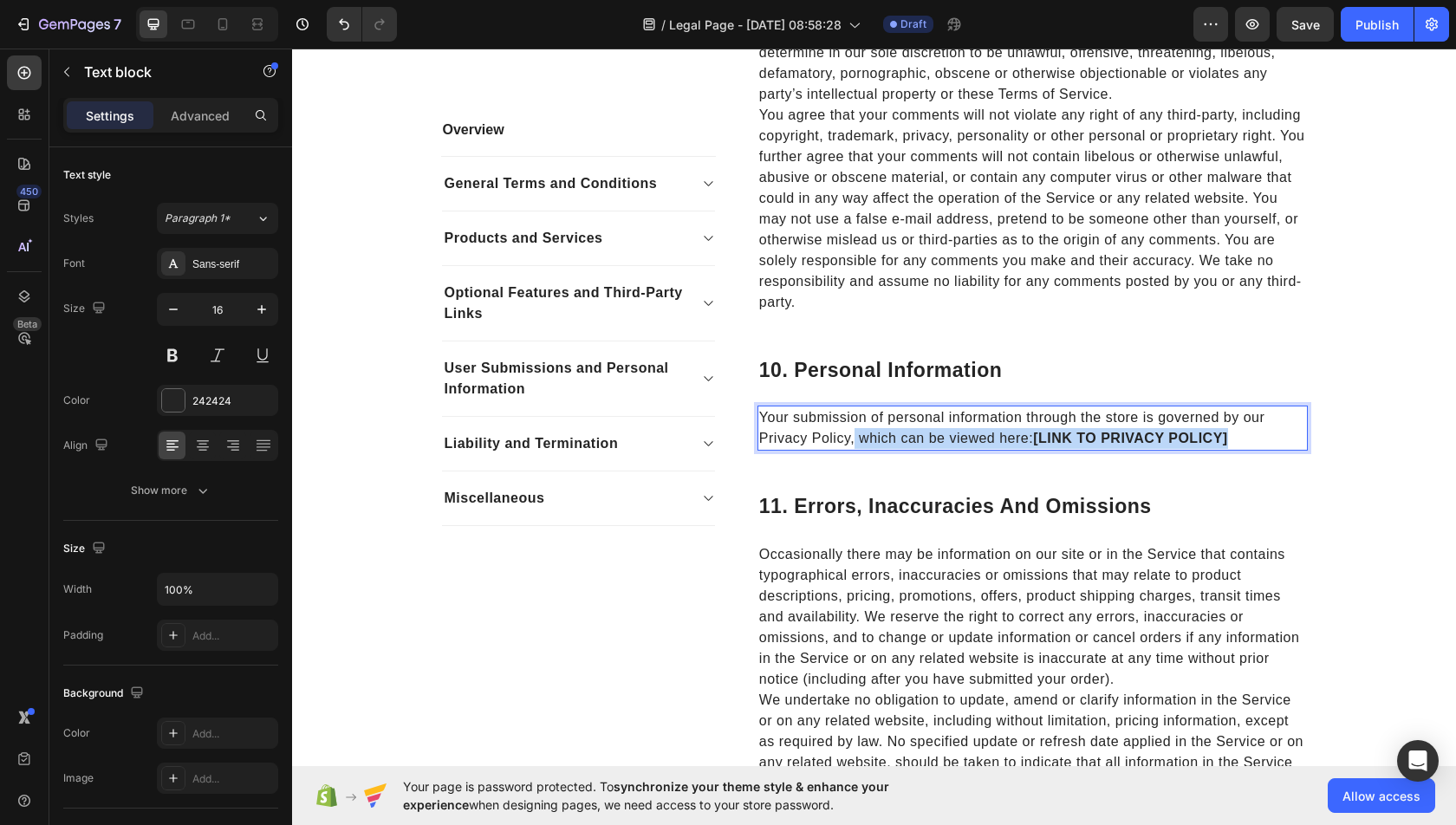
drag, startPoint x: 855, startPoint y: 439, endPoint x: 1455, endPoint y: 446, distance: 600.0
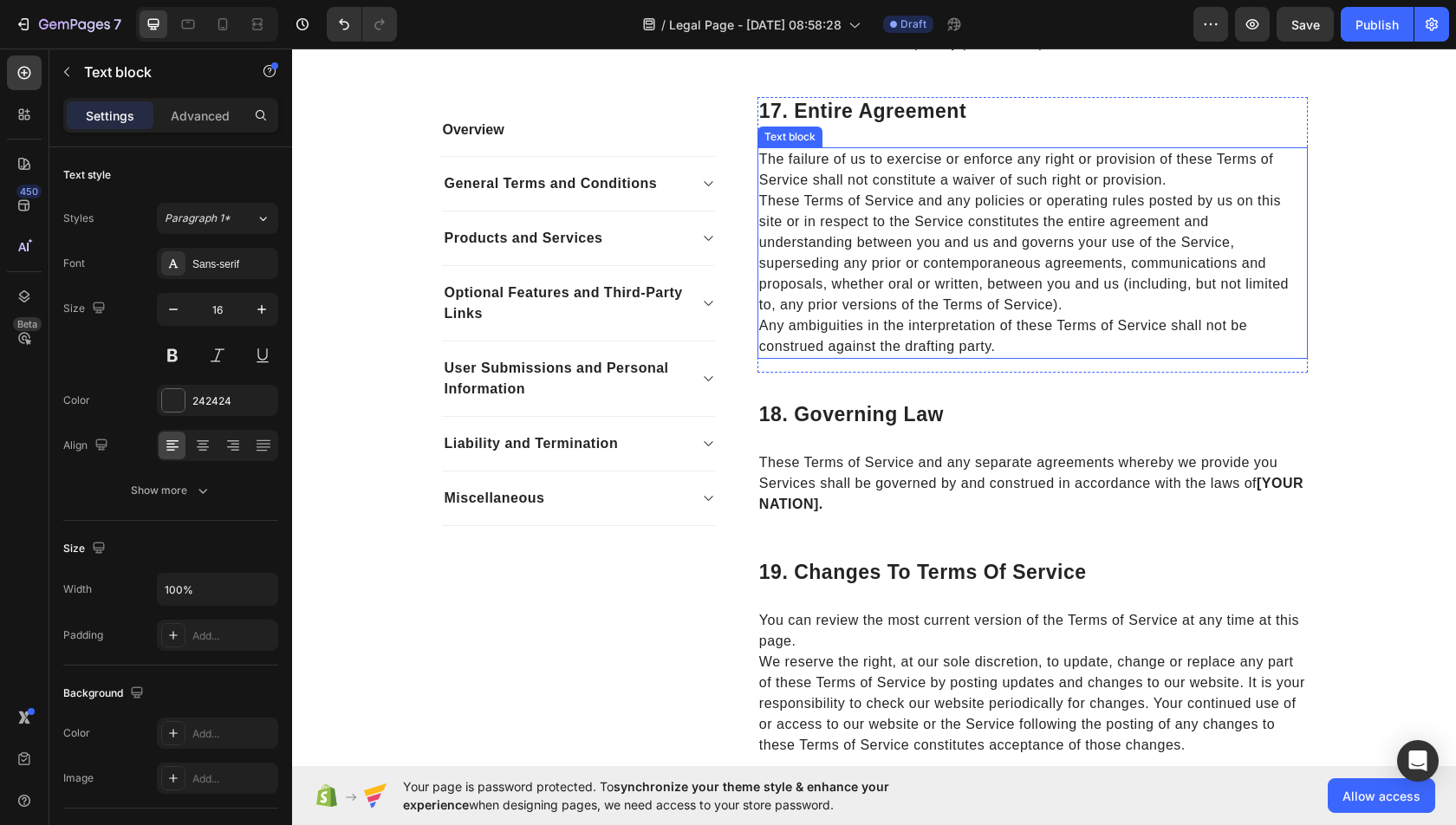
scroll to position [6776, 0]
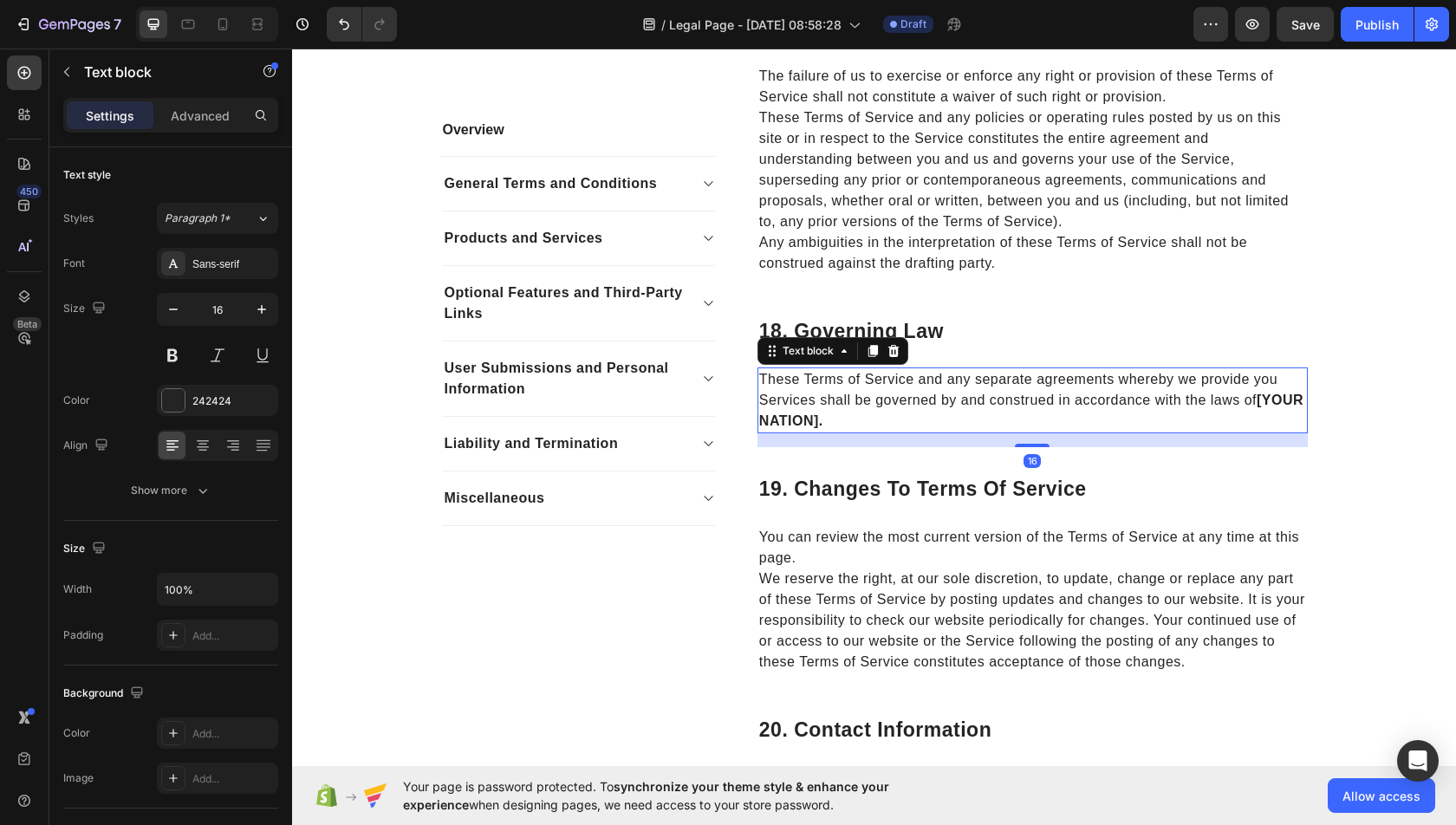
click at [864, 409] on p "These Terms of Service and any separate agreements whereby we provide you Servi…" at bounding box center [1032, 400] width 547 height 63
click at [873, 419] on strong "[YOUR NATION]." at bounding box center [1031, 410] width 544 height 35
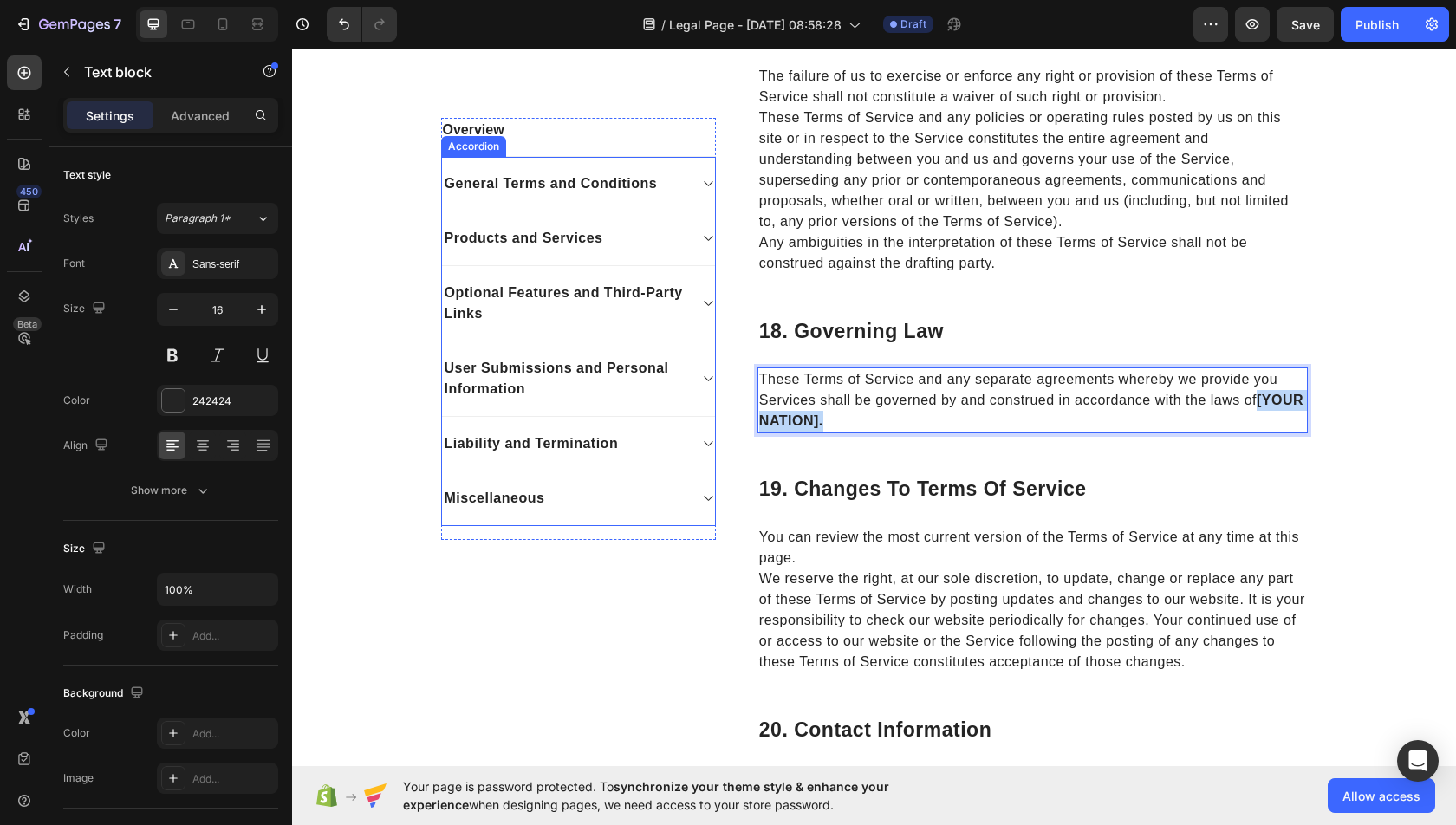
drag, startPoint x: 873, startPoint y: 419, endPoint x: 523, endPoint y: 419, distance: 350.0
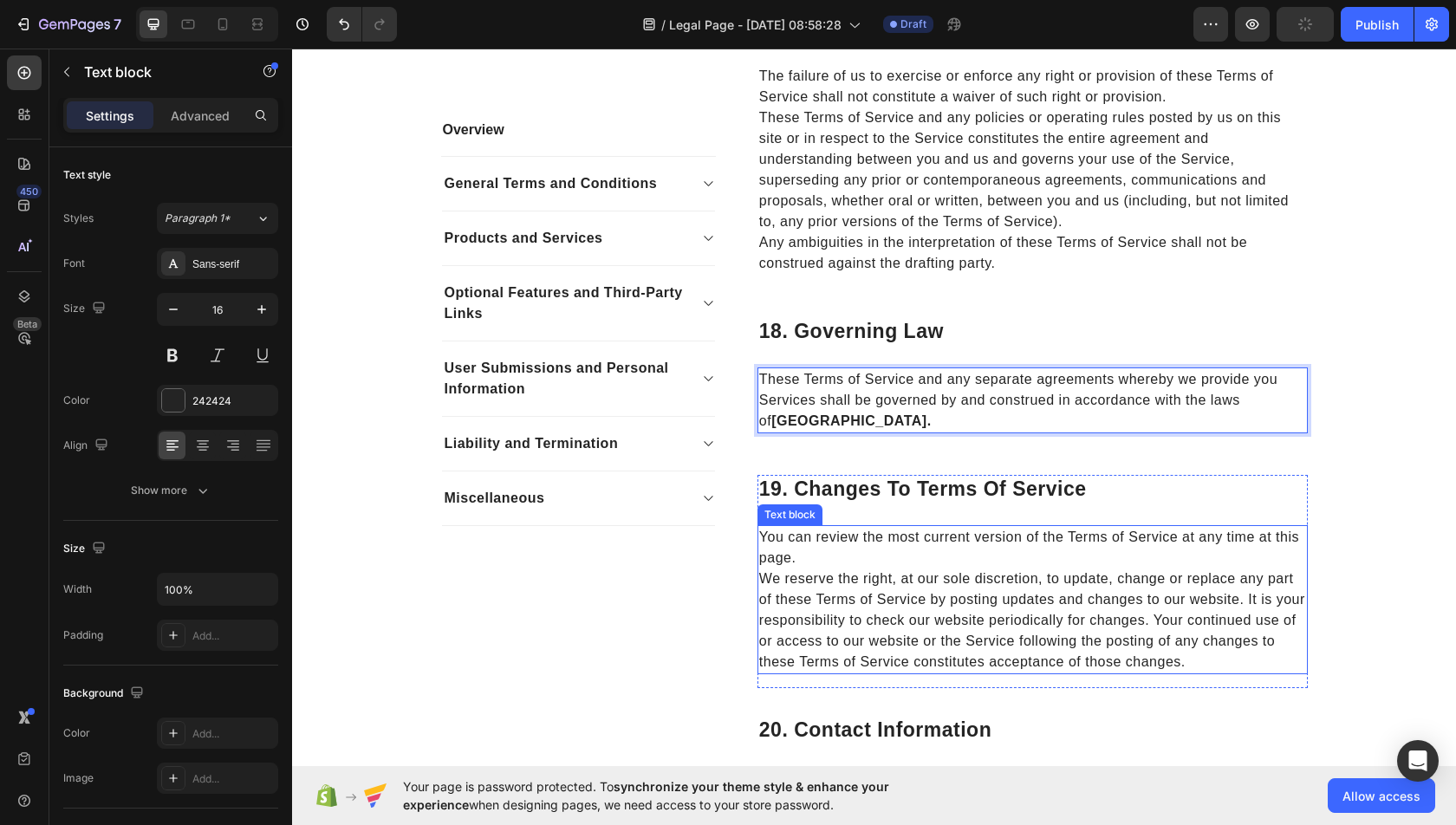
scroll to position [7115, 0]
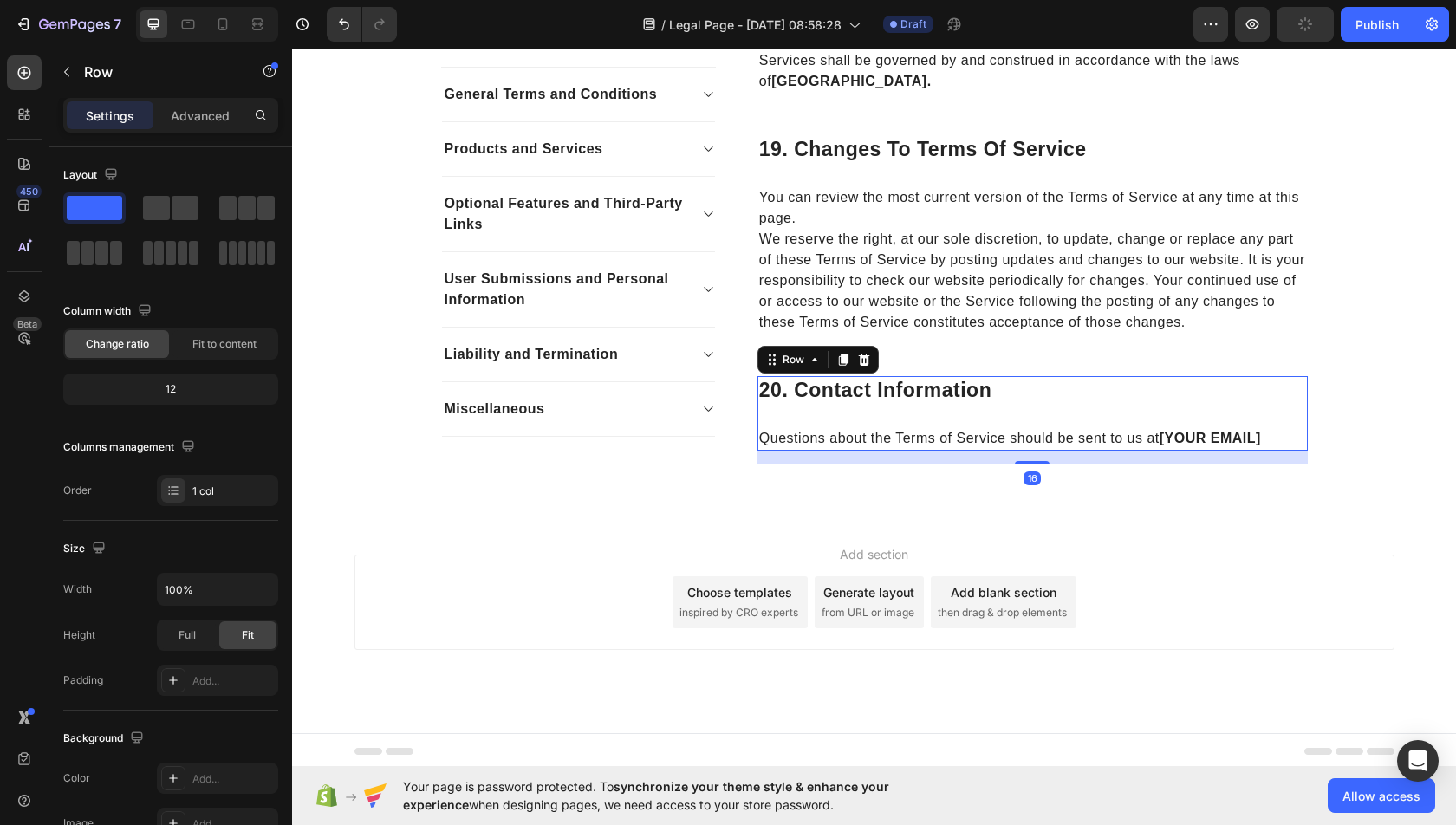
click at [1176, 420] on div "20. Contact Information Heading Questions about the Terms of Service should be …" at bounding box center [1032, 413] width 551 height 74
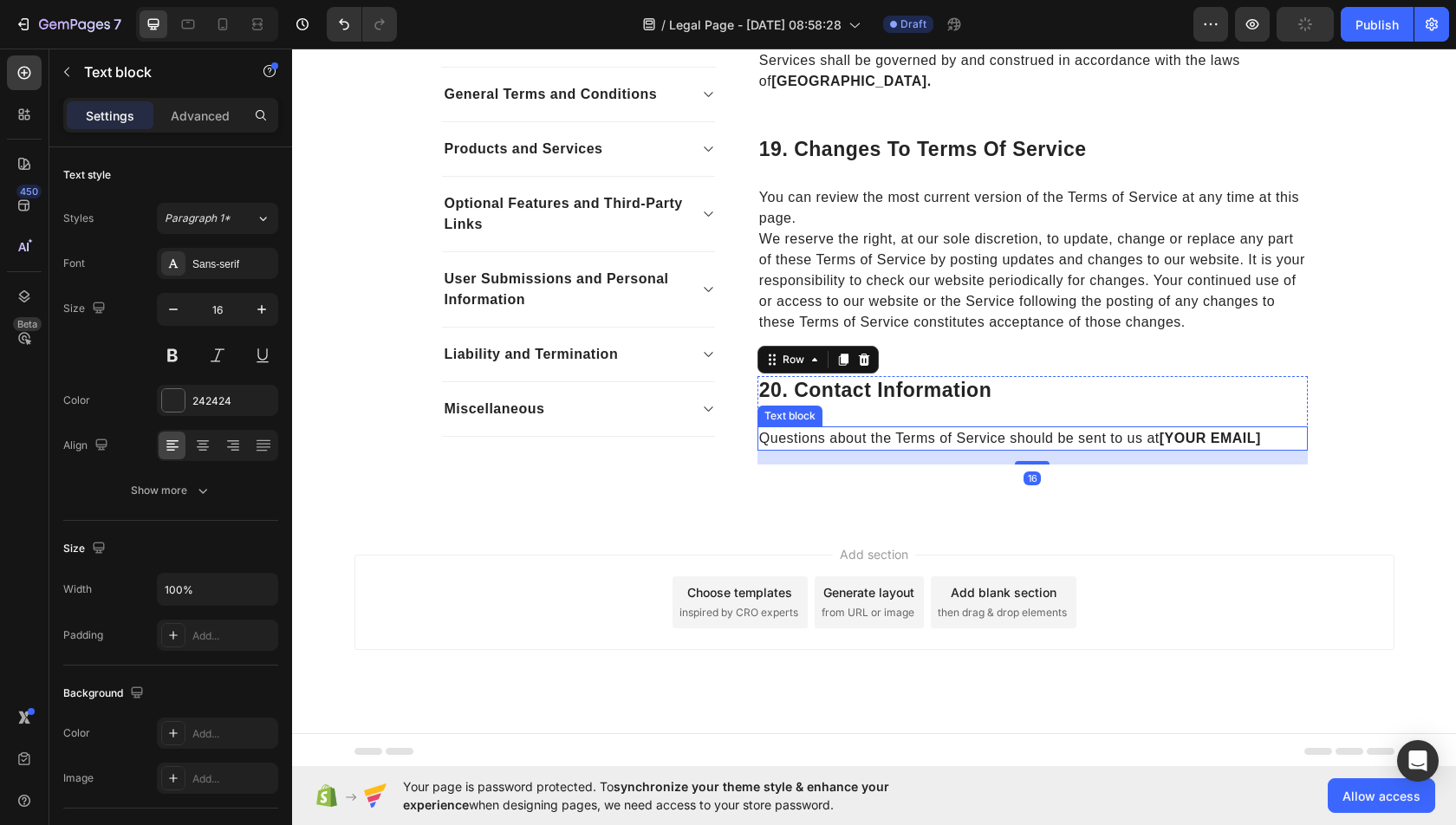
click at [1167, 431] on strong "[YOUR EMAIL]" at bounding box center [1210, 438] width 101 height 15
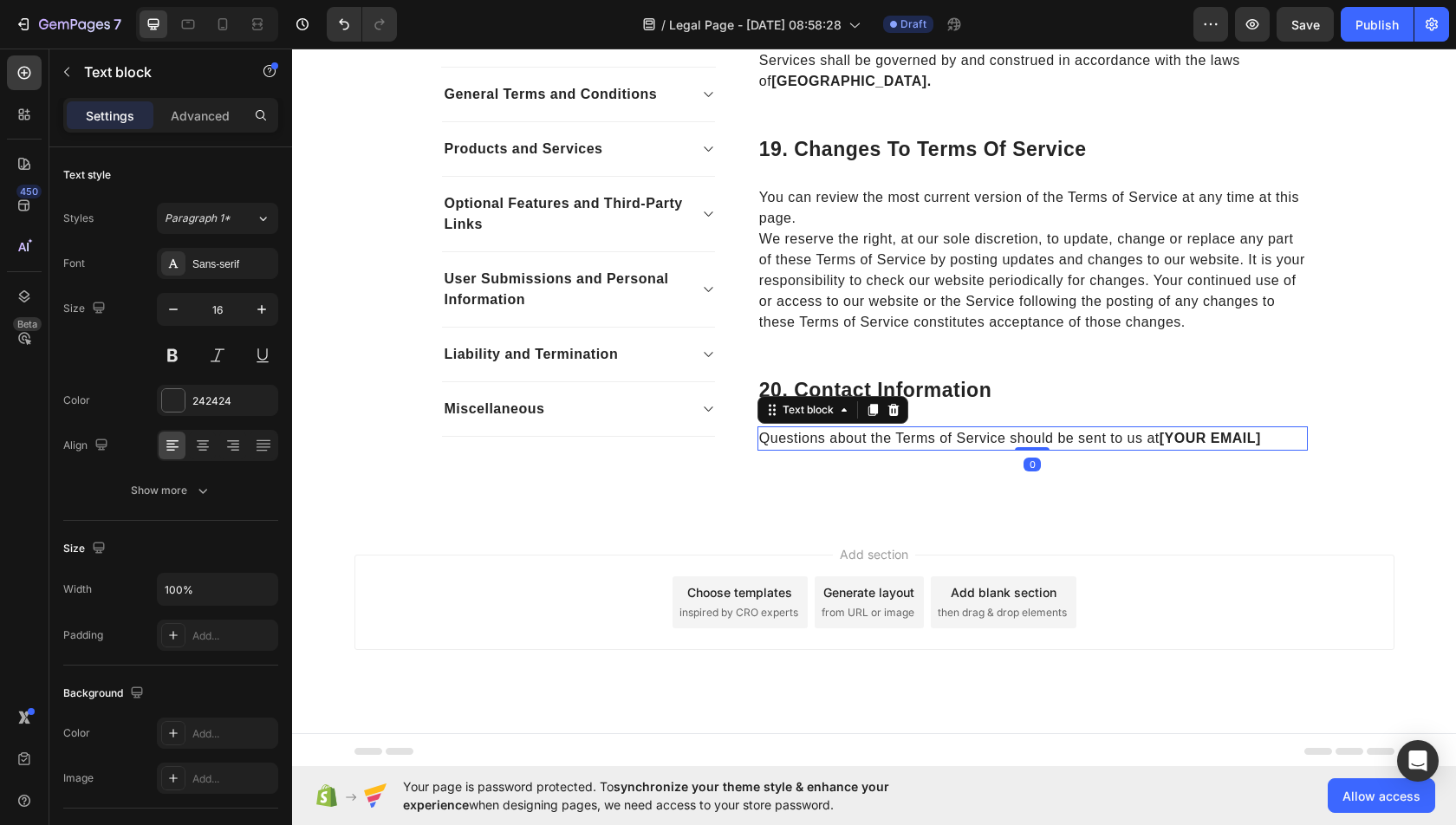
click at [711, 598] on div "Choose templates" at bounding box center [739, 592] width 105 height 19
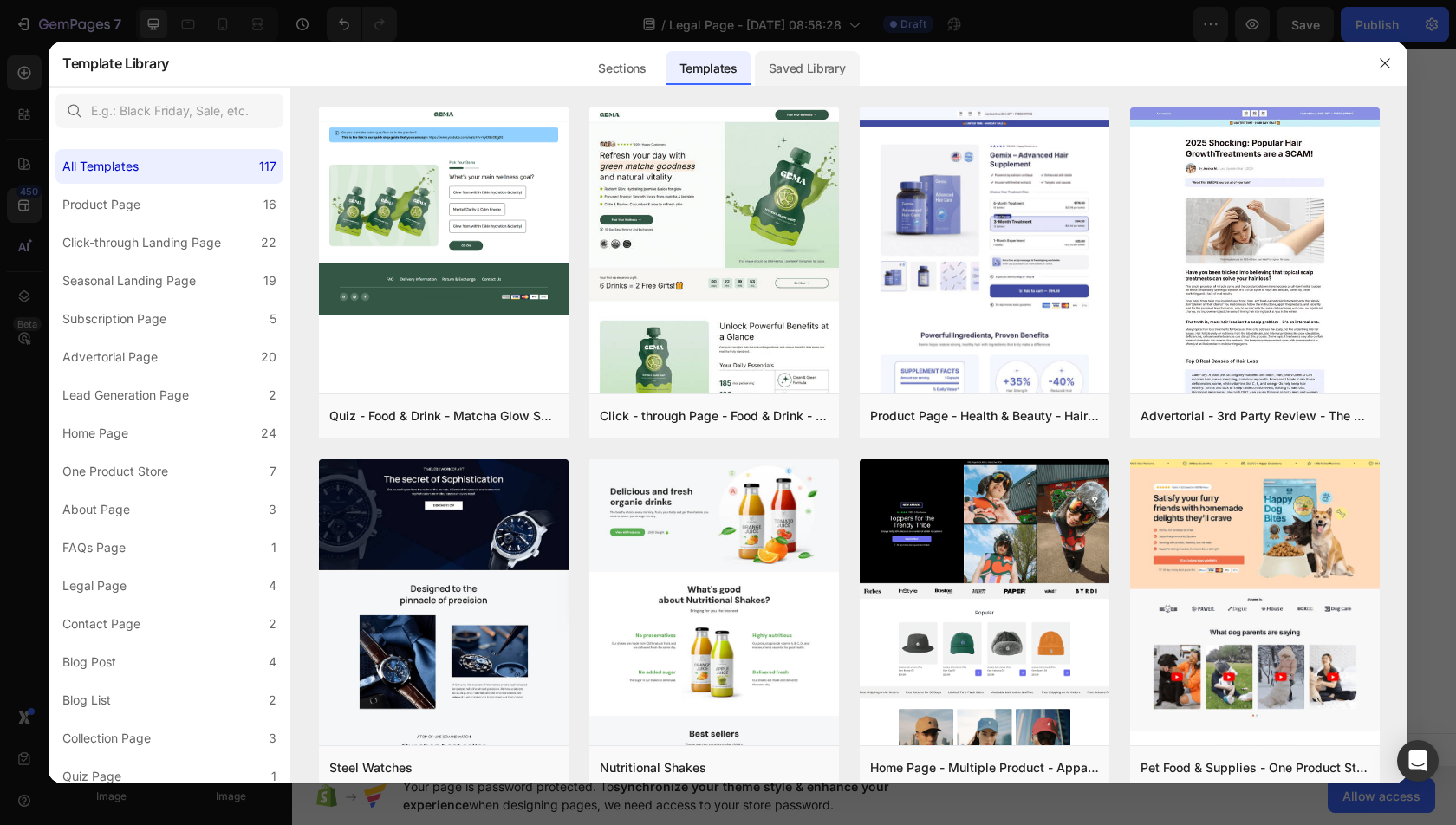
click at [799, 72] on div "Saved Library" at bounding box center [807, 68] width 105 height 34
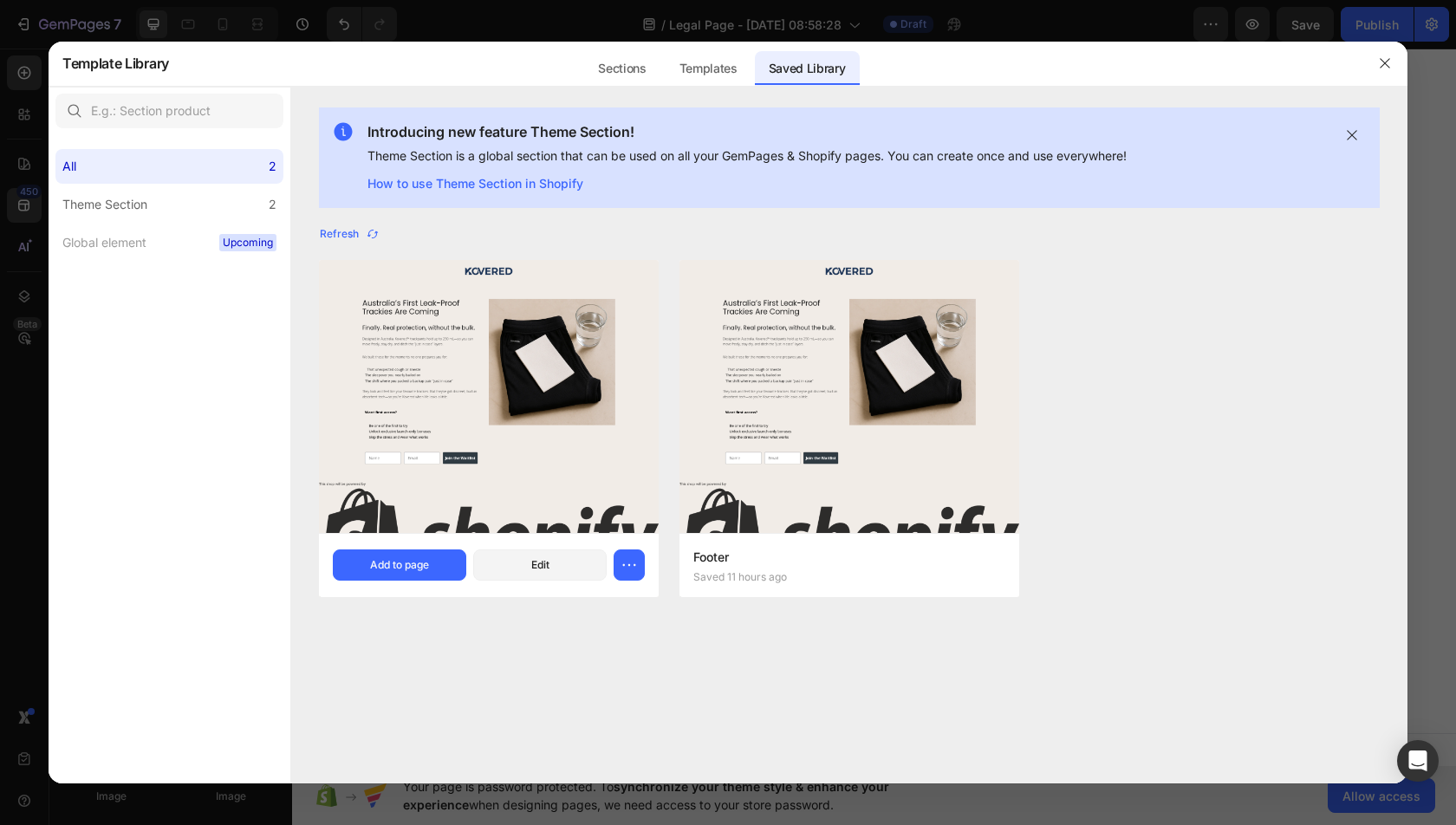
click at [396, 582] on div "Global Footer Saved 11 hours ago Add to page Edit" at bounding box center [488, 565] width 340 height 64
click at [396, 555] on button "Add to page" at bounding box center [399, 565] width 133 height 31
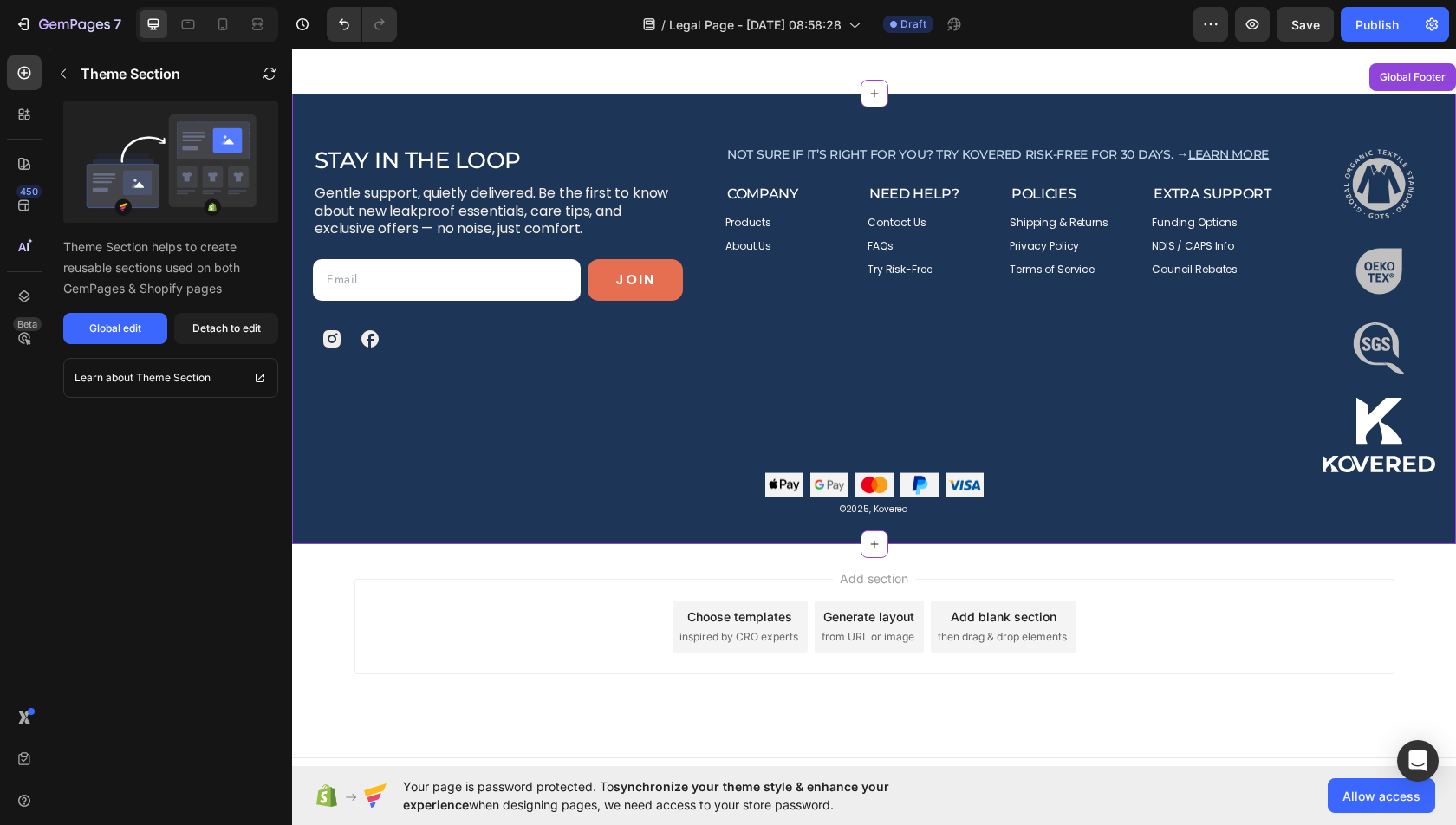
scroll to position [7566, 0]
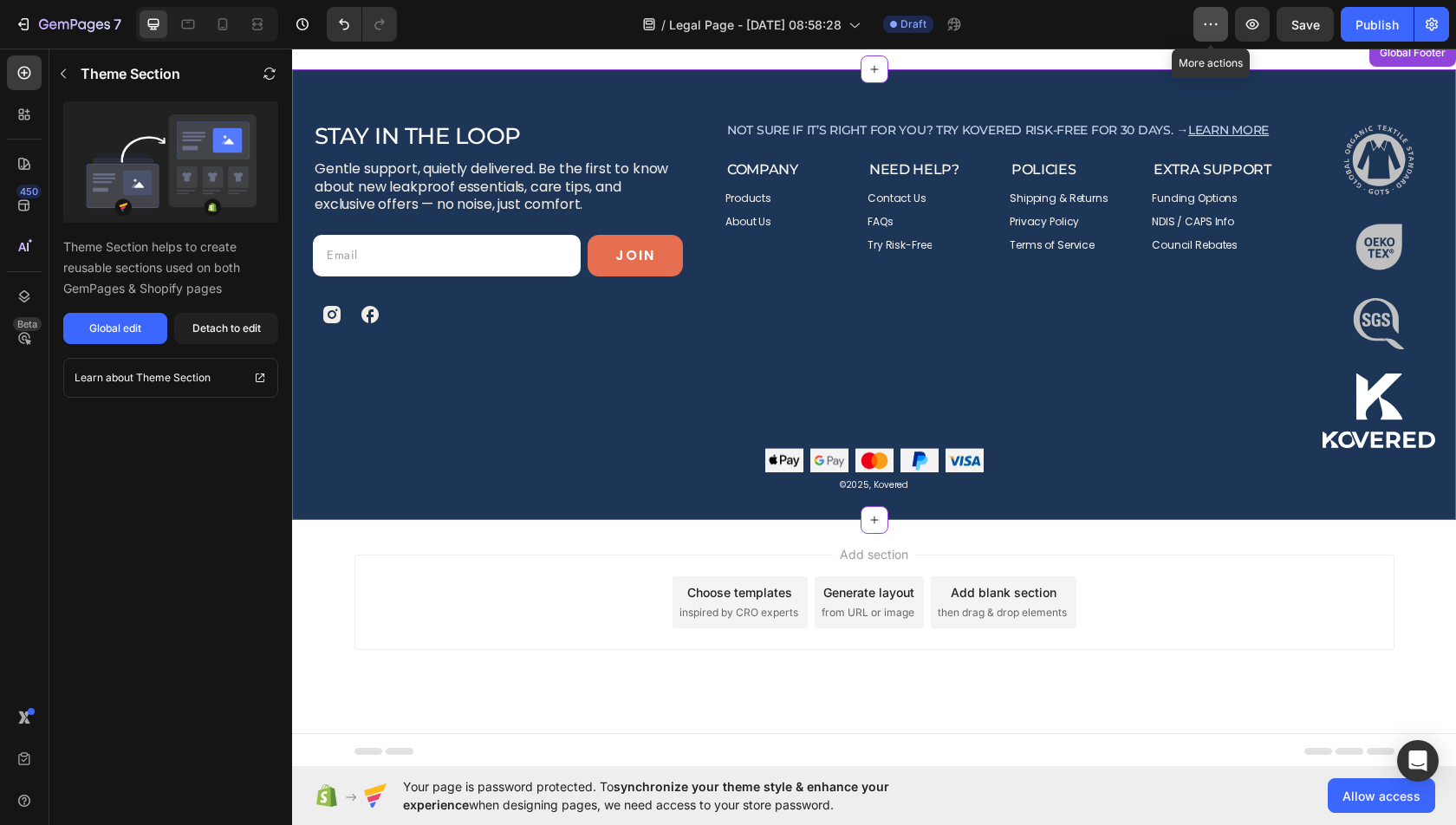
click at [1208, 23] on icon "button" at bounding box center [1211, 25] width 18 height 18
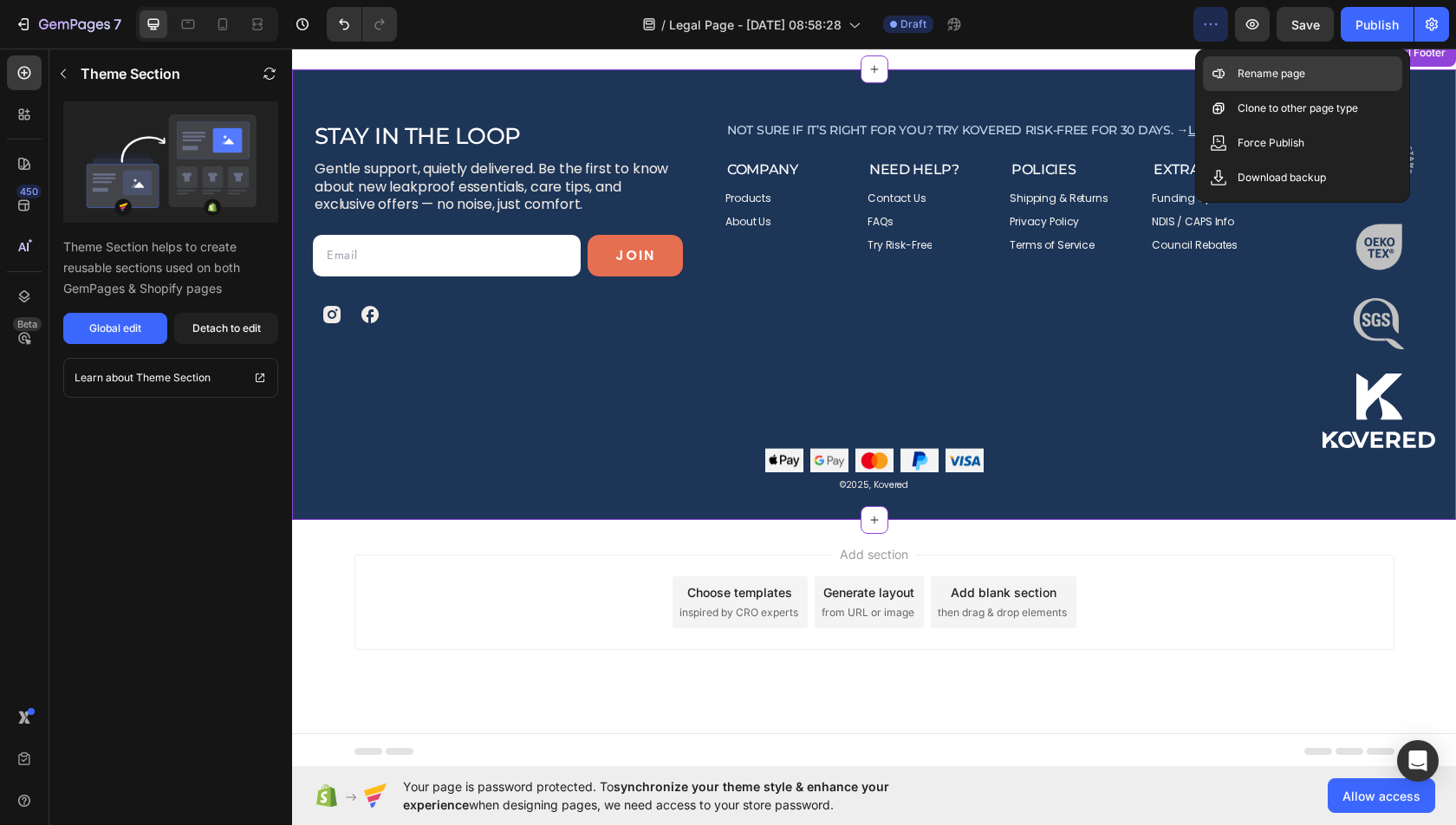
click at [1255, 79] on p "Rename page" at bounding box center [1271, 74] width 68 height 18
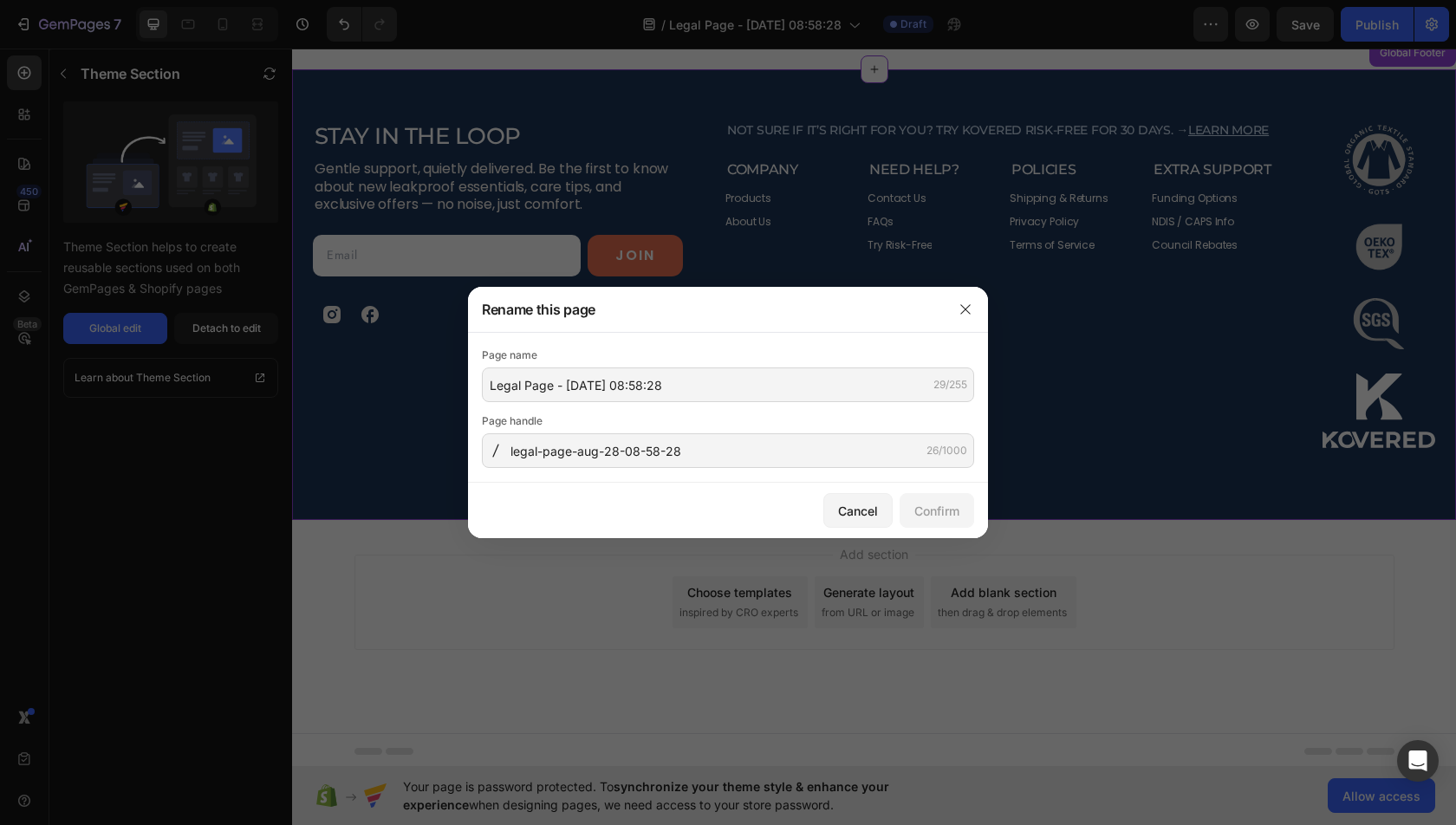
click at [704, 363] on div "Page name" at bounding box center [728, 356] width 492 height 18
click at [707, 384] on input "Legal Page - Aug 28, 08:58:28" at bounding box center [728, 384] width 492 height 34
type input "P"
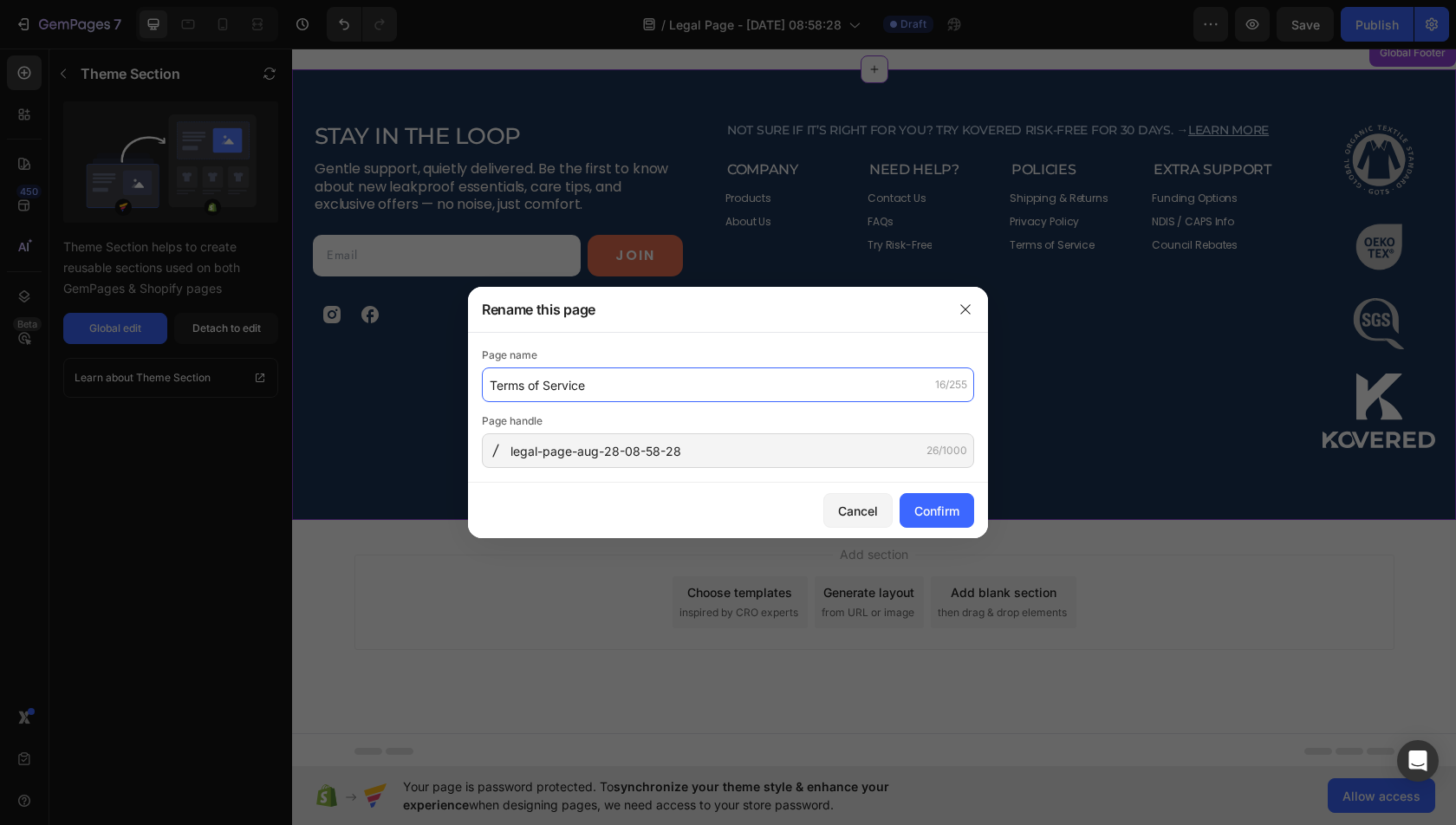
type input "Terms of Service"
click at [757, 472] on div "Page name Terms of Service 16/255 Page handle legal-page-aug-28-08-58-28 26/1000" at bounding box center [727, 408] width 520 height 150
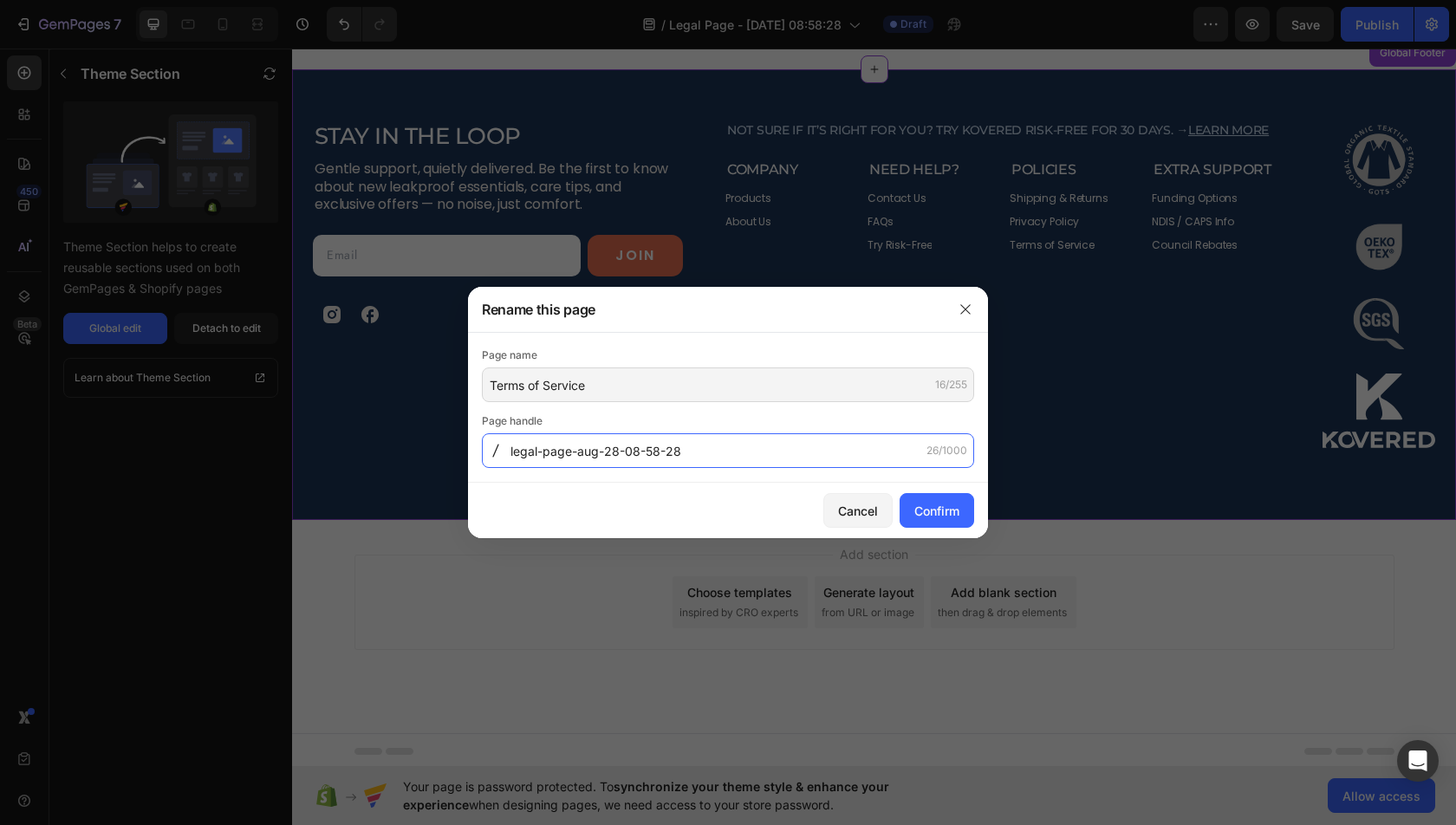
click at [754, 454] on input "legal-page-aug-28-08-58-28" at bounding box center [728, 450] width 492 height 34
type input "terms-of-service"
click at [914, 508] on div "Confirm" at bounding box center [936, 511] width 45 height 19
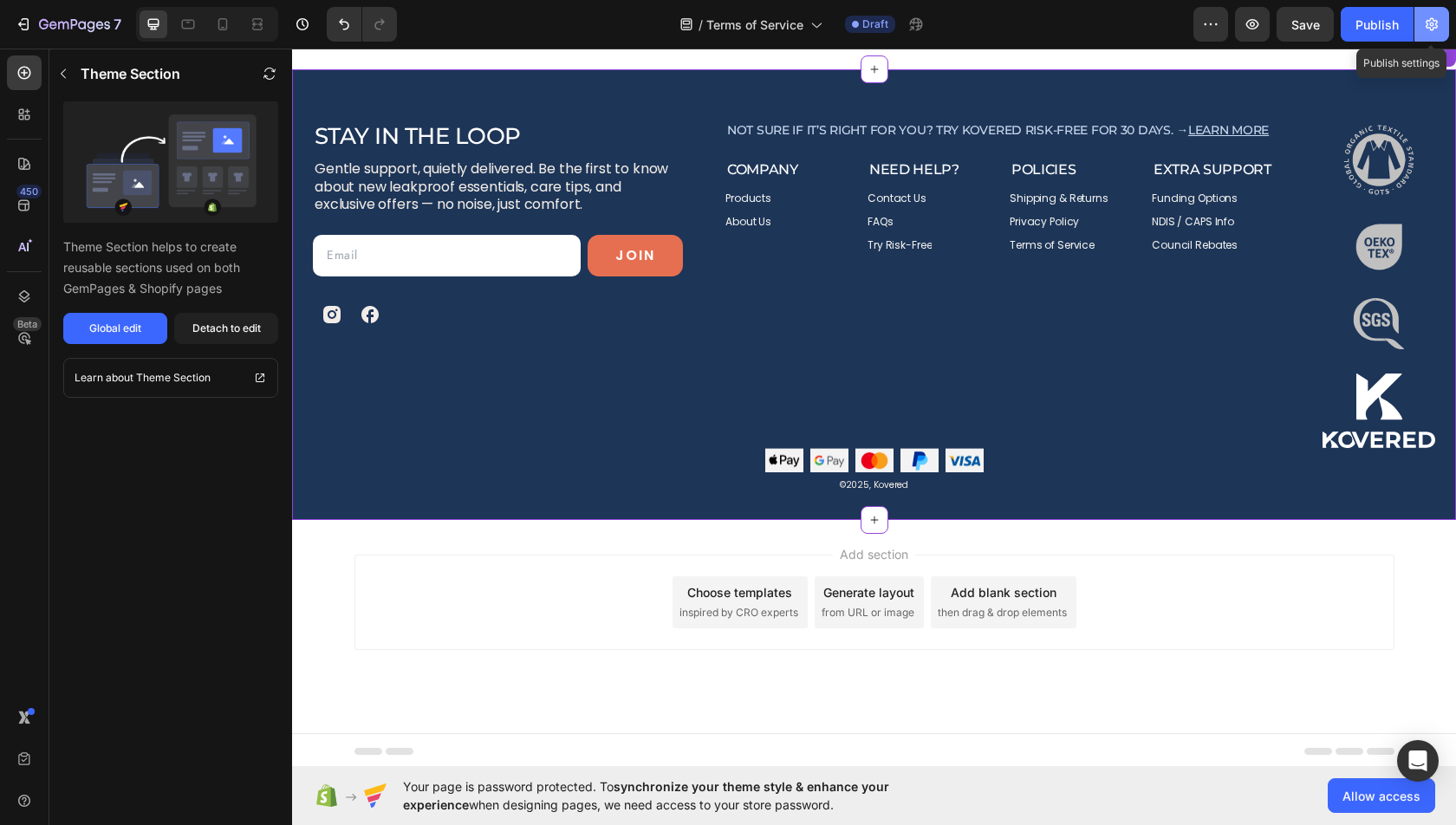
click at [1433, 31] on icon "button" at bounding box center [1432, 25] width 18 height 18
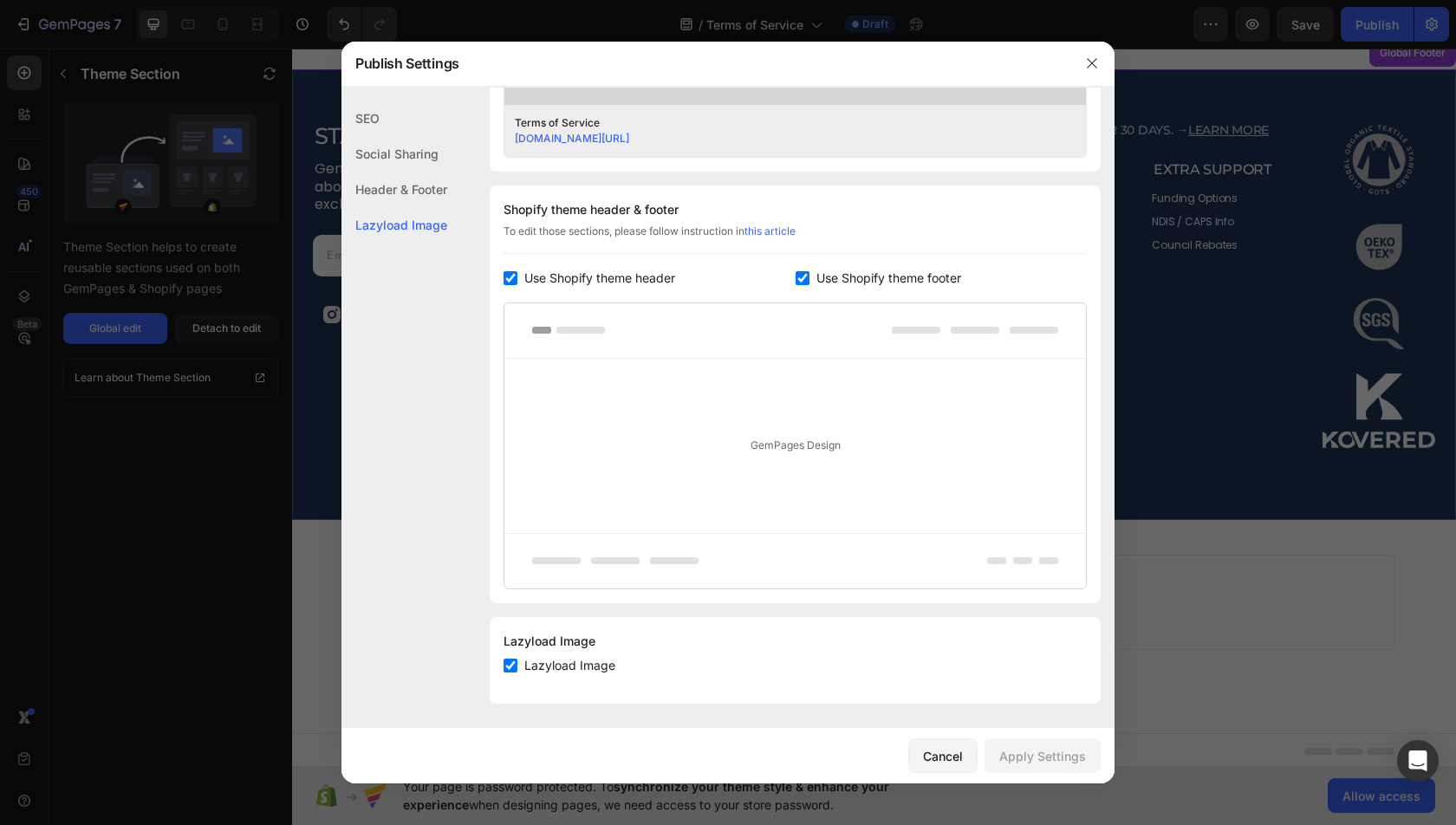
click at [837, 271] on span "Use Shopify theme footer" at bounding box center [889, 278] width 145 height 21
checkbox input "false"
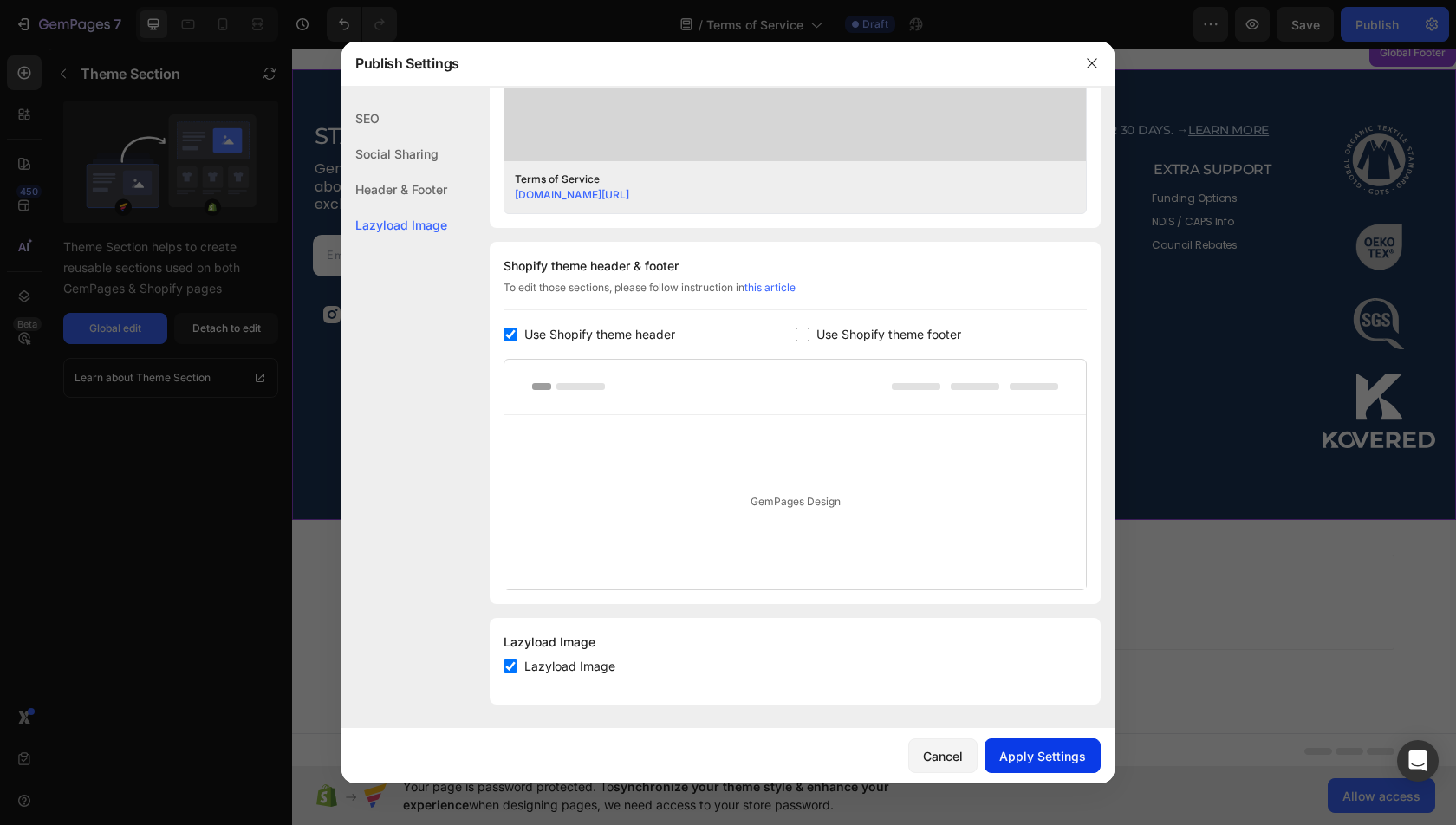
click at [1024, 761] on div "Apply Settings" at bounding box center [1042, 756] width 86 height 19
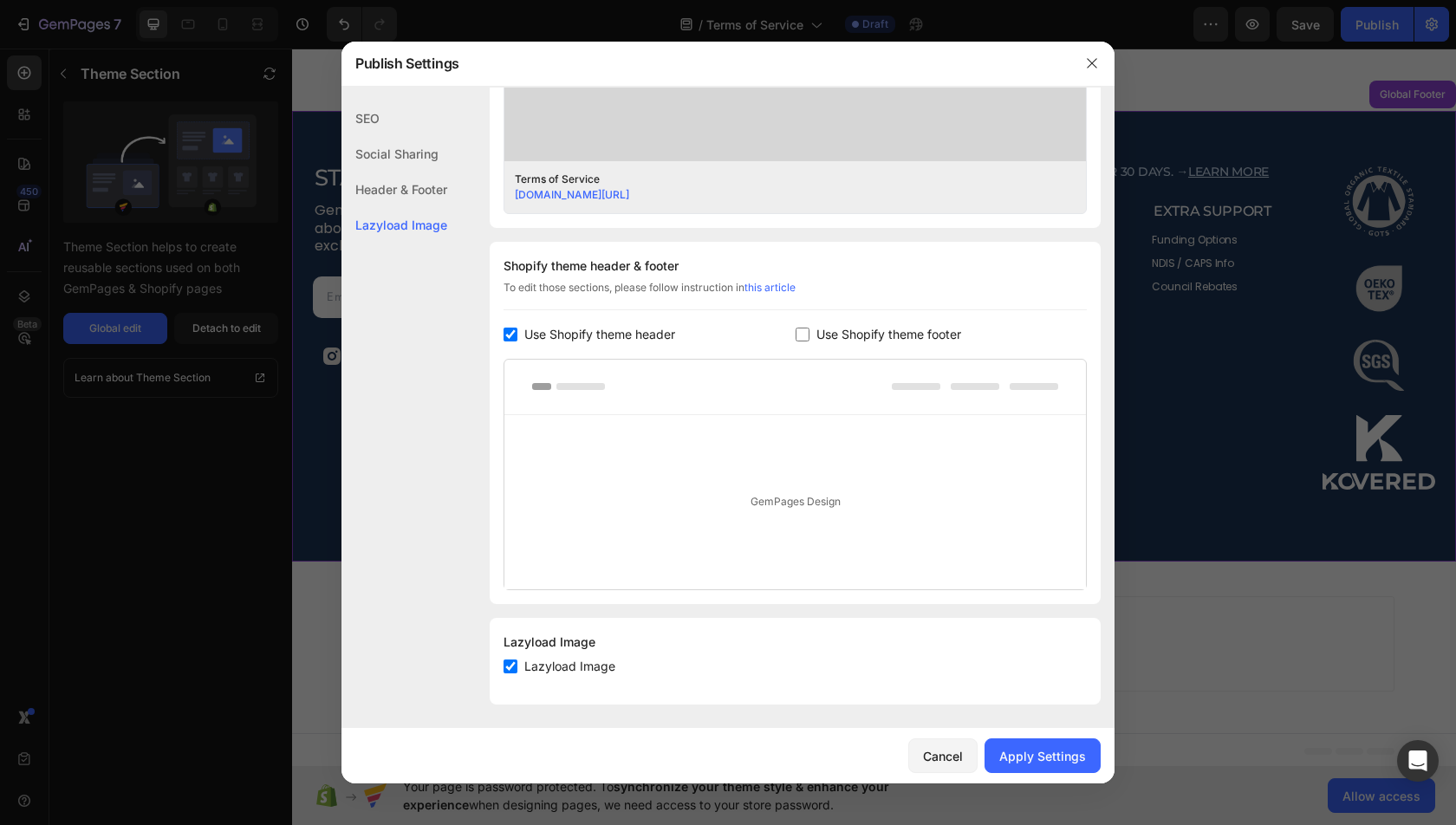
click at [1284, 469] on div at bounding box center [728, 412] width 1456 height 825
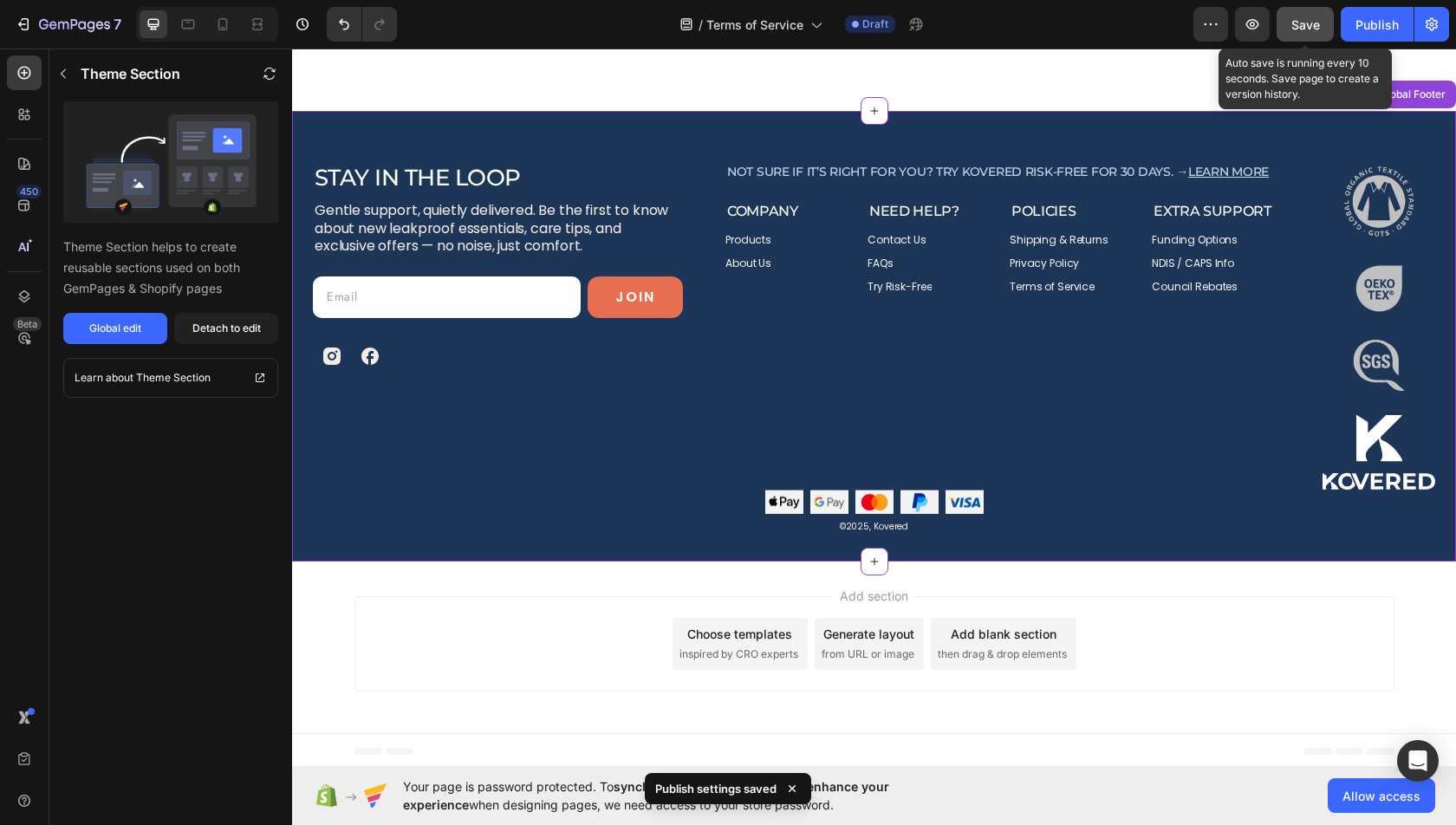
click at [1317, 26] on span "Save" at bounding box center [1305, 25] width 28 height 15
click at [1359, 26] on div "Publish" at bounding box center [1377, 25] width 43 height 19
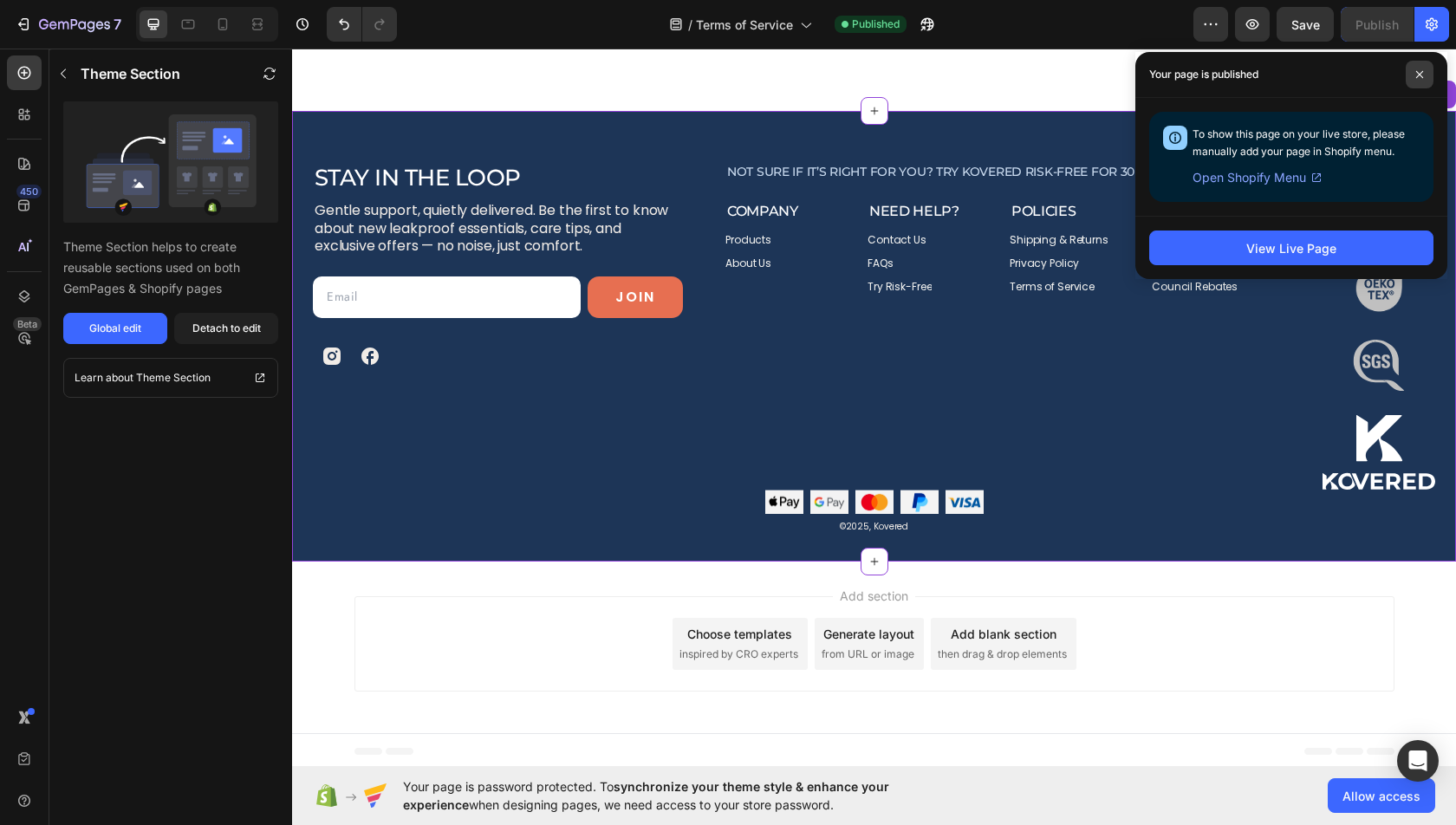
click at [1415, 75] on icon at bounding box center [1420, 75] width 9 height 9
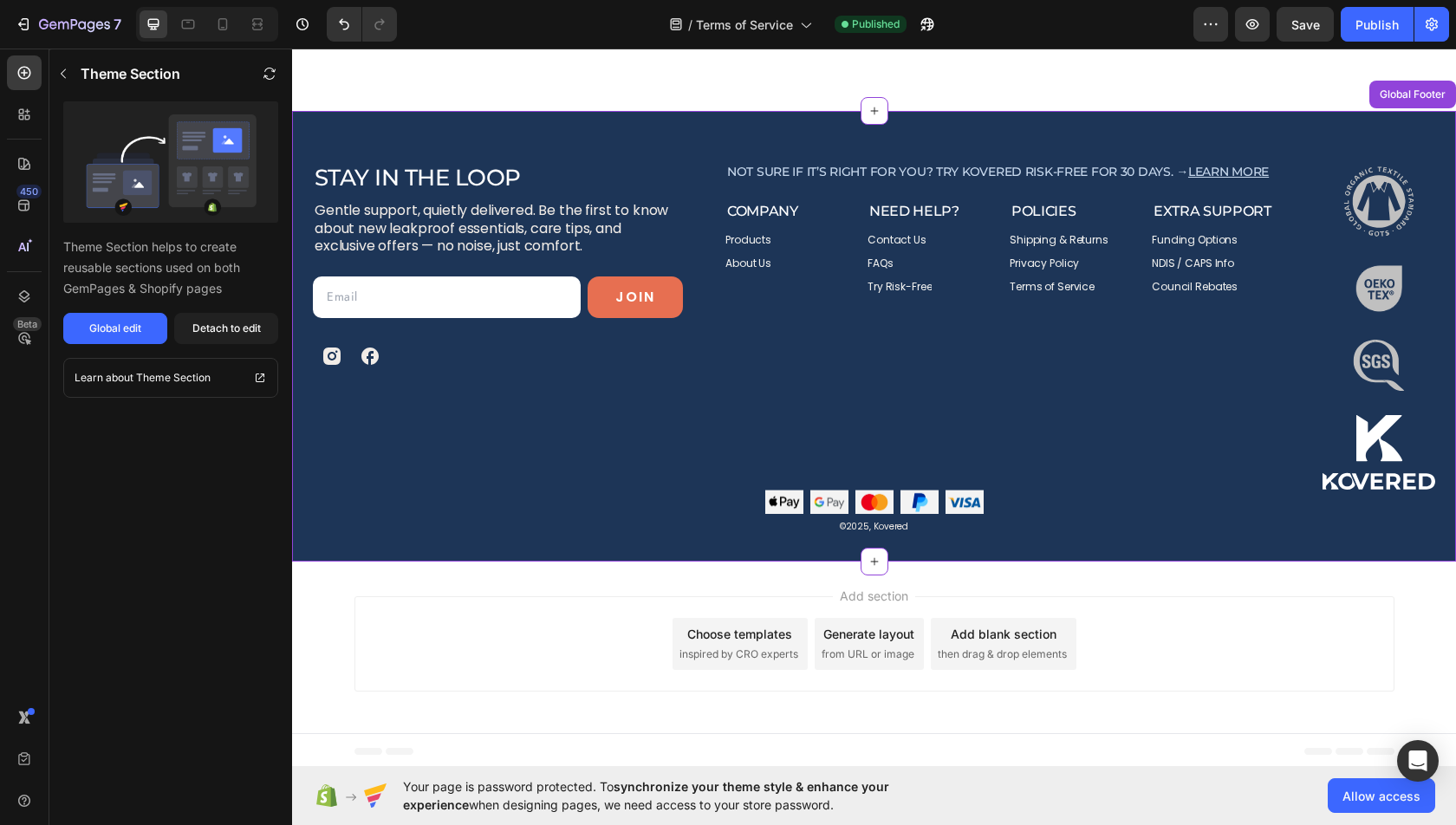
click at [994, 405] on div "Not sure if it’s right for you? Try Kovered risk-free for 30 days. → Learn more…" at bounding box center [1002, 326] width 555 height 326
click at [129, 324] on div "Global edit" at bounding box center [115, 328] width 52 height 16
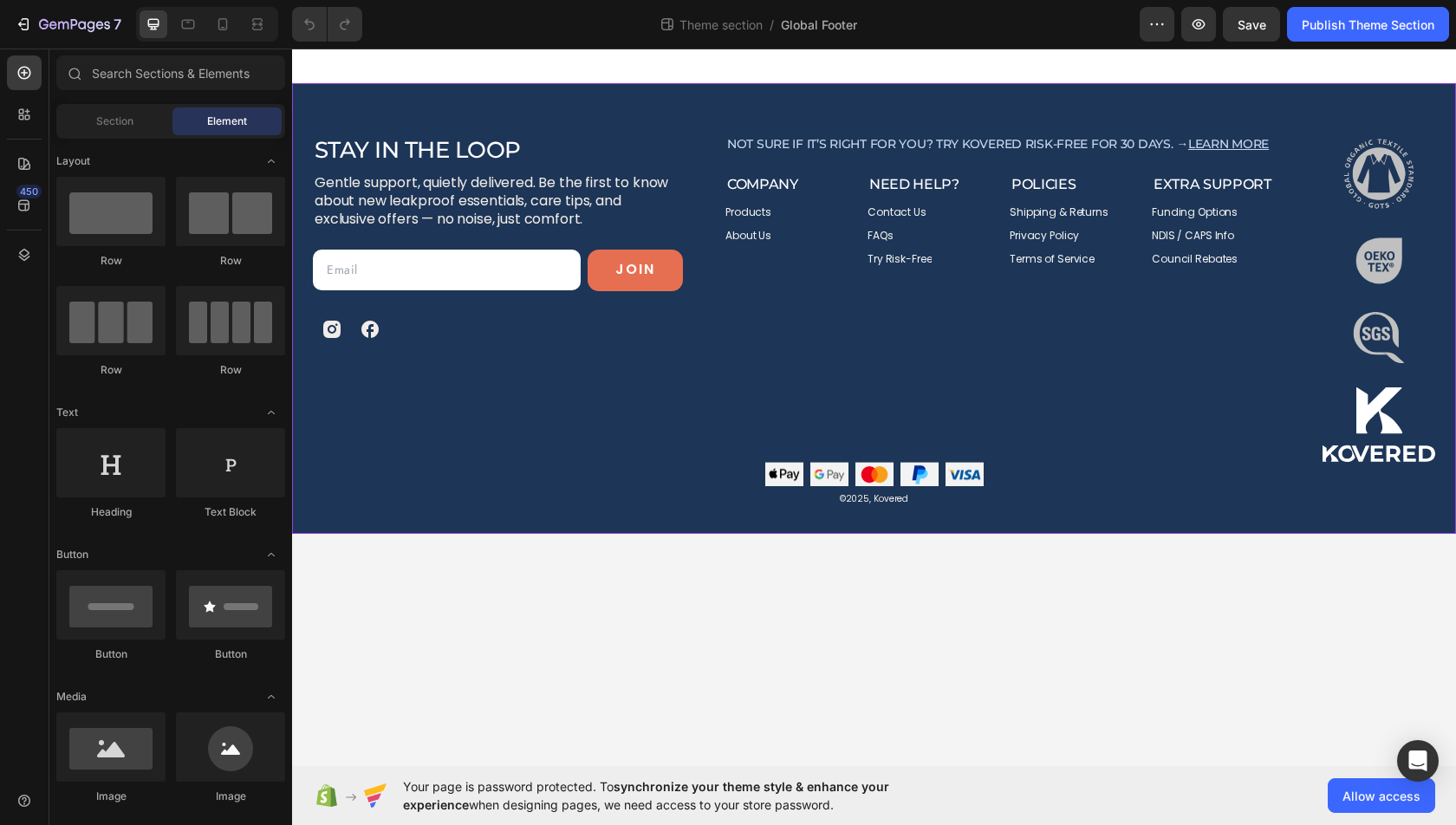
click at [686, 125] on div "Stay in the Loop Heading Gentle support, quietly delivered. Be the first to kno…" at bounding box center [874, 308] width 1164 height 451
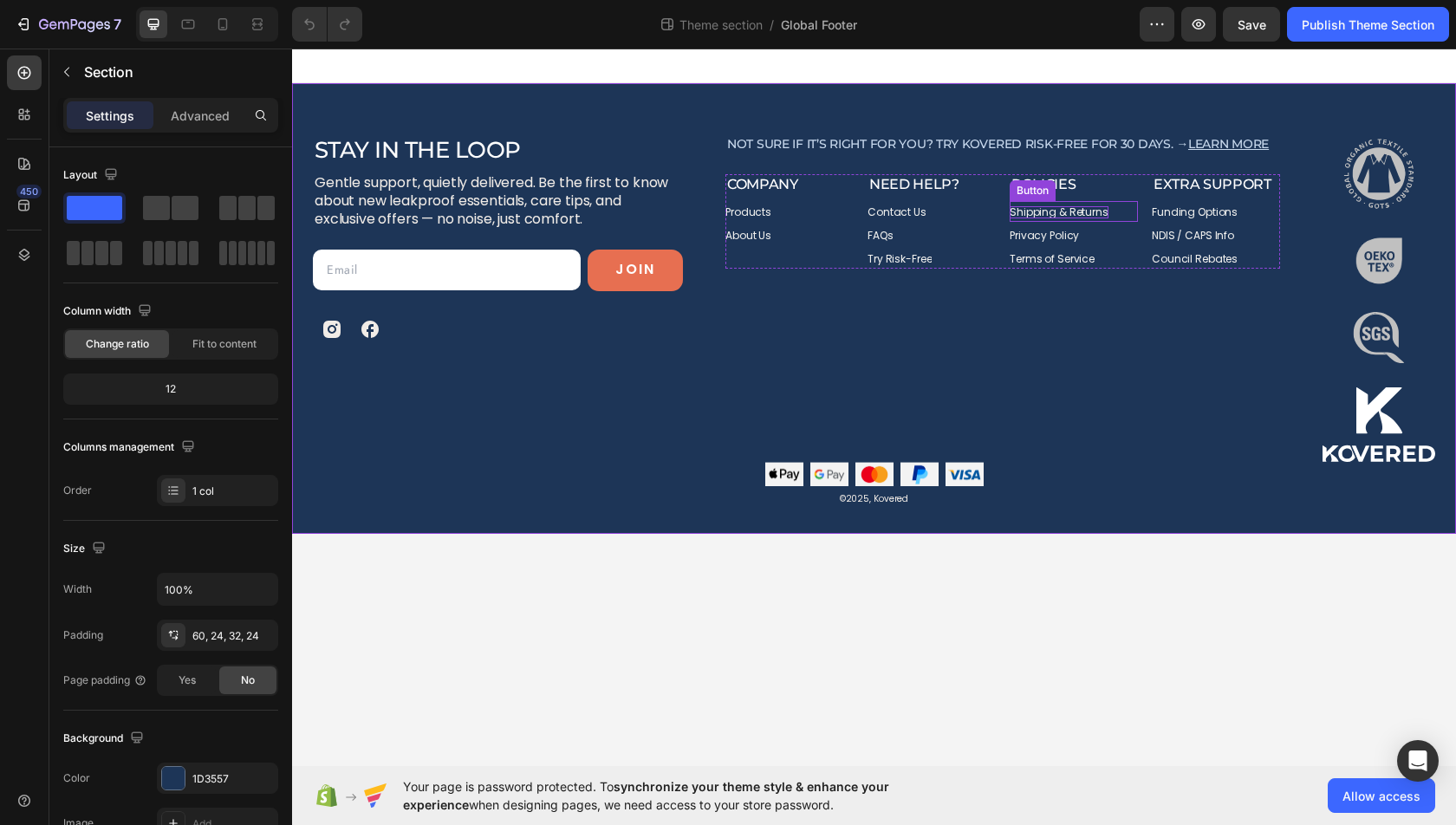
click at [1077, 209] on p "Shipping & Returns" at bounding box center [1059, 213] width 99 height 12
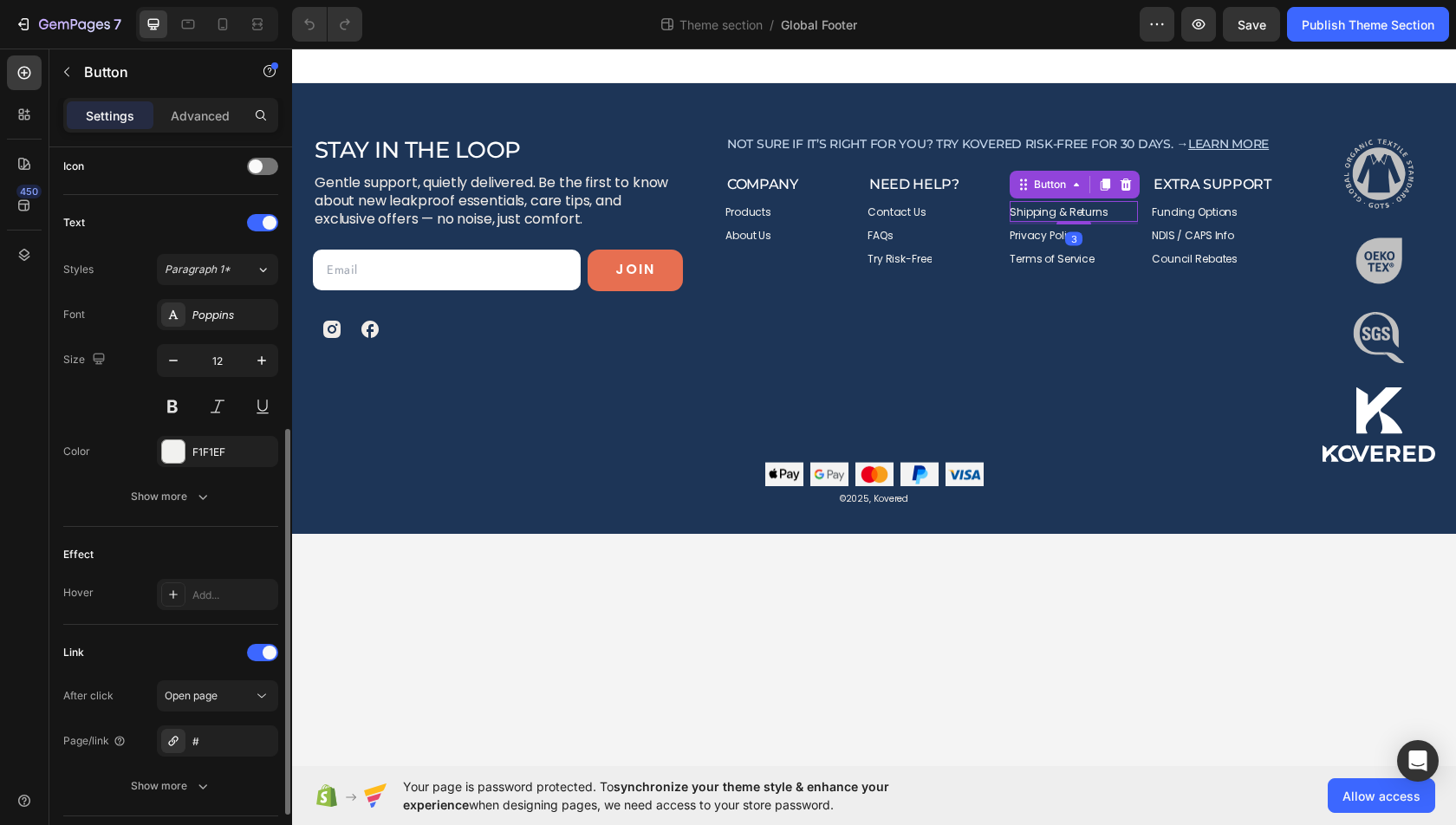
scroll to position [645, 0]
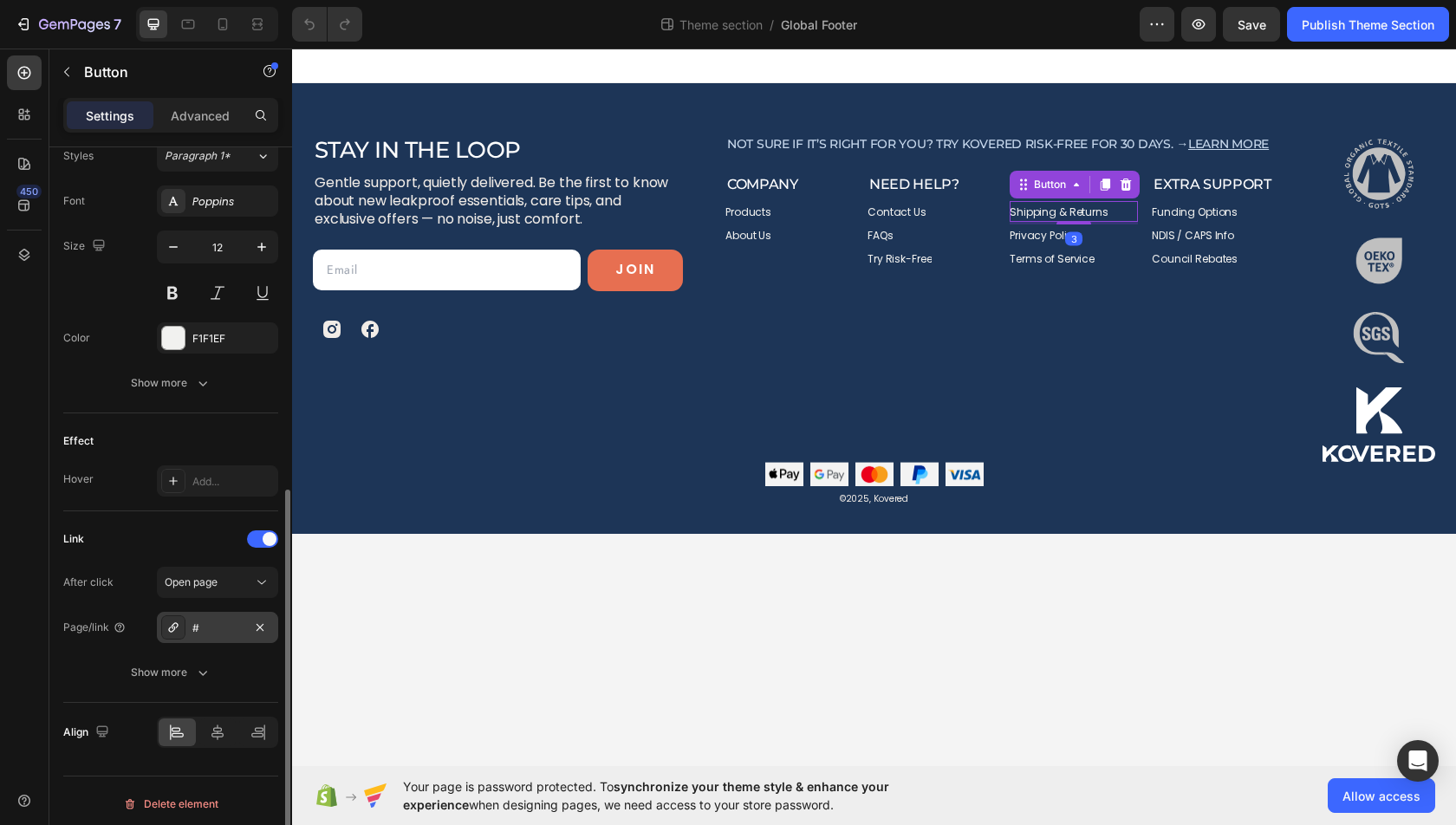
click at [225, 620] on div "#" at bounding box center [217, 628] width 50 height 16
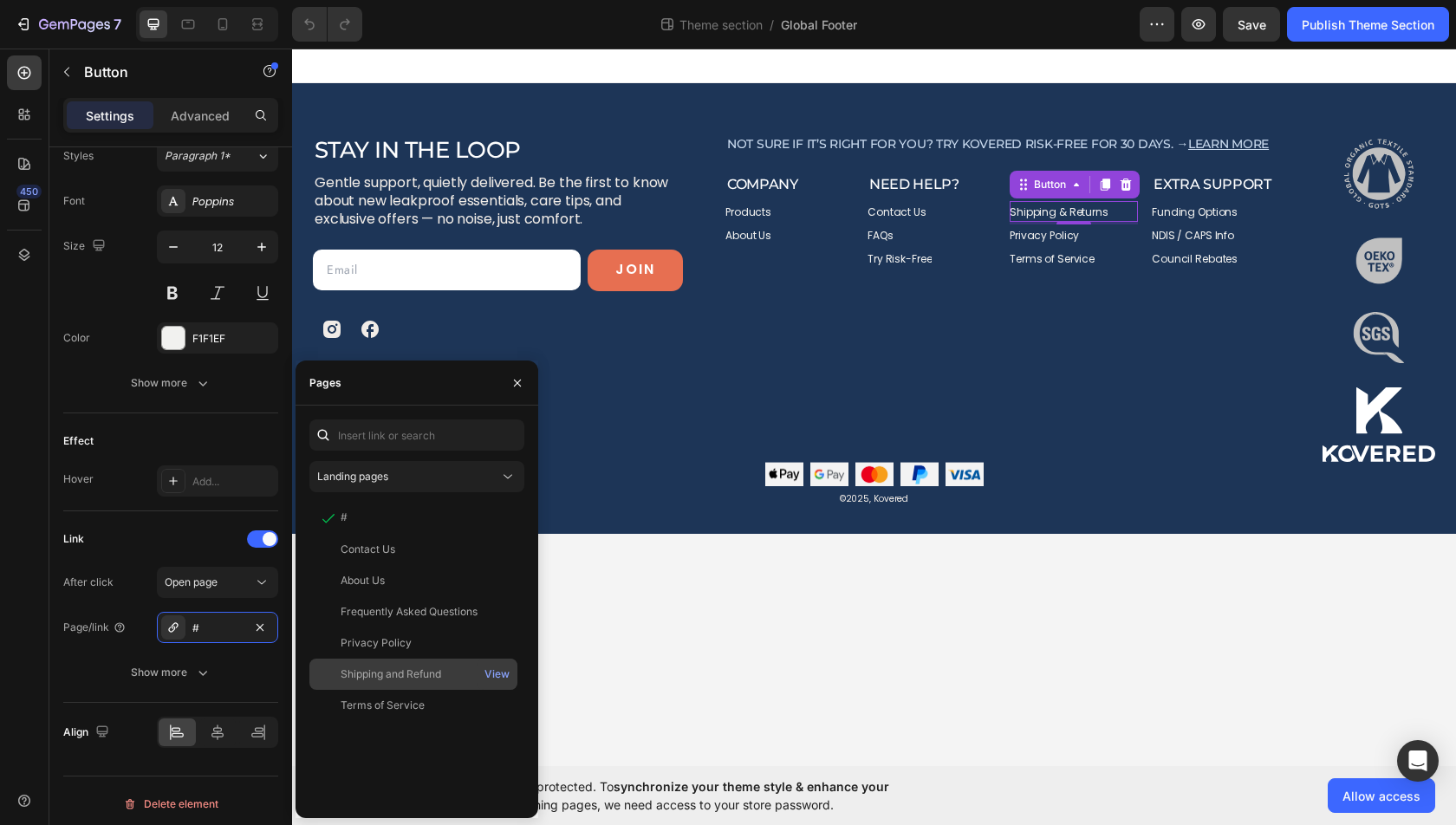
click at [416, 674] on div "Shipping and Refund" at bounding box center [391, 674] width 101 height 16
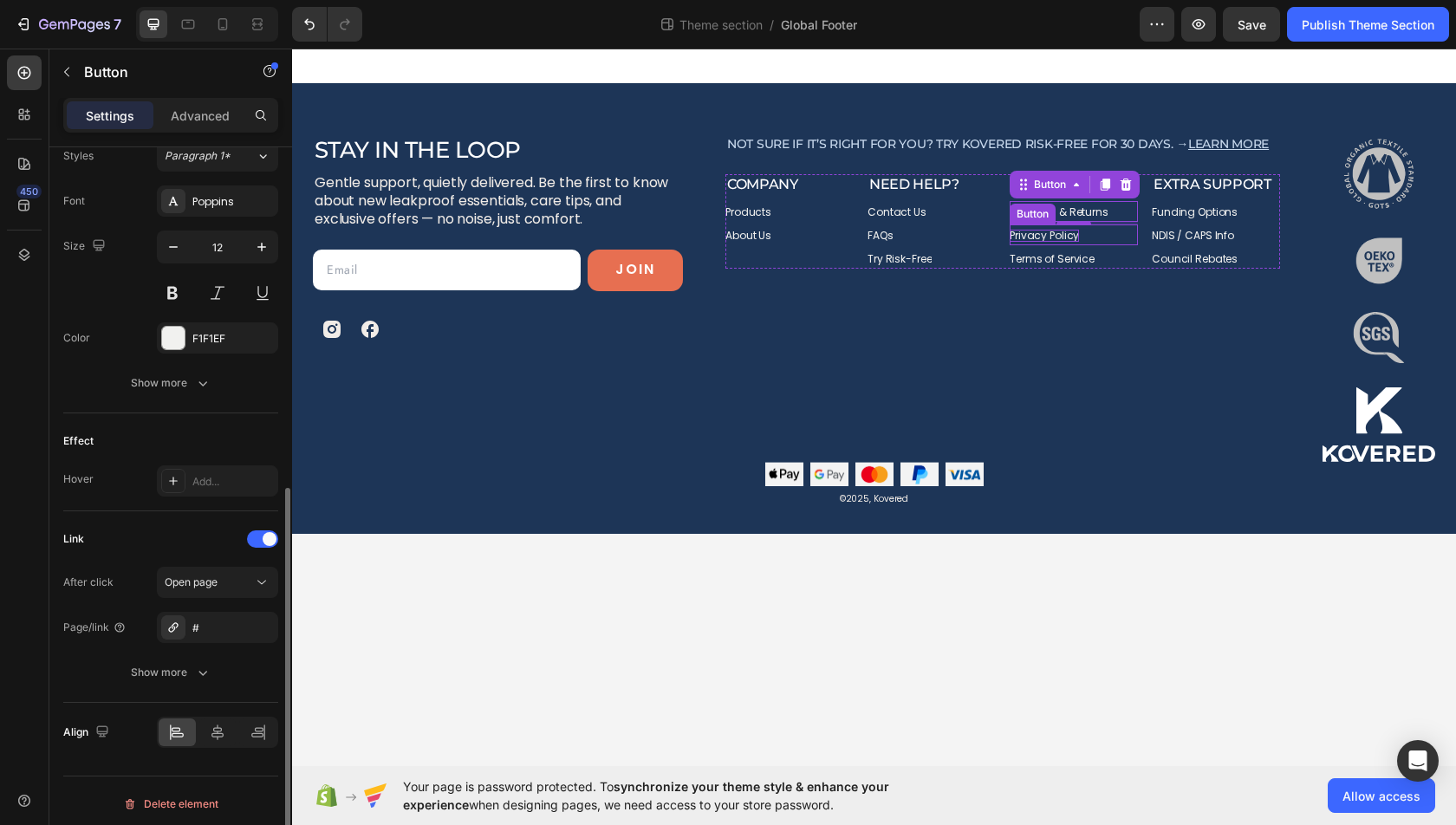
click at [1049, 236] on p "Privacy Policy" at bounding box center [1044, 236] width 70 height 12
click at [223, 627] on div "#" at bounding box center [217, 629] width 50 height 16
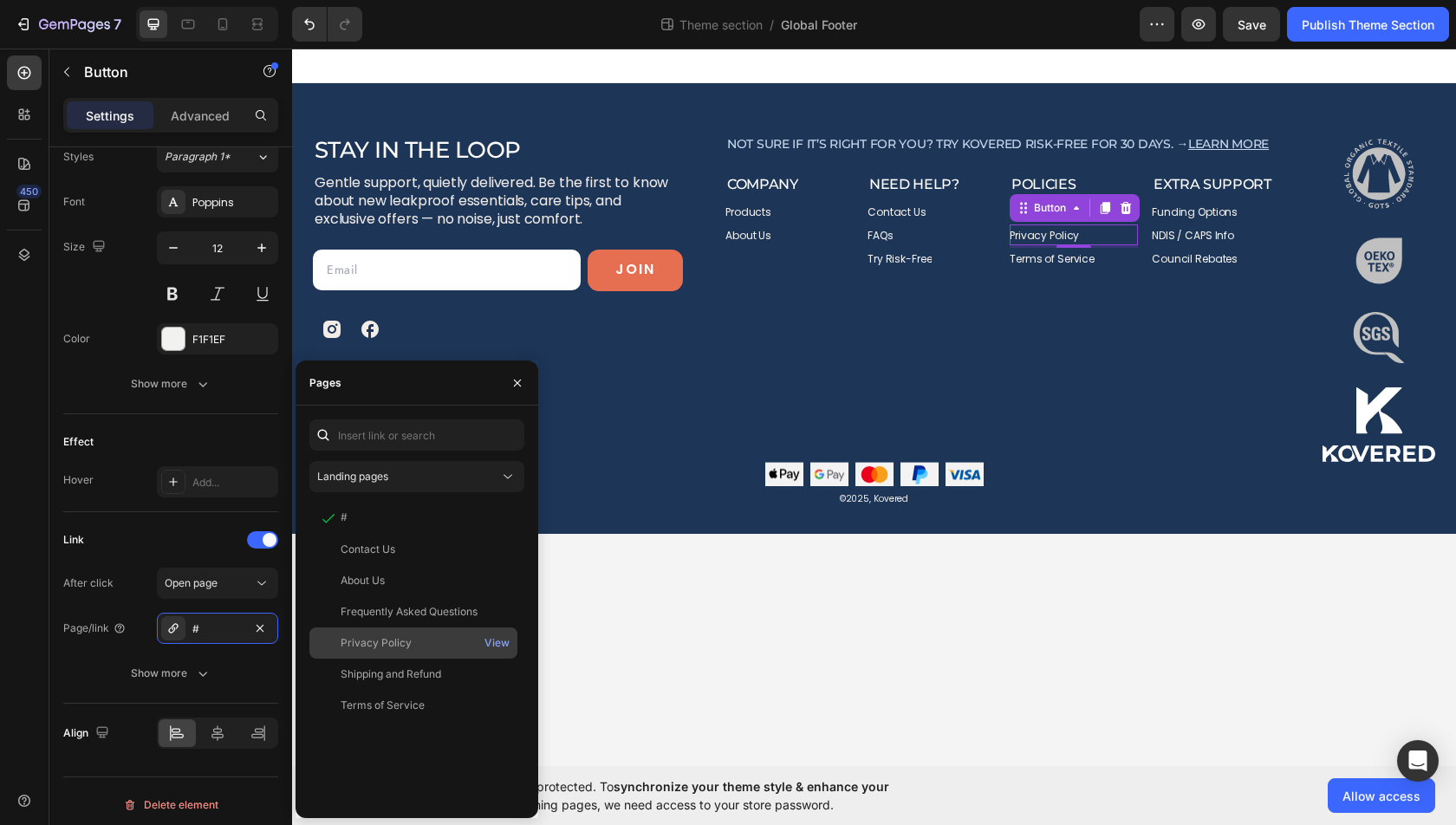
click at [411, 658] on div "Privacy Policy View" at bounding box center [414, 673] width 208 height 31
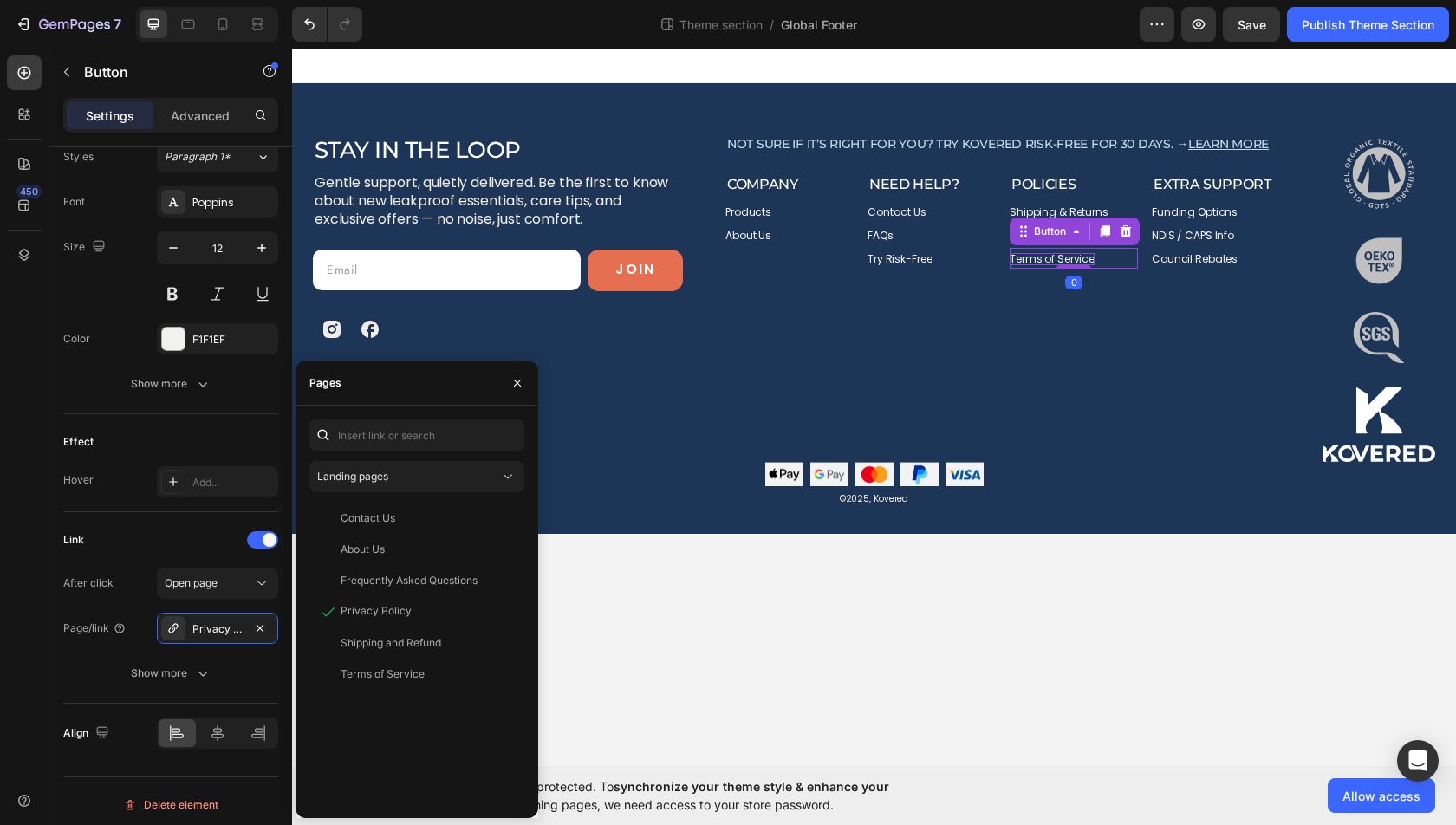
click at [1040, 262] on p "Terms of Service" at bounding box center [1052, 259] width 85 height 12
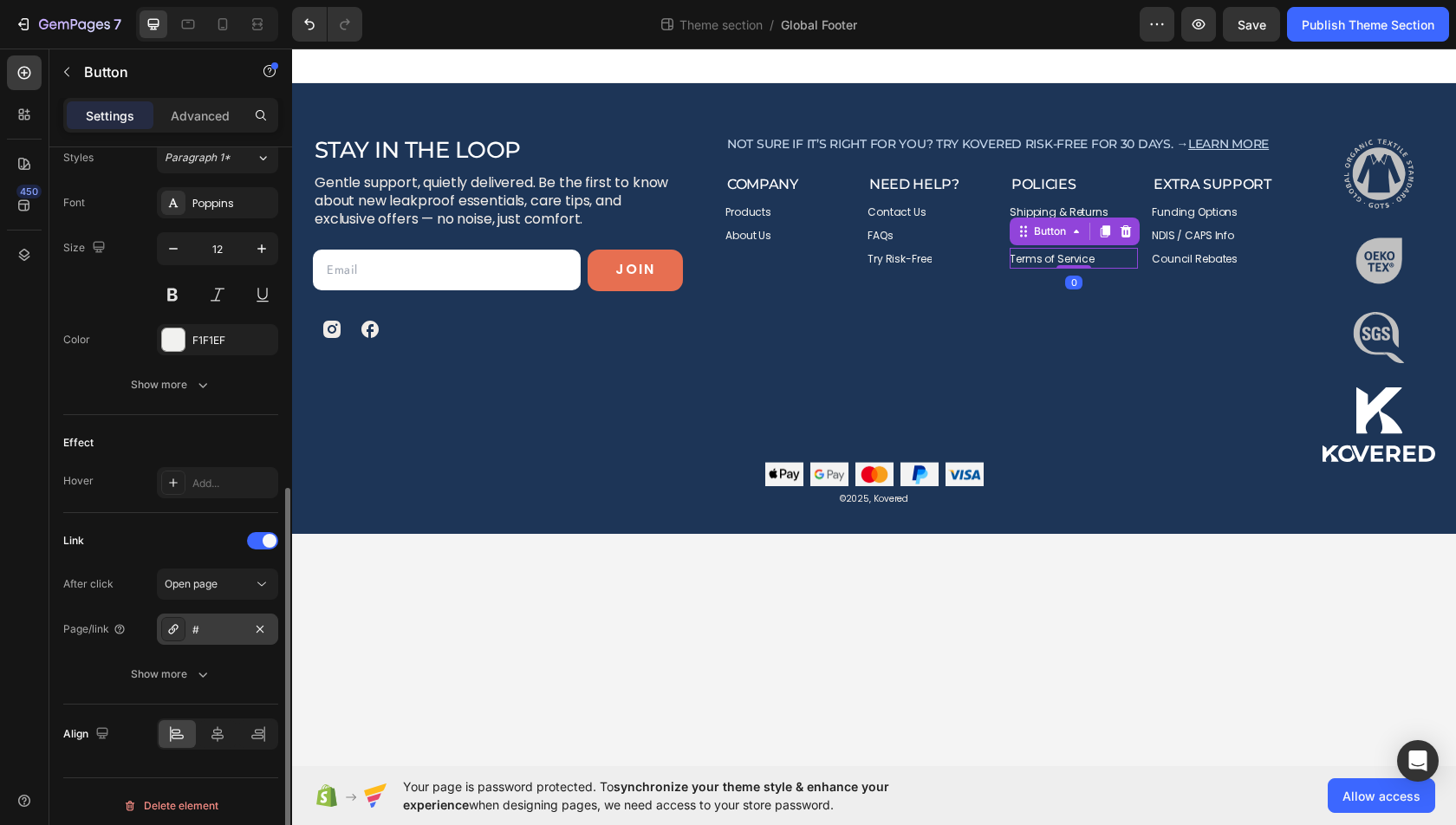
click at [210, 613] on div "#" at bounding box center [217, 628] width 121 height 31
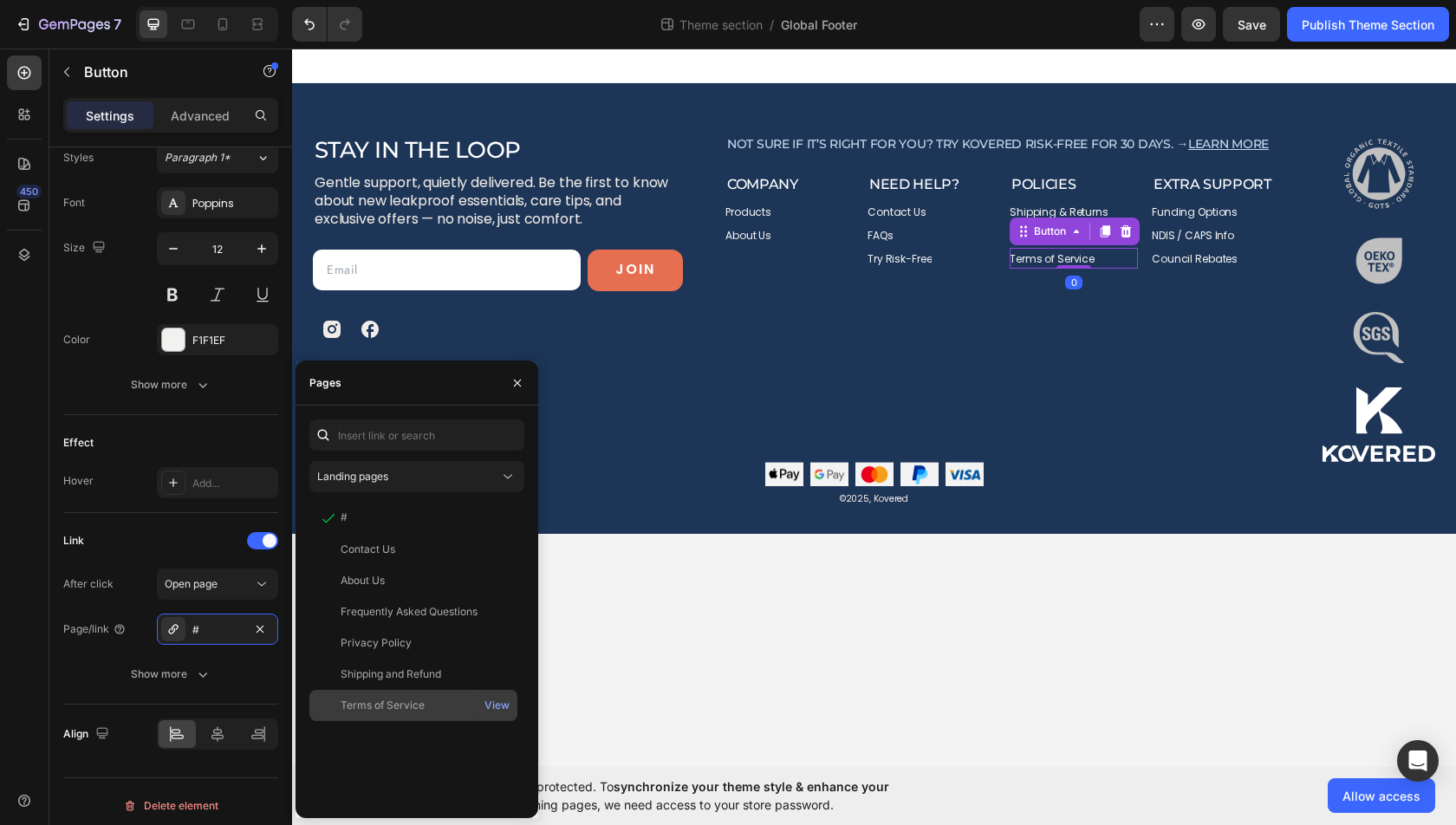
click at [397, 701] on div "Terms of Service" at bounding box center [382, 706] width 84 height 16
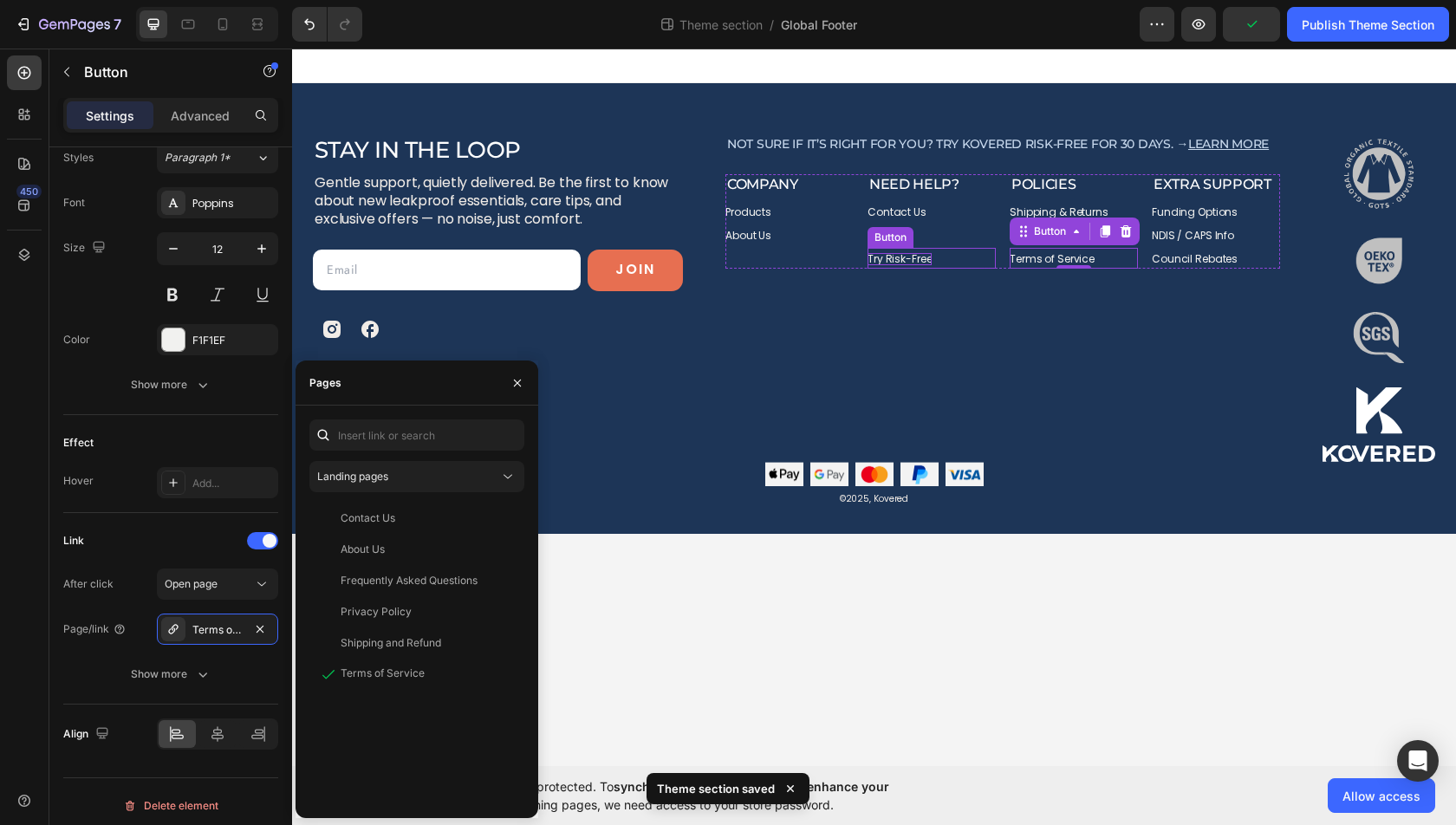
click at [896, 263] on p "Try Risk-Free" at bounding box center [899, 259] width 64 height 12
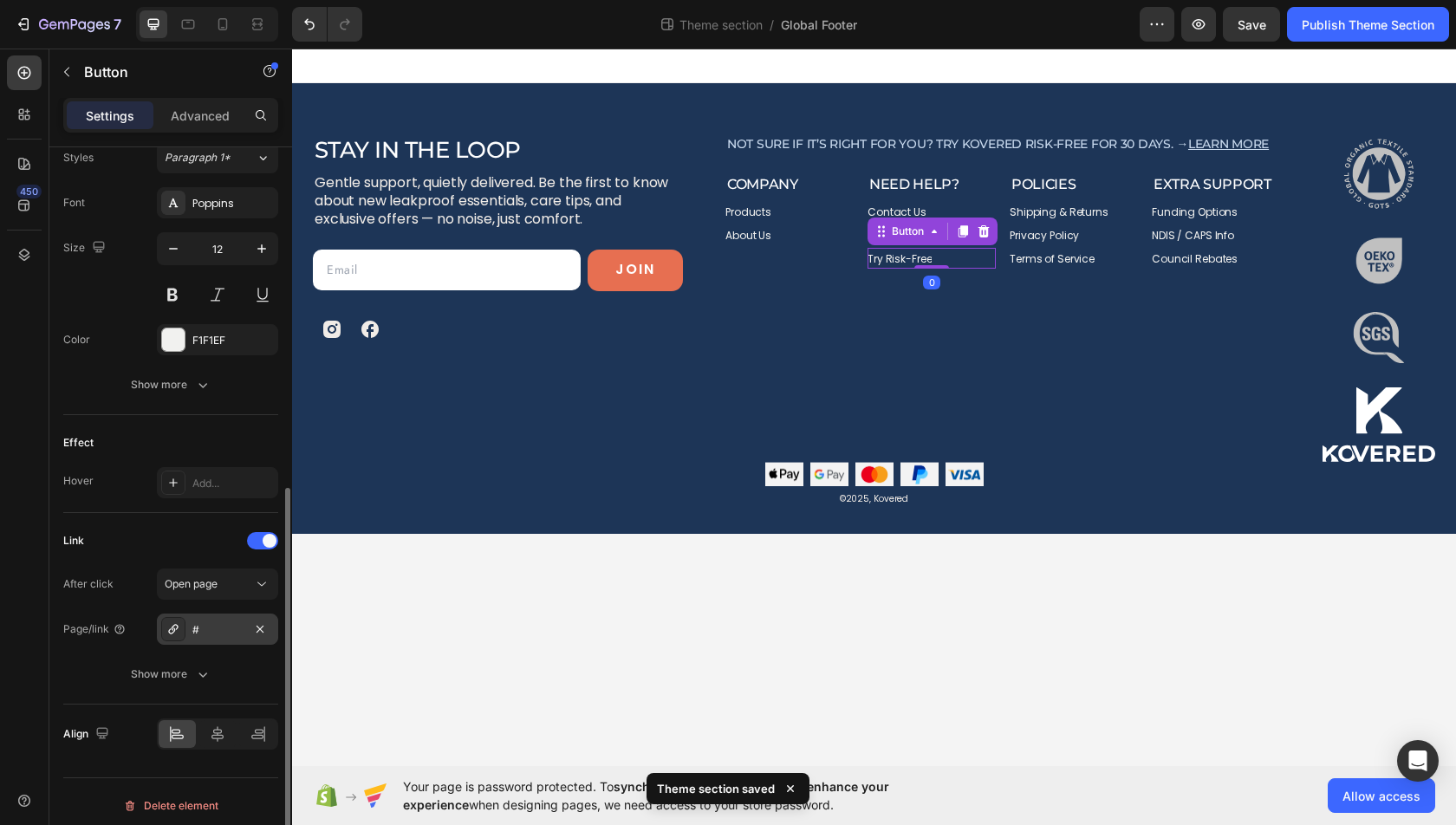
click at [205, 633] on div "#" at bounding box center [217, 628] width 121 height 31
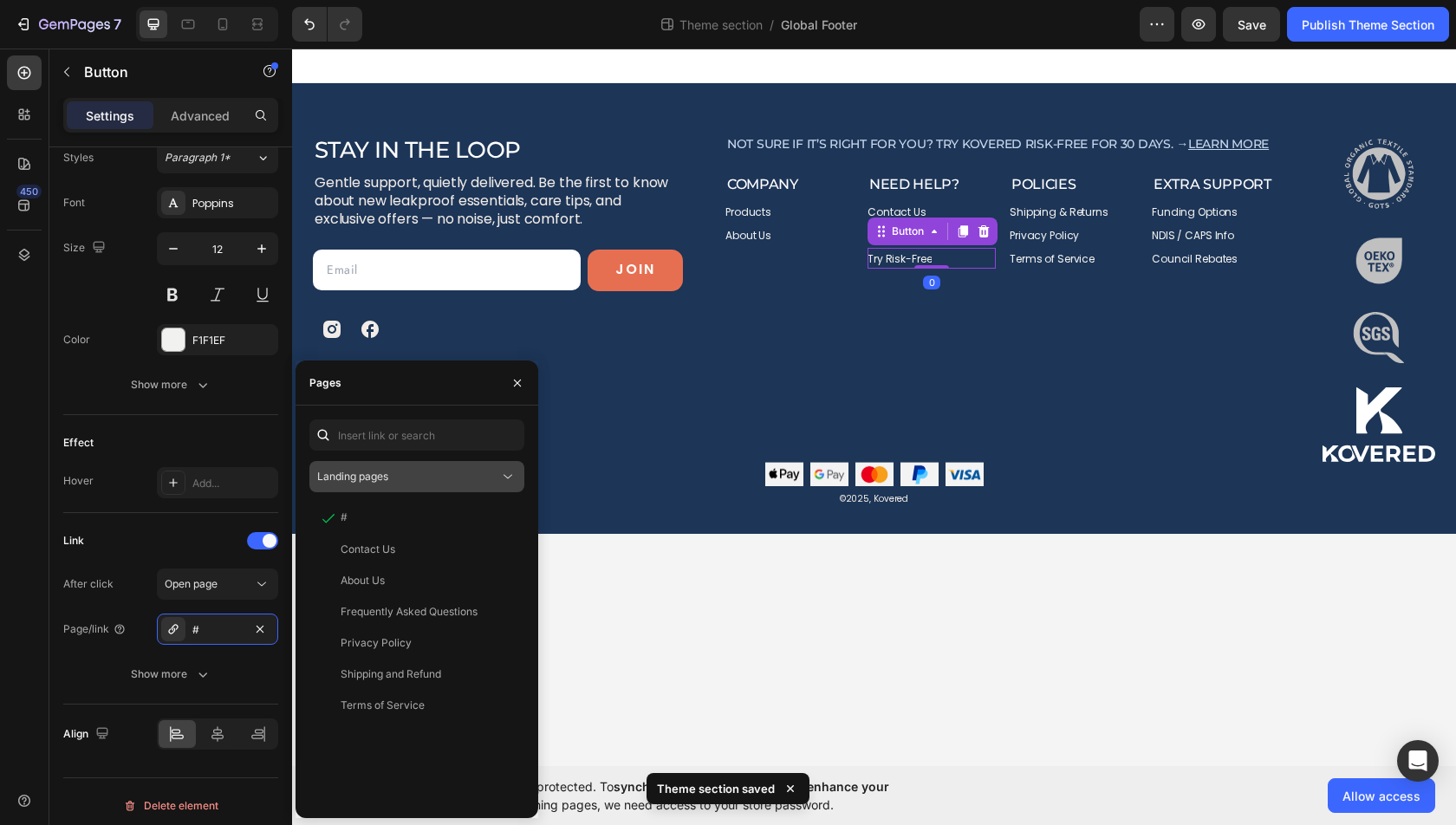
click at [412, 476] on div "Landing pages" at bounding box center [408, 476] width 182 height 16
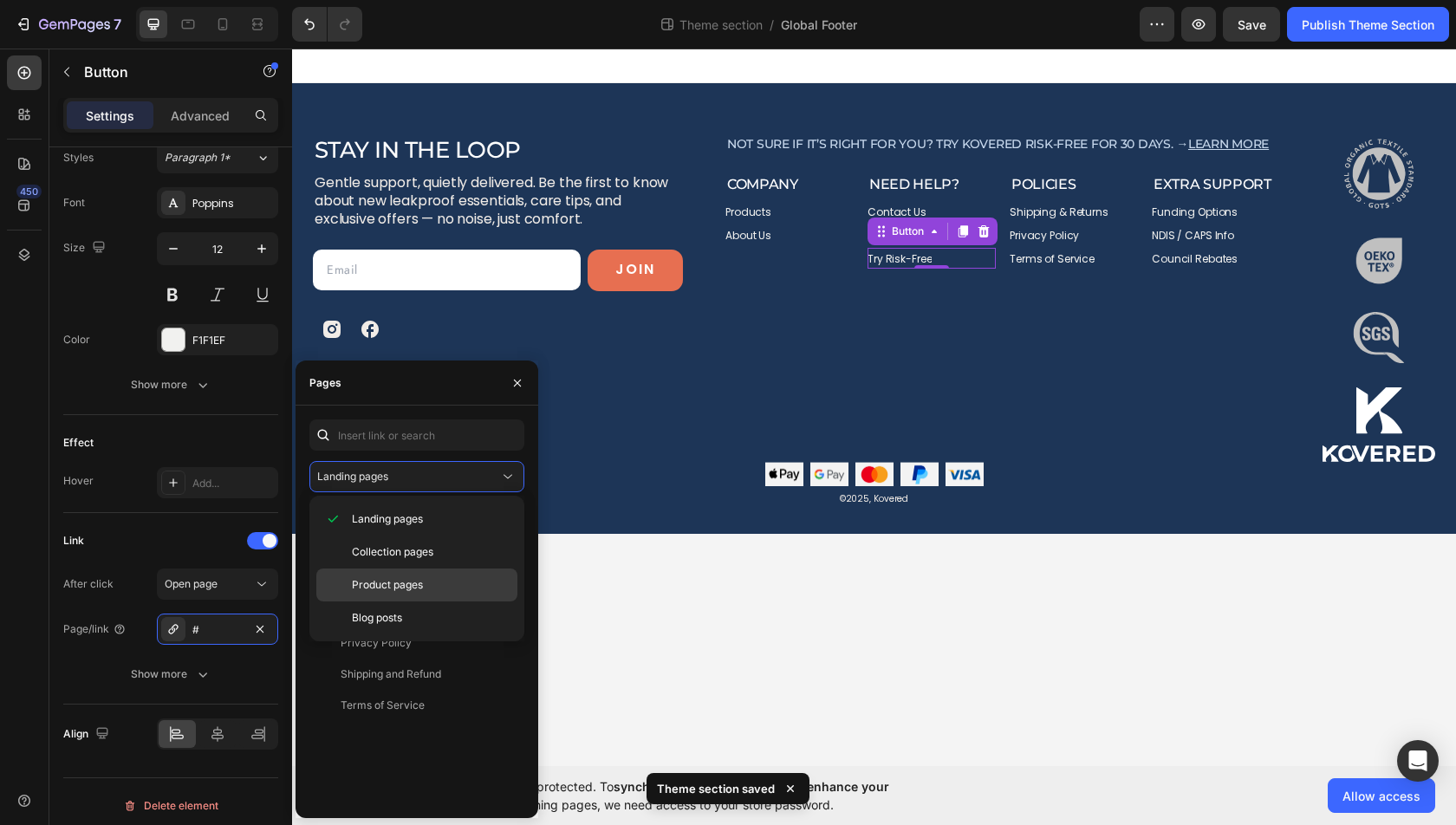
click at [405, 579] on span "Product pages" at bounding box center [387, 585] width 71 height 16
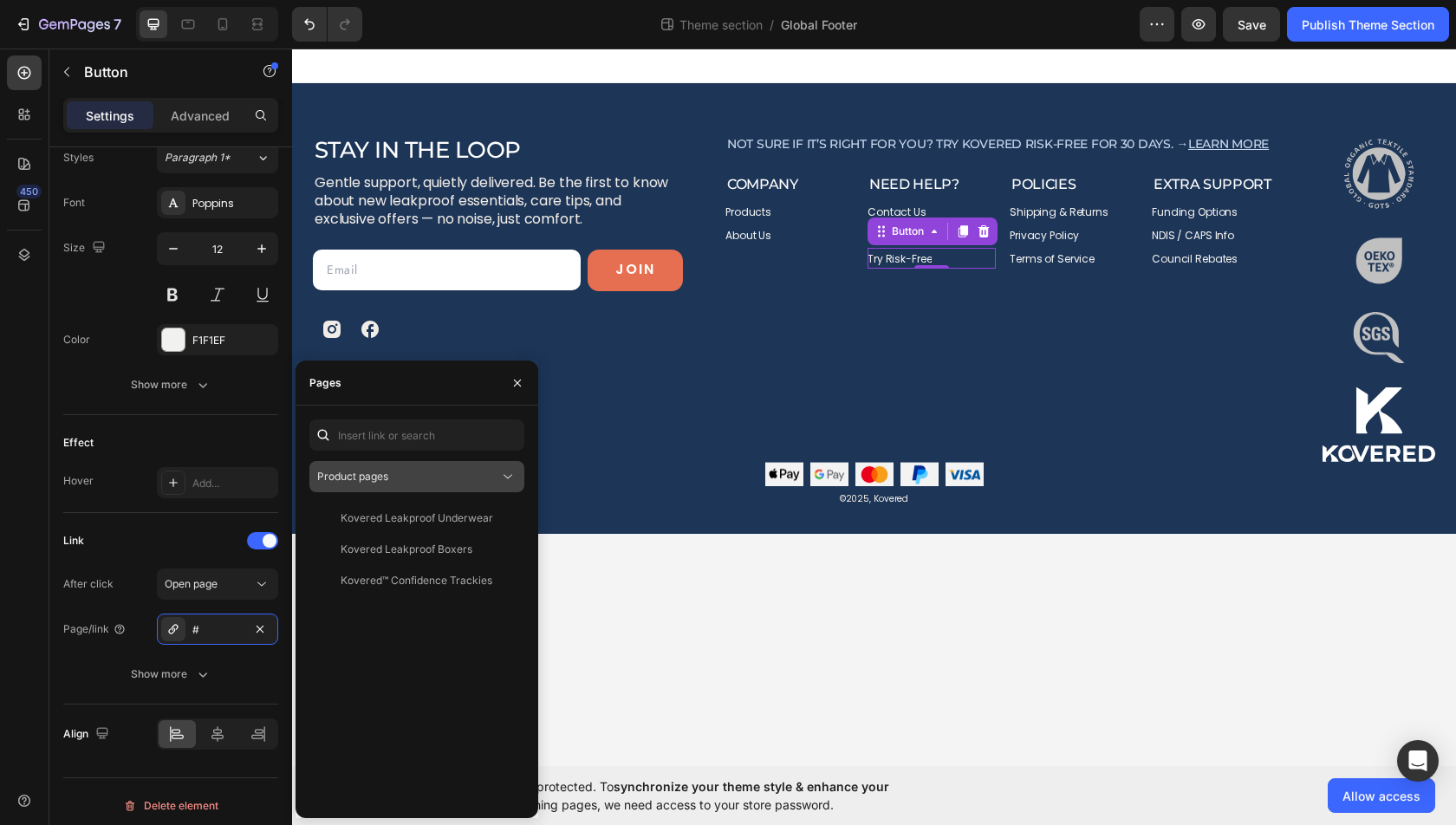
click at [429, 485] on button "Product pages" at bounding box center [417, 476] width 215 height 31
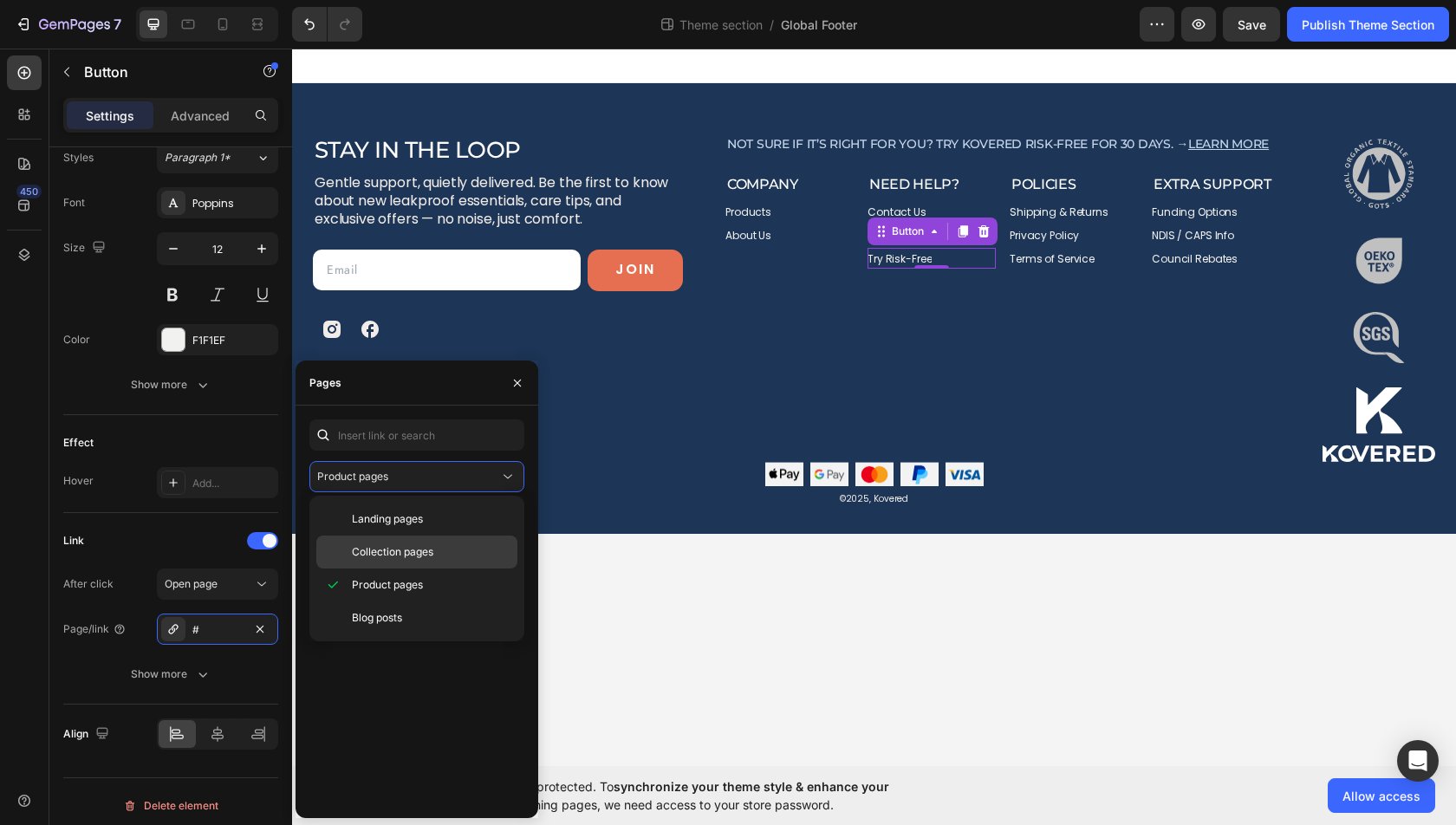
click at [417, 544] on span "Collection pages" at bounding box center [393, 552] width 81 height 16
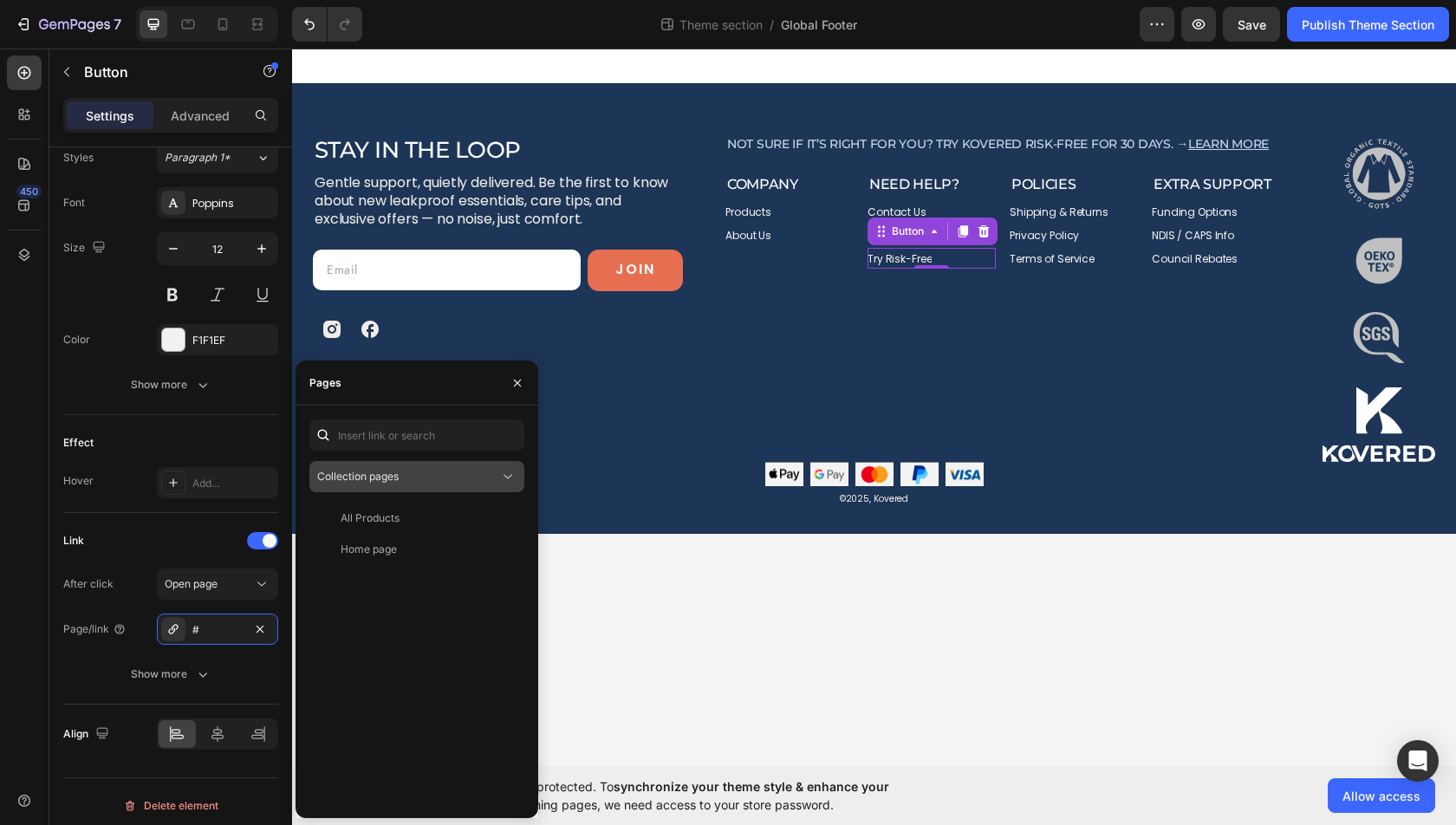
click at [417, 462] on button "Collection pages" at bounding box center [417, 476] width 215 height 31
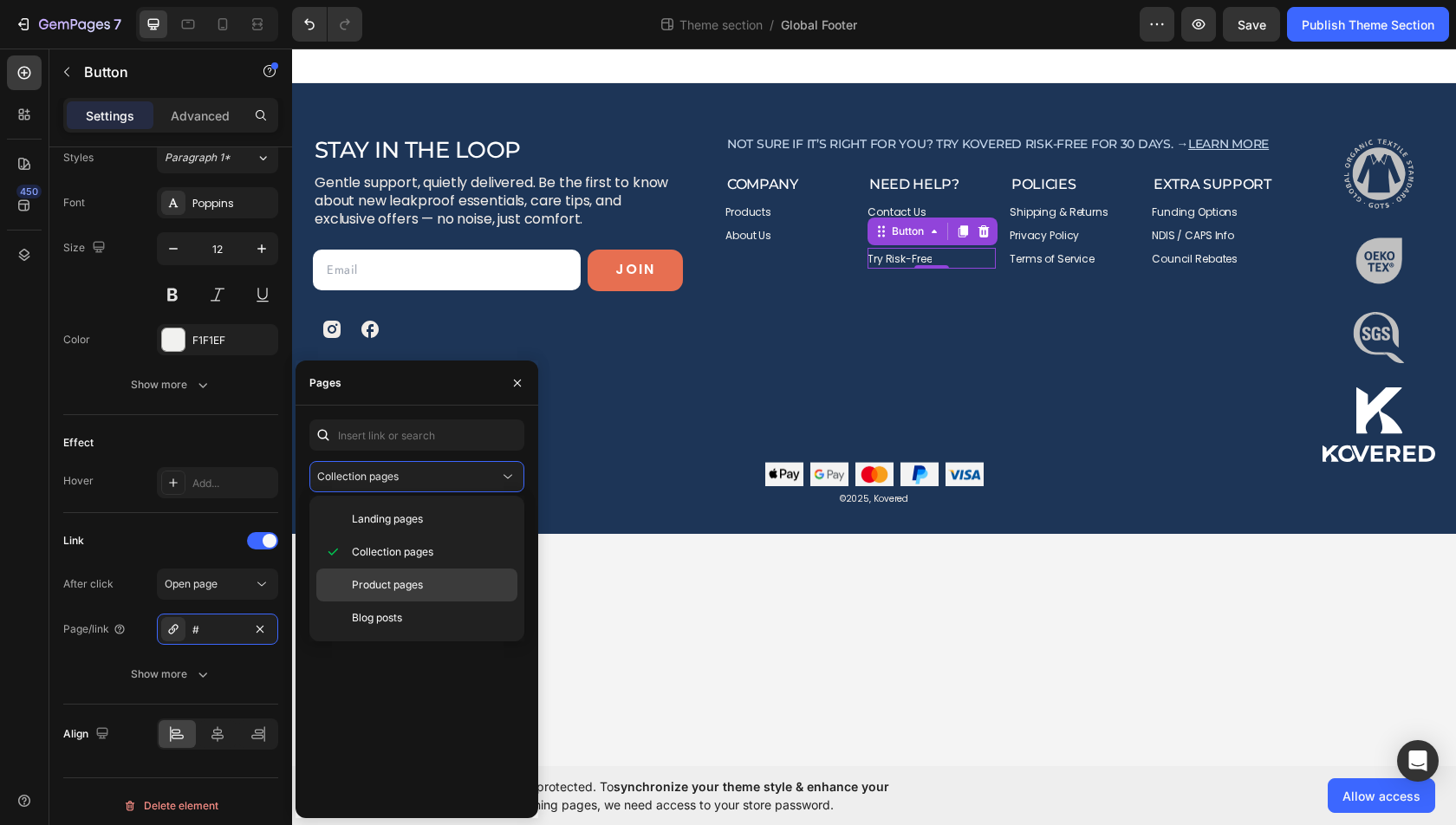
click at [415, 584] on span "Product pages" at bounding box center [387, 585] width 71 height 16
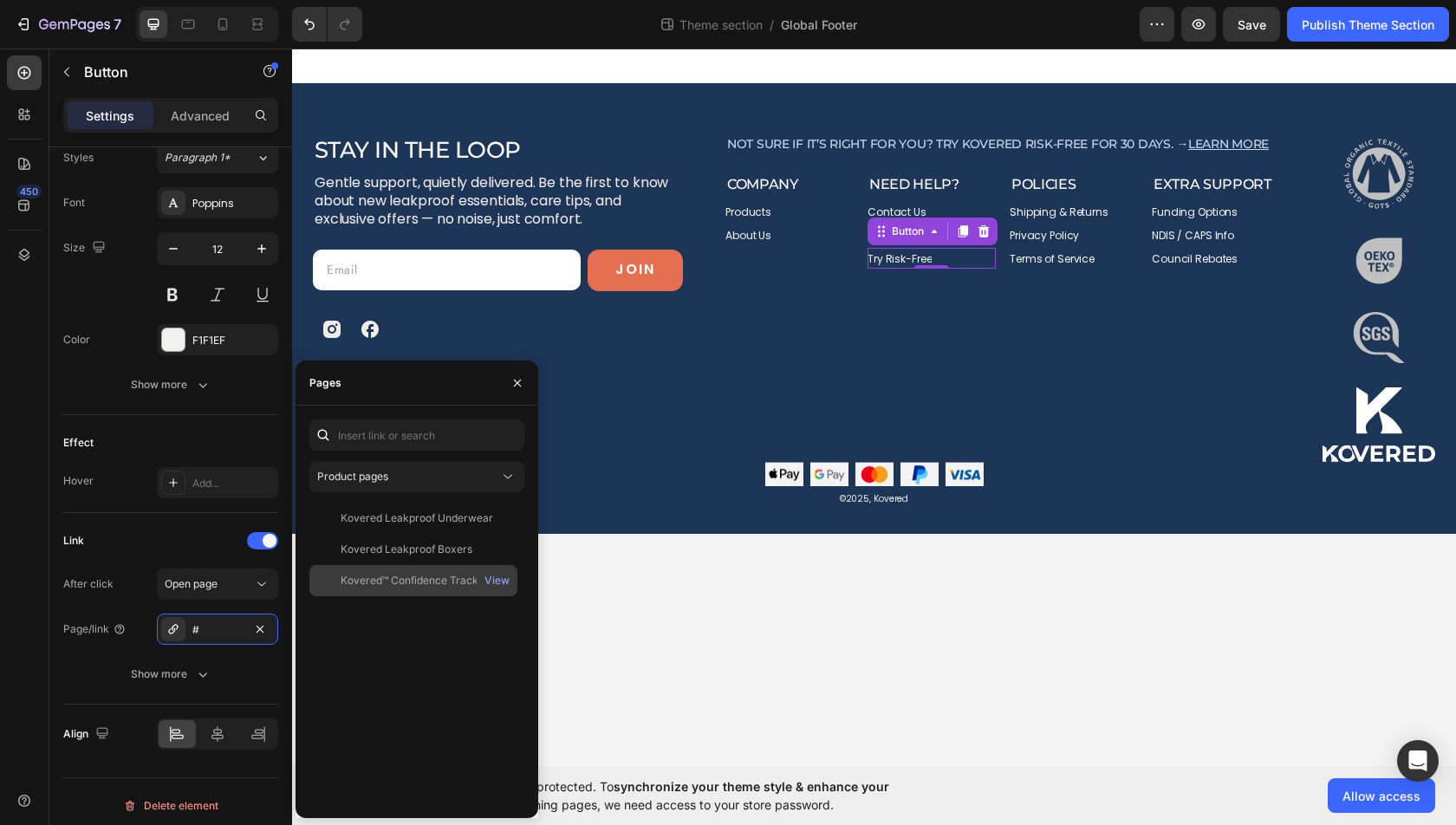
click at [440, 593] on div "Kovered™ Confidence Trackies View" at bounding box center [414, 580] width 208 height 31
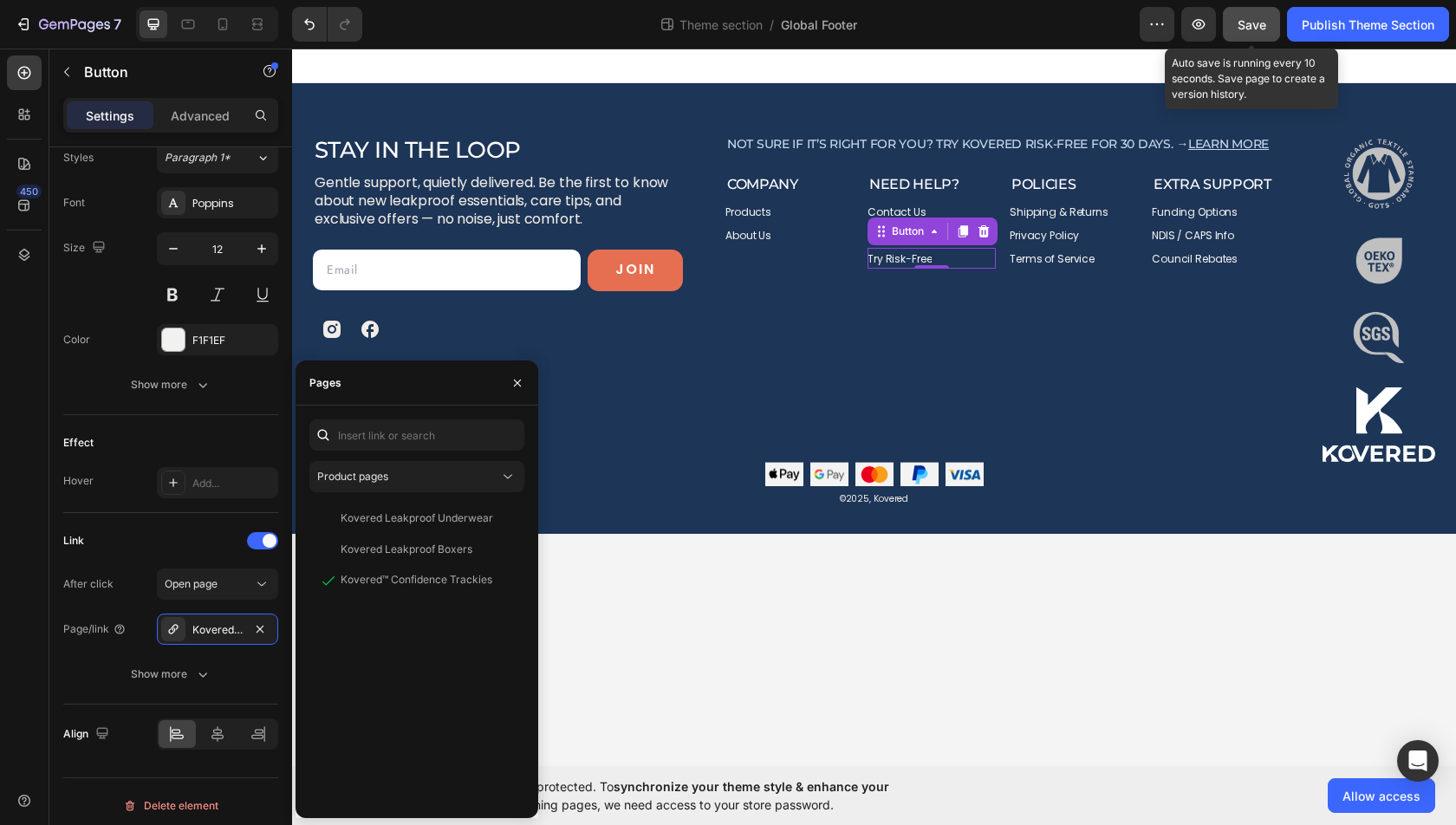
click at [1253, 28] on span "Save" at bounding box center [1251, 25] width 28 height 15
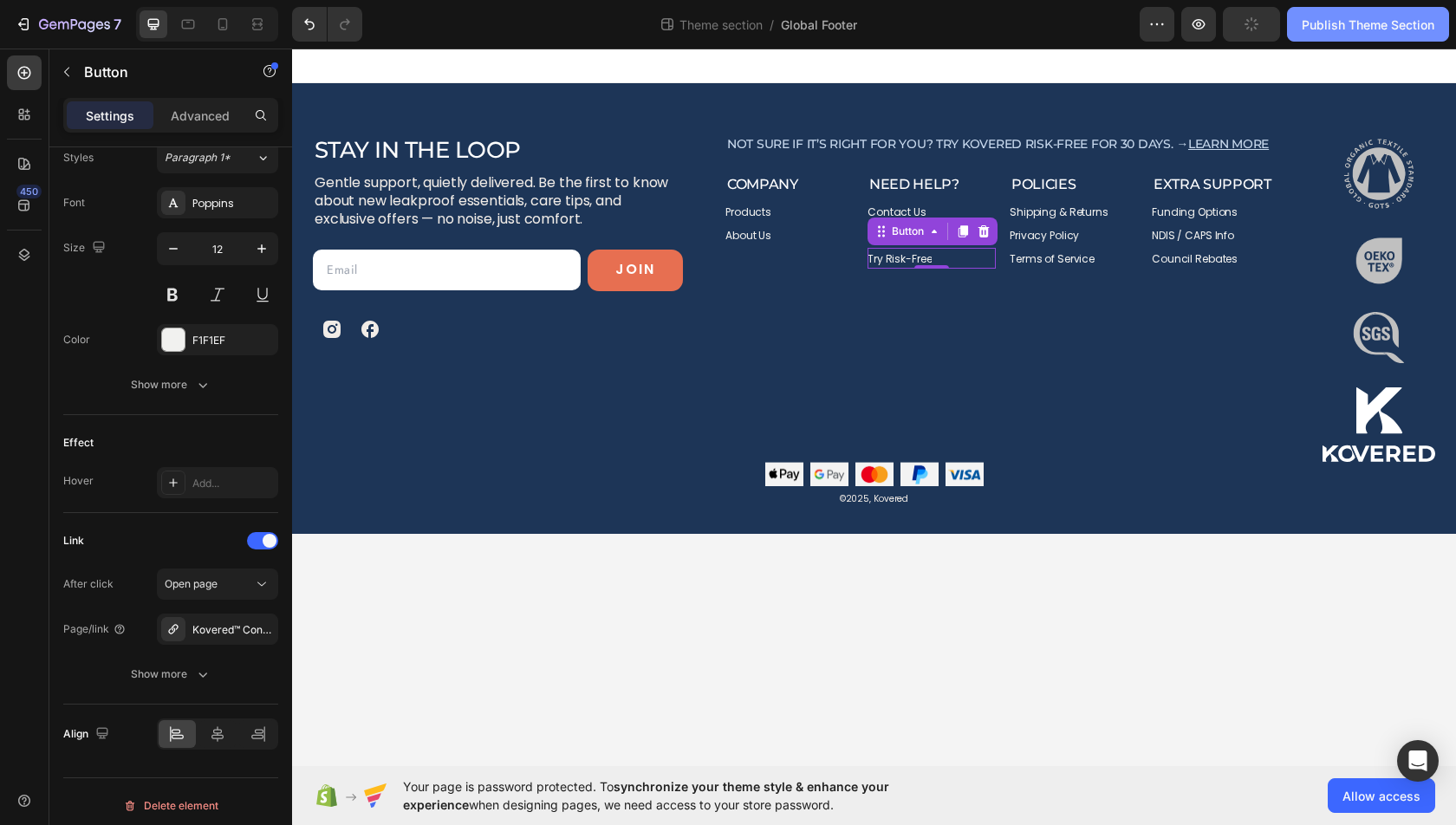
click at [1368, 28] on div "Publish Theme Section" at bounding box center [1368, 25] width 132 height 19
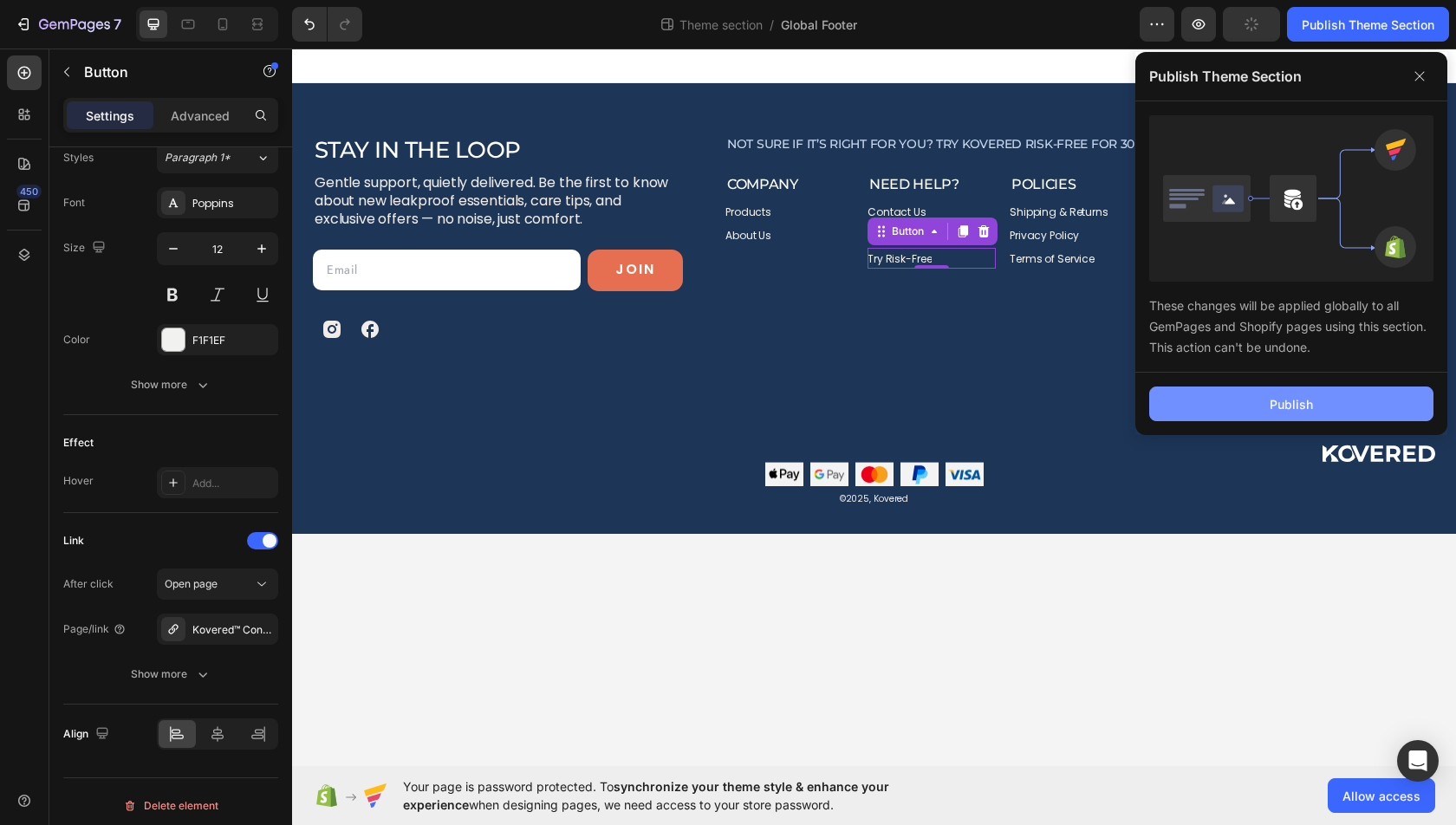
click at [1271, 398] on div "Publish" at bounding box center [1291, 404] width 43 height 19
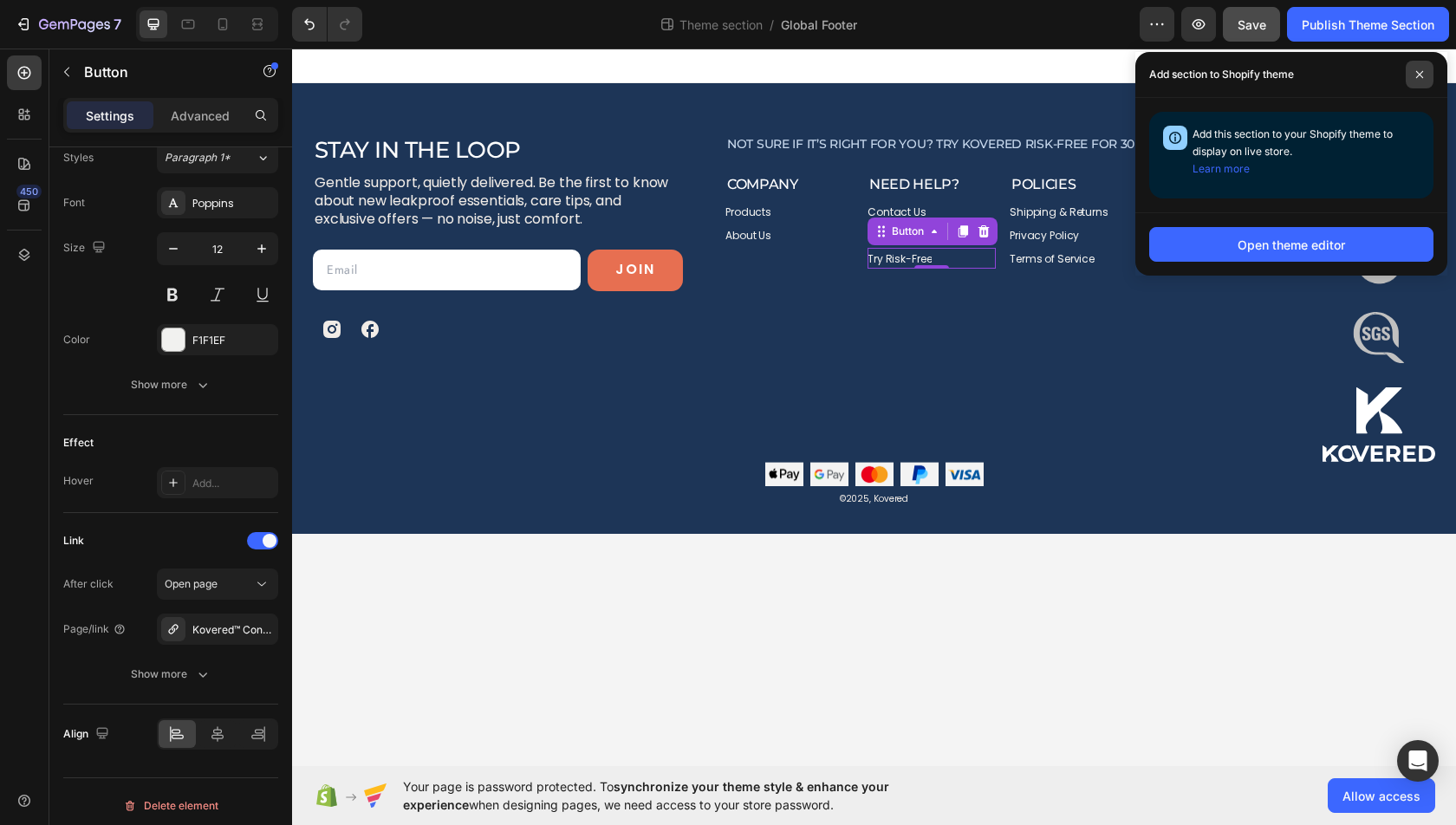
click at [1416, 68] on span at bounding box center [1419, 74] width 27 height 27
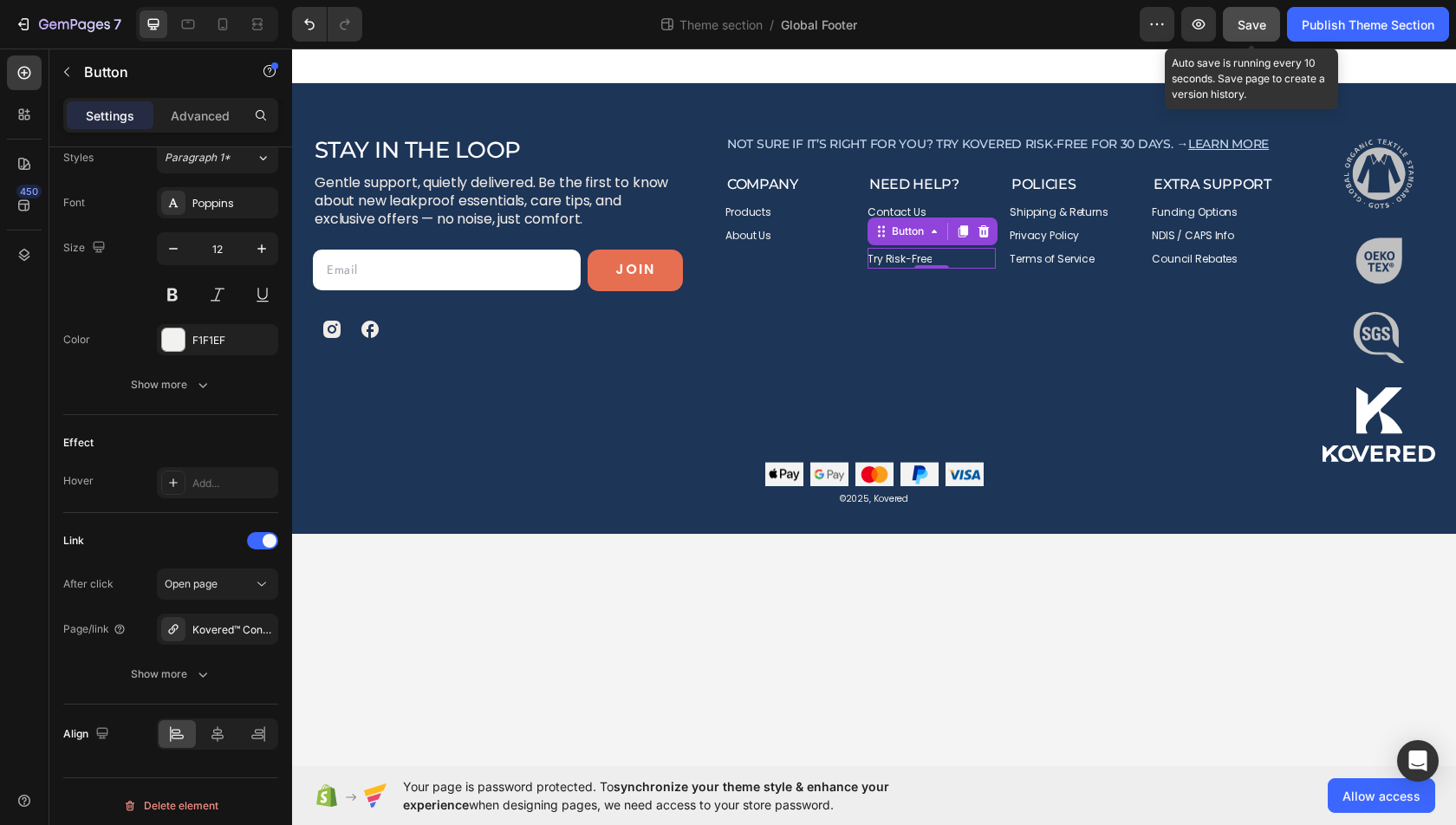
click at [1247, 23] on span "Save" at bounding box center [1251, 25] width 28 height 15
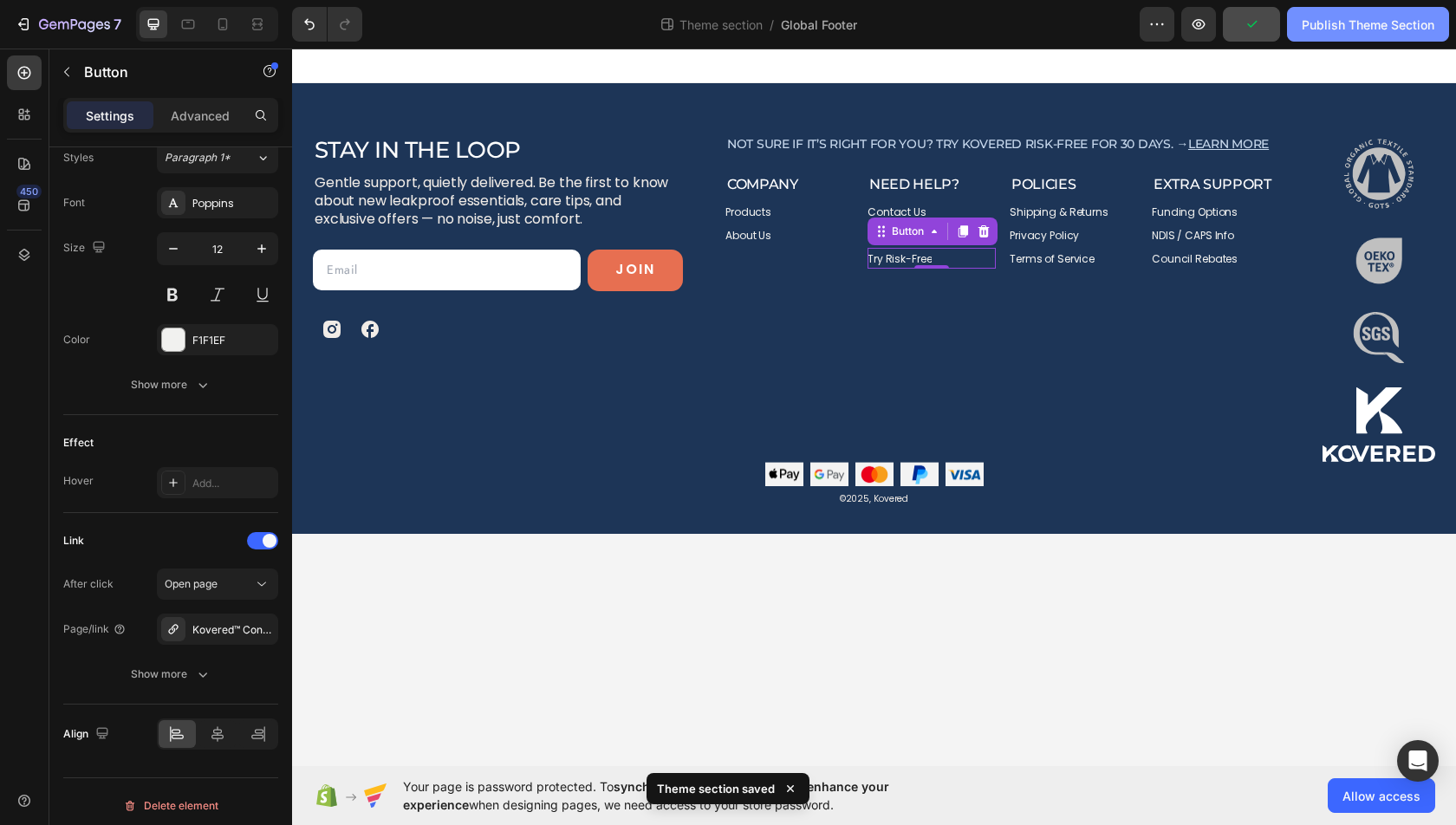
click at [1314, 25] on div "Publish Theme Section" at bounding box center [1368, 25] width 132 height 19
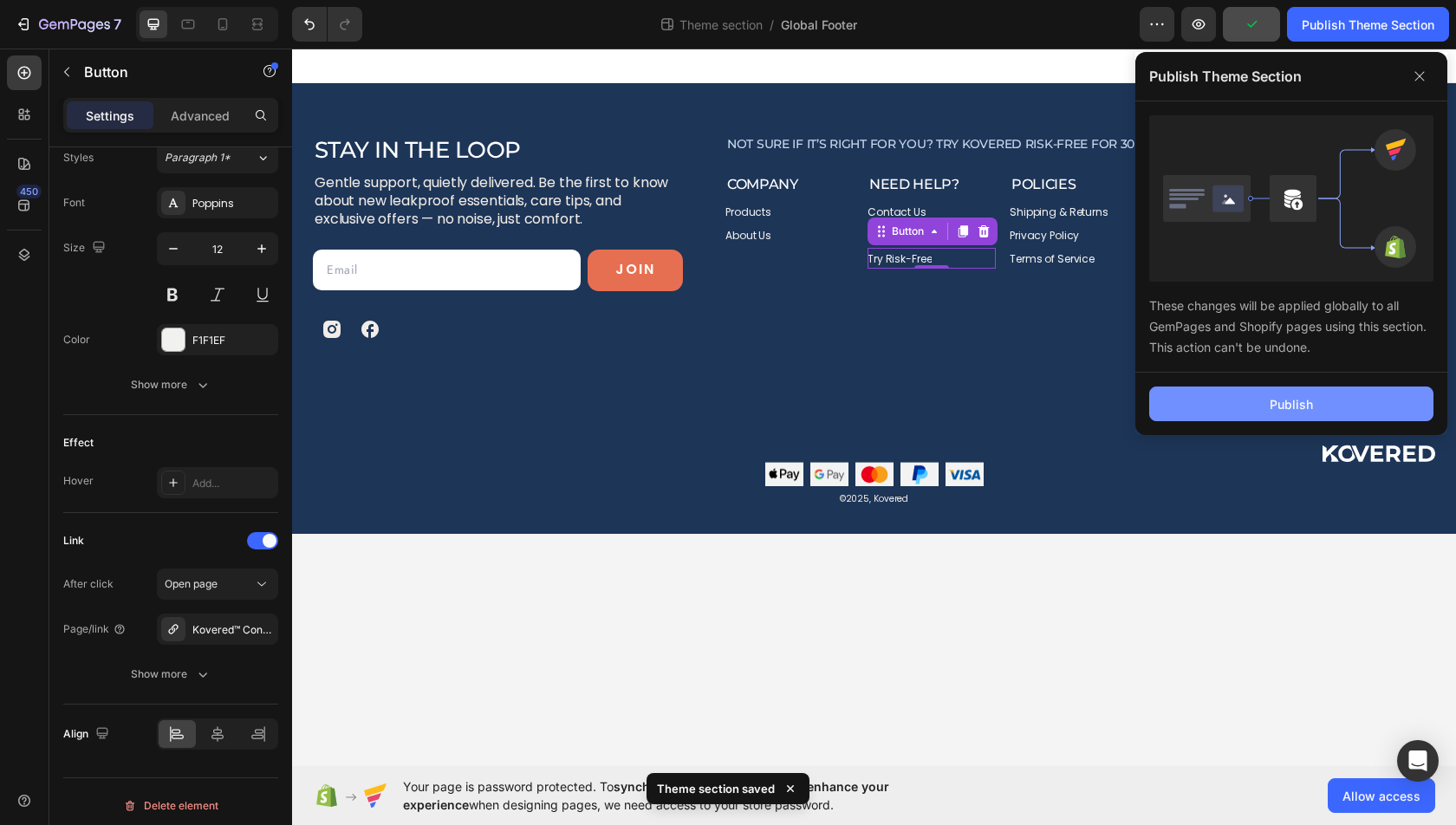
click at [1262, 403] on button "Publish" at bounding box center [1291, 403] width 284 height 34
